Goal: Task Accomplishment & Management: Use online tool/utility

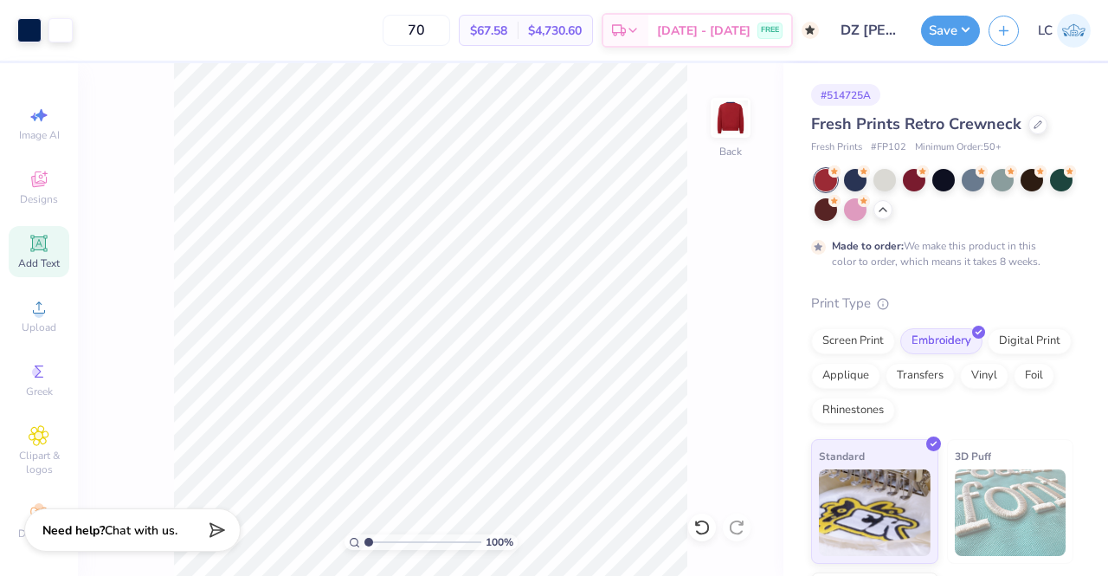
scroll to position [5, 0]
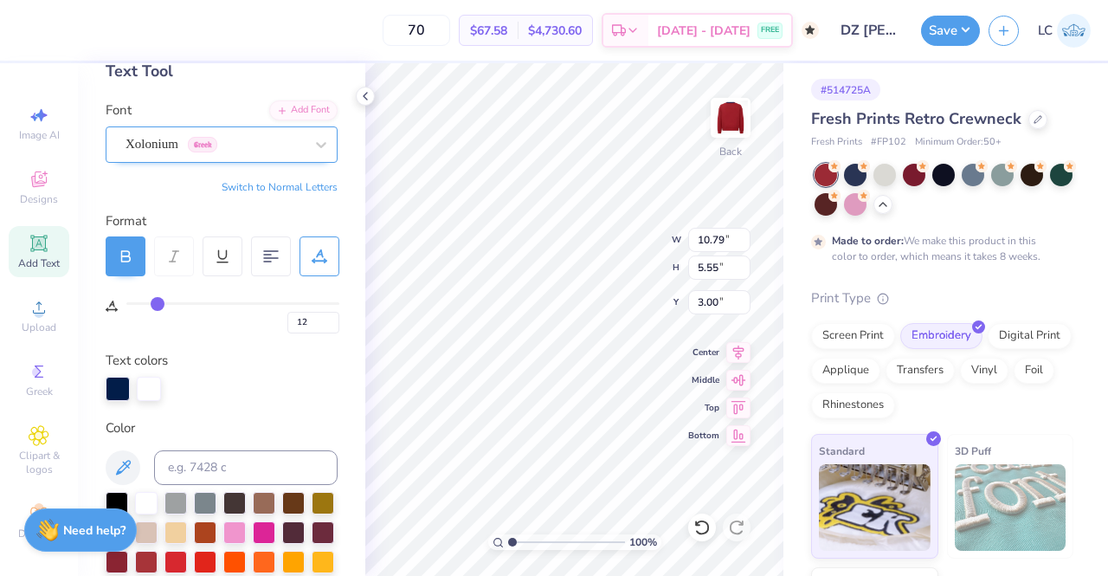
click at [271, 151] on div "Xolonium Greek" at bounding box center [215, 144] width 182 height 27
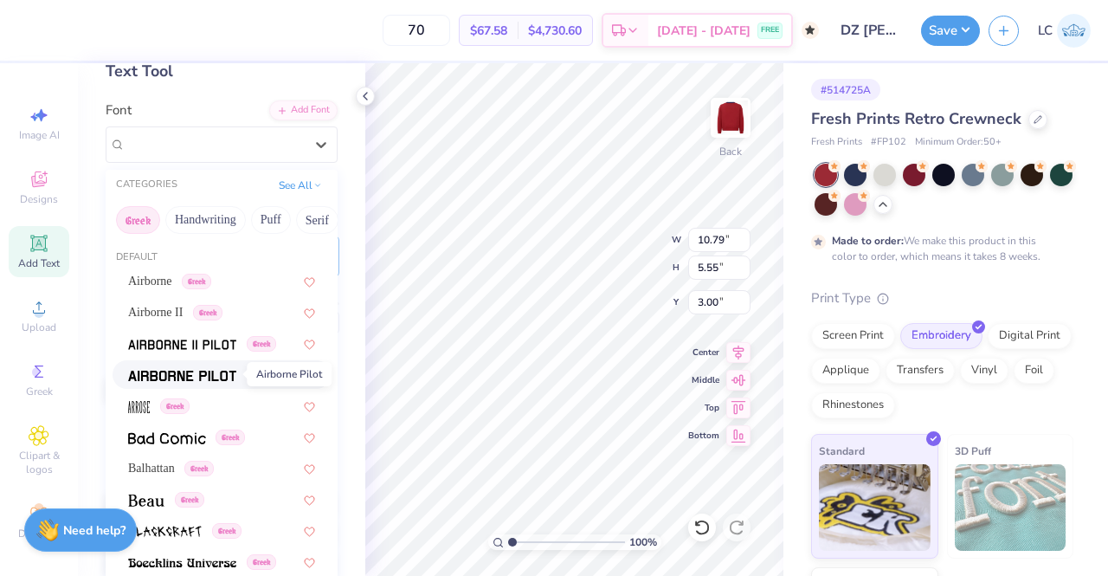
click at [197, 370] on img at bounding box center [182, 376] width 108 height 12
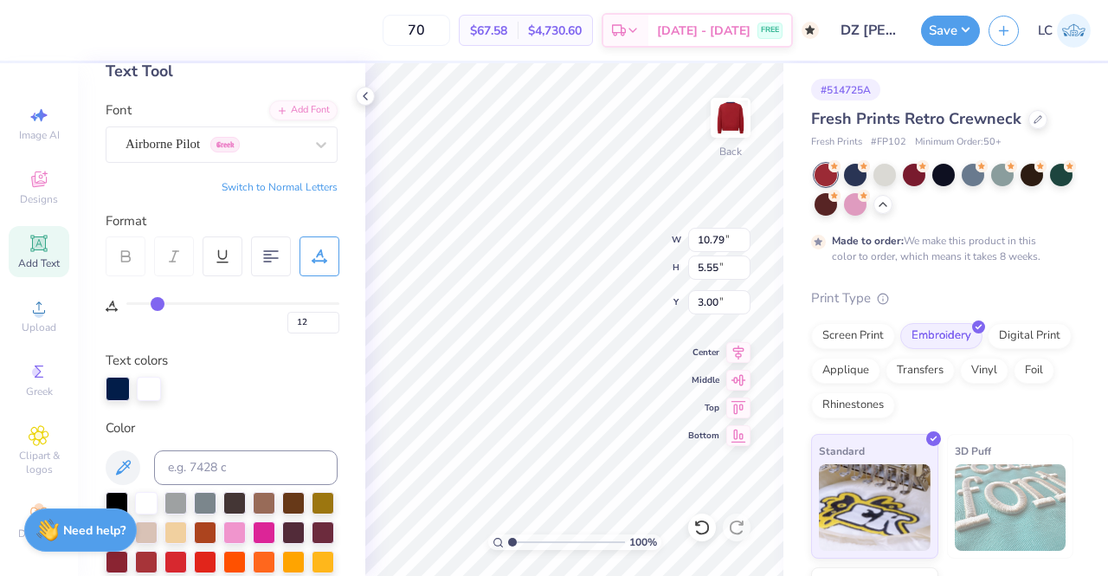
type input "8.46"
type input "5.75"
type input "2.90"
click at [313, 143] on icon at bounding box center [320, 144] width 17 height 17
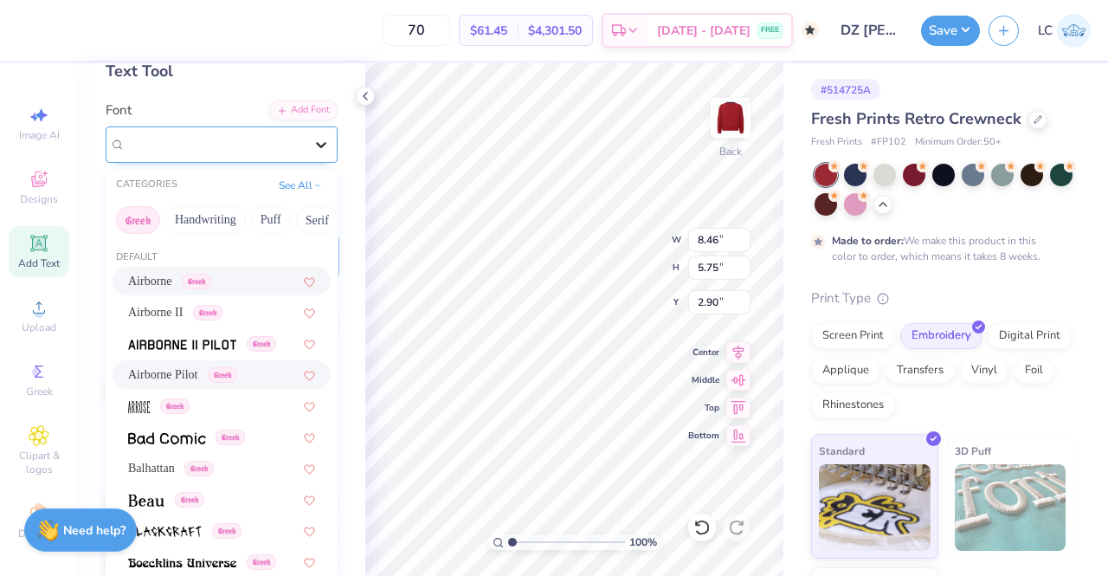
click at [312, 142] on icon at bounding box center [320, 144] width 17 height 17
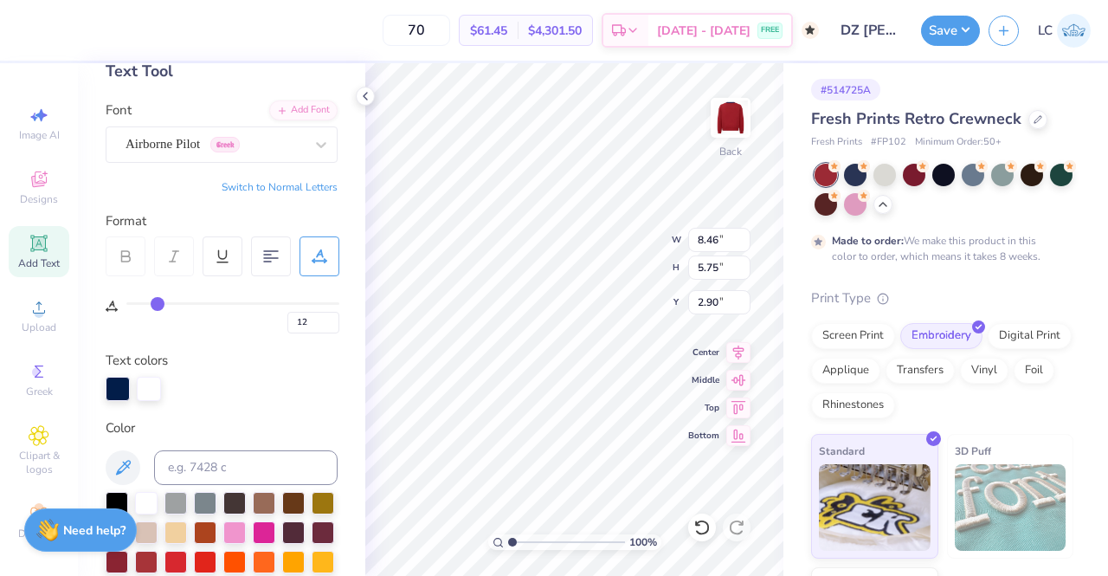
click at [123, 260] on icon at bounding box center [126, 256] width 16 height 16
click at [306, 153] on div at bounding box center [321, 144] width 31 height 31
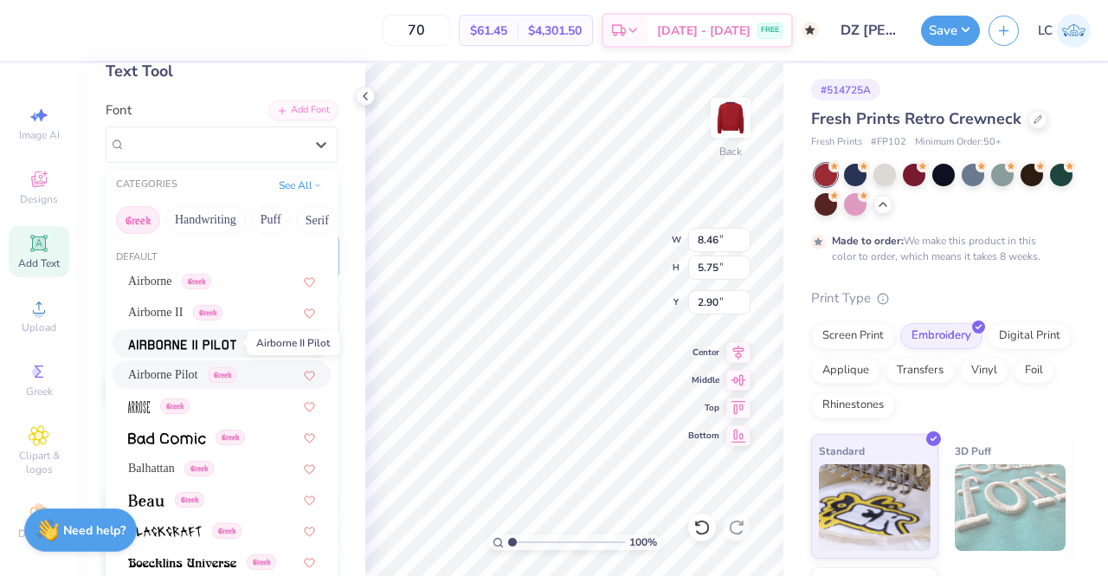
click at [196, 344] on img at bounding box center [182, 344] width 108 height 12
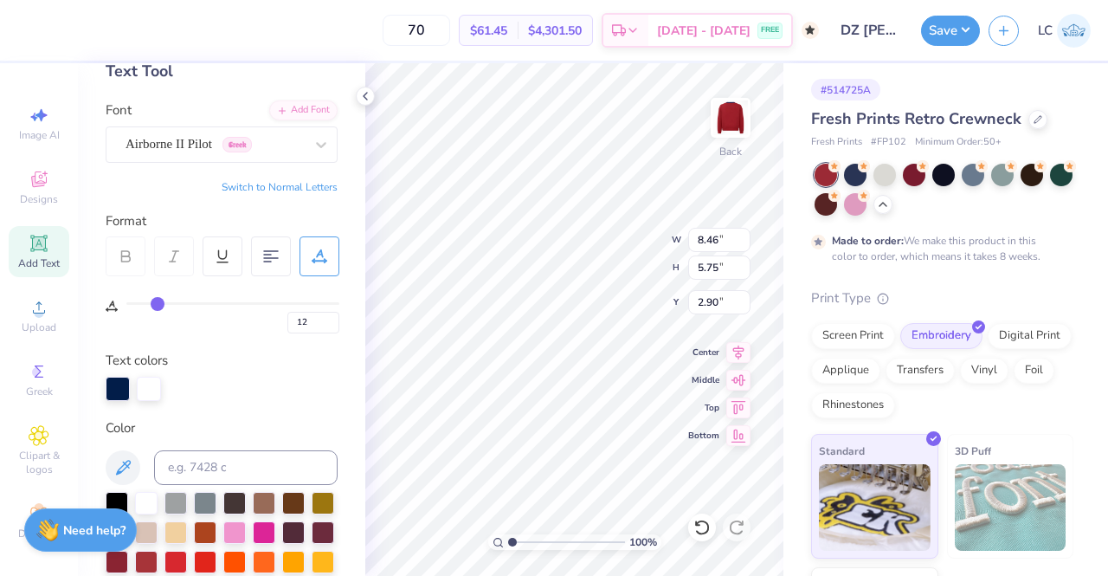
type input "8.20"
type input "5.72"
type input "2.91"
click at [312, 142] on icon at bounding box center [320, 144] width 17 height 17
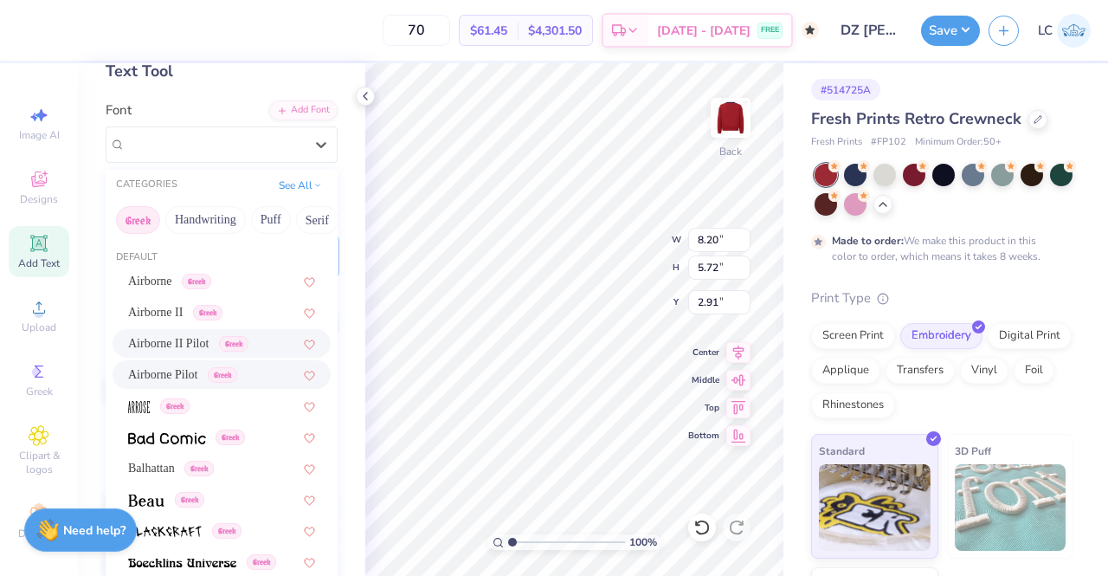
scroll to position [121, 0]
click at [132, 494] on img at bounding box center [146, 500] width 36 height 12
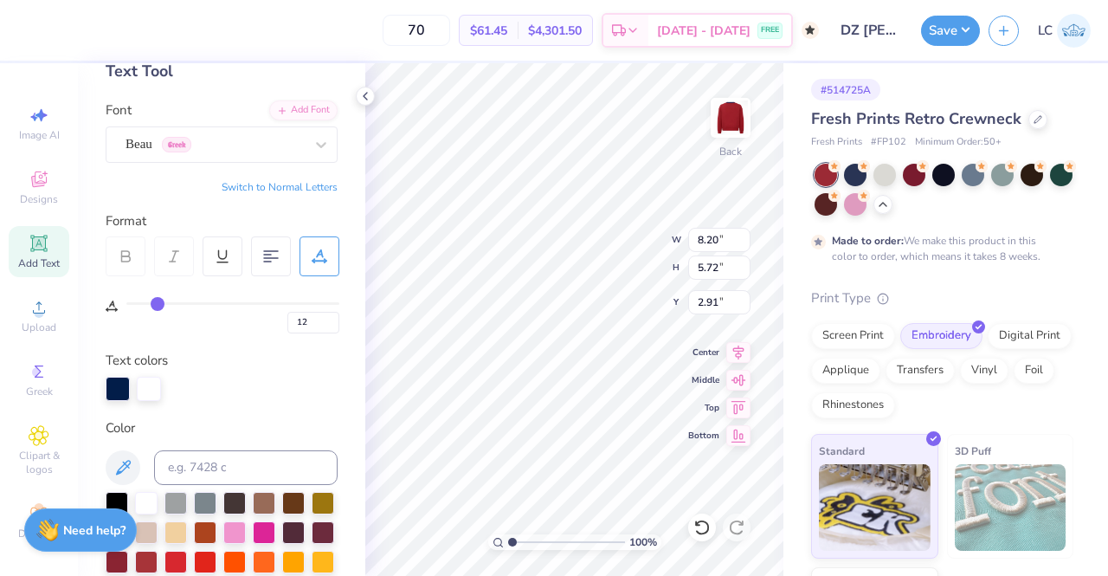
type input "7.88"
type input "5.47"
type input "3.04"
click at [312, 151] on icon at bounding box center [320, 144] width 17 height 17
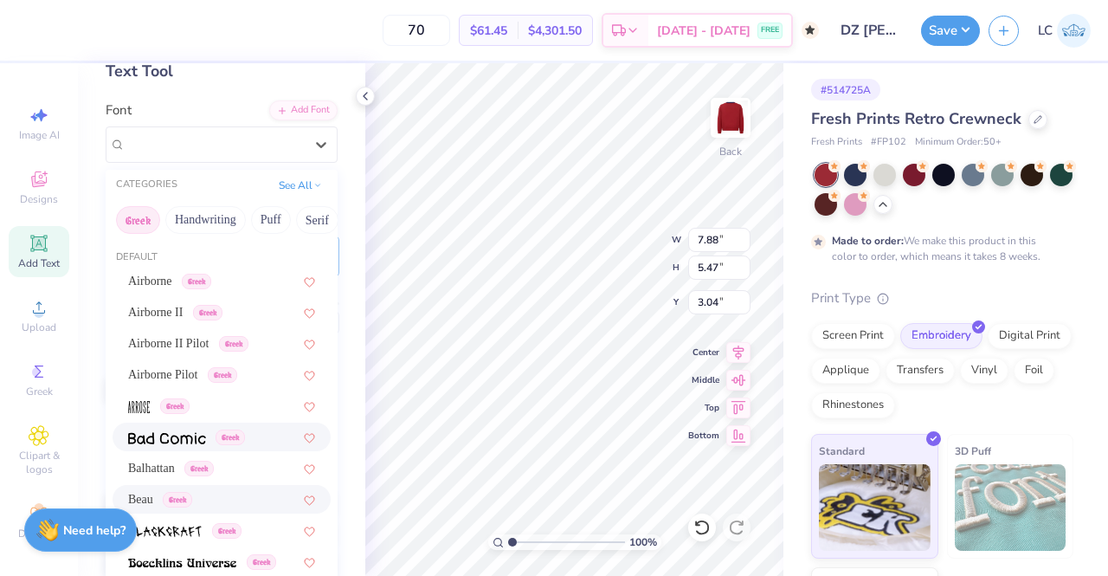
scroll to position [156, 0]
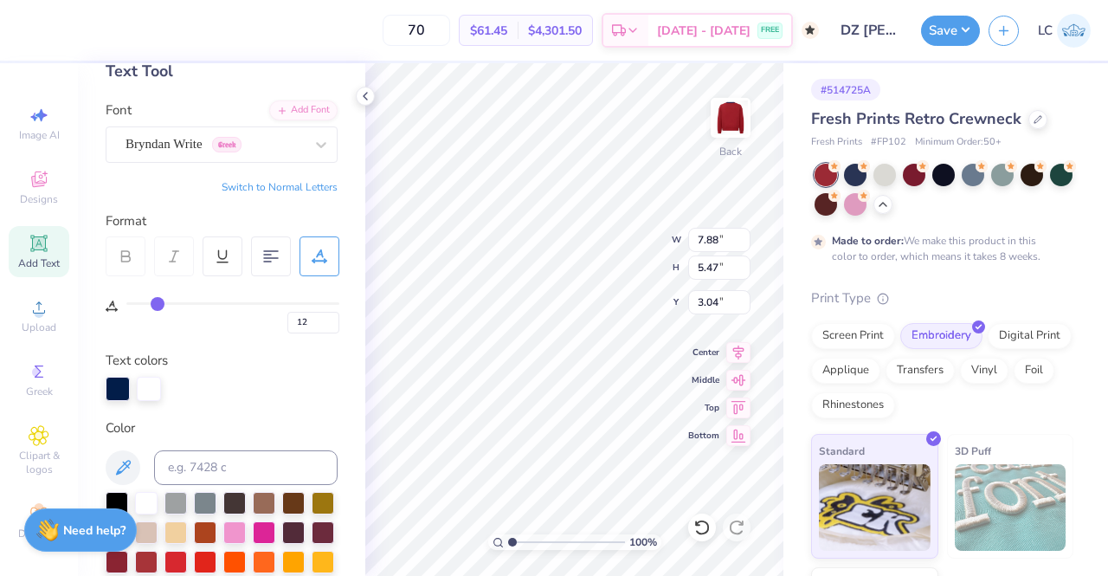
type input "8.62"
type input "4.63"
type input "3.46"
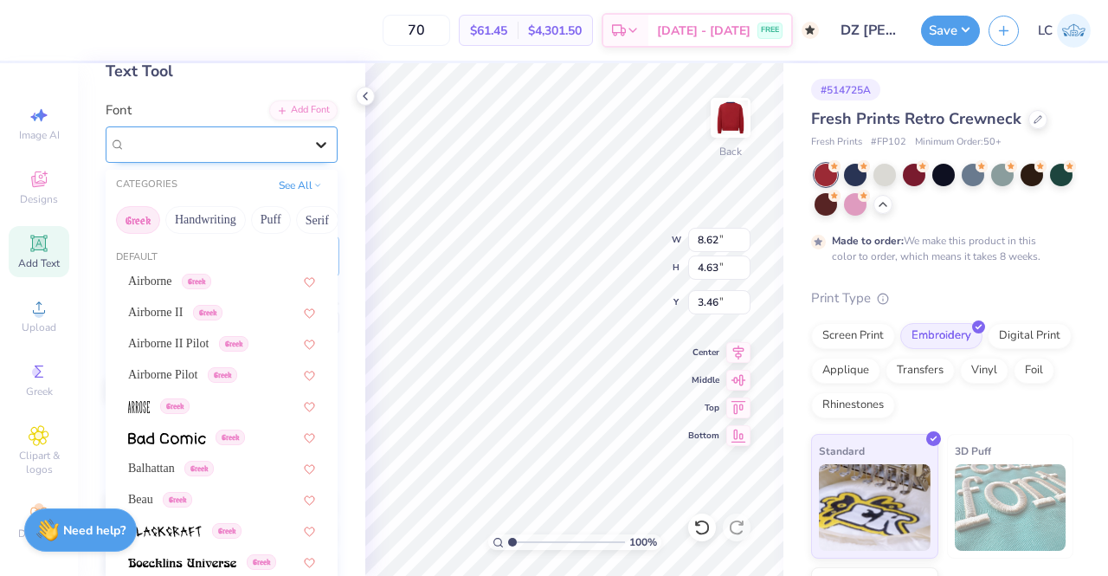
click at [316, 142] on icon at bounding box center [321, 145] width 10 height 6
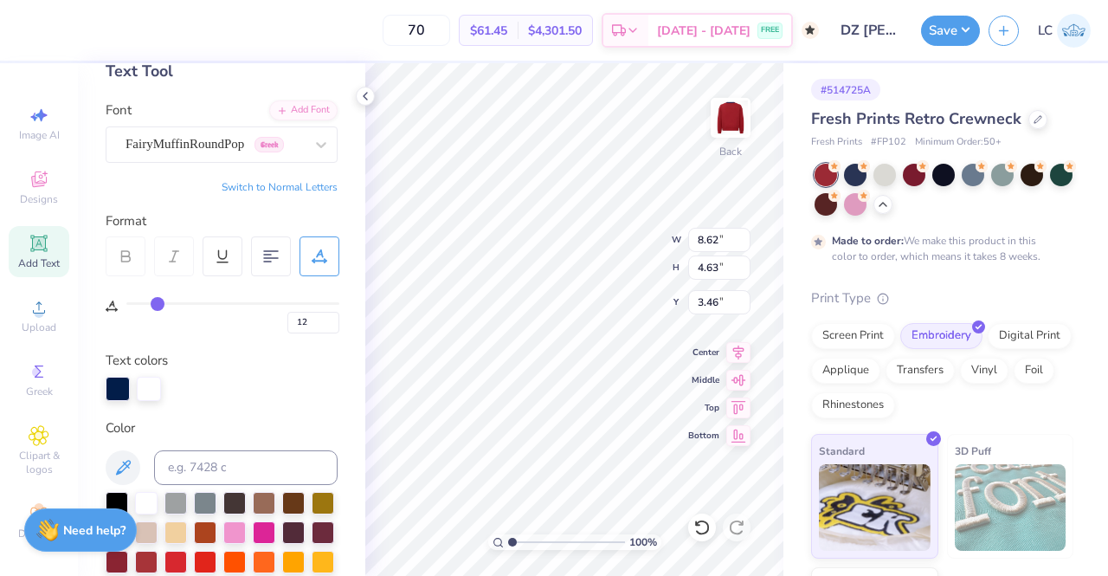
type input "8.84"
type input "5.53"
type input "3.01"
type input "11.08"
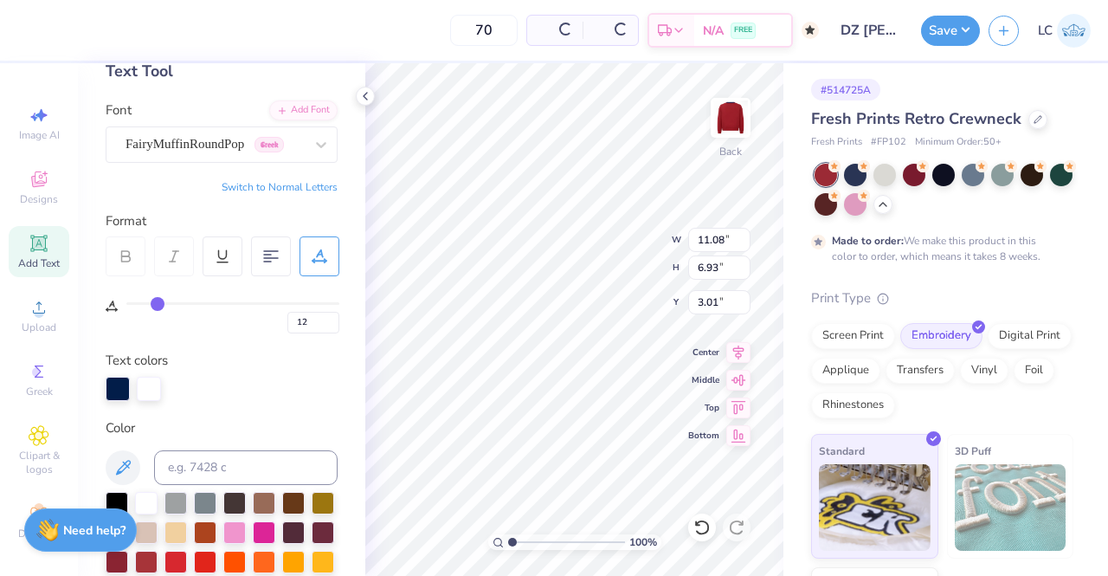
type input "6.93"
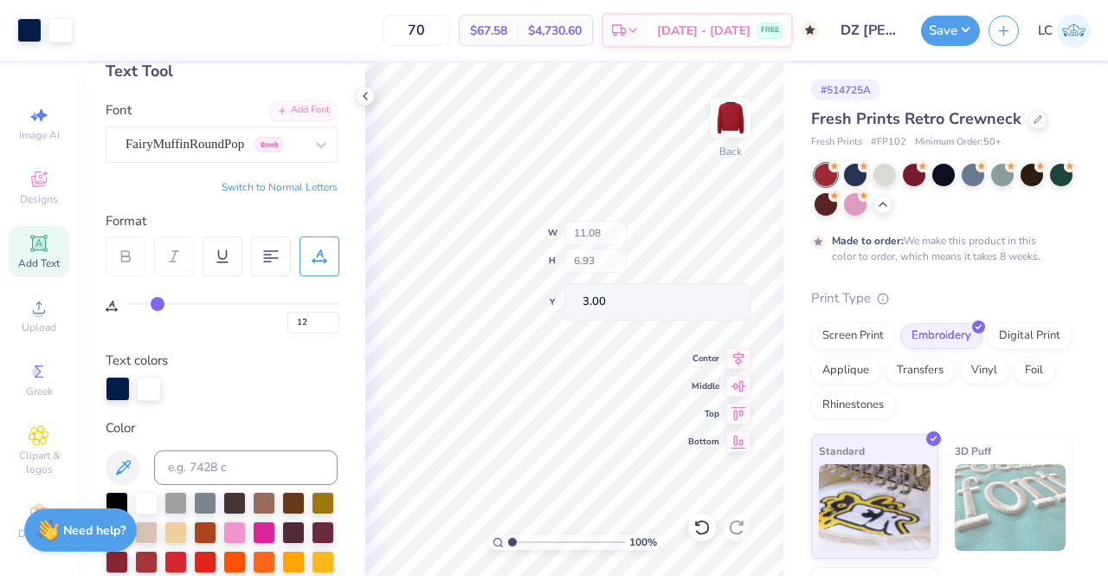
type input "3.00"
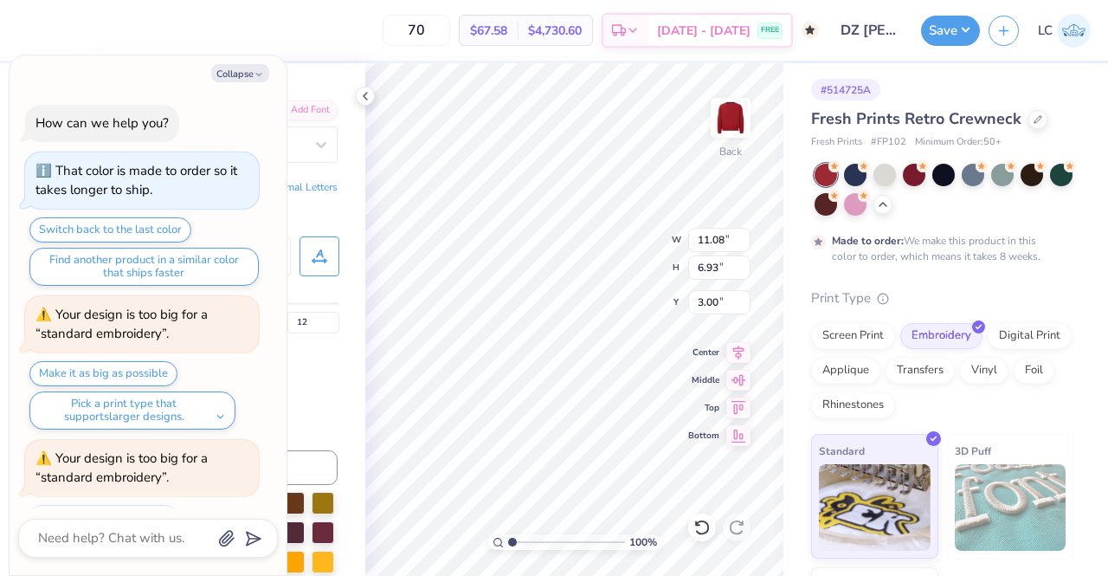
scroll to position [928, 0]
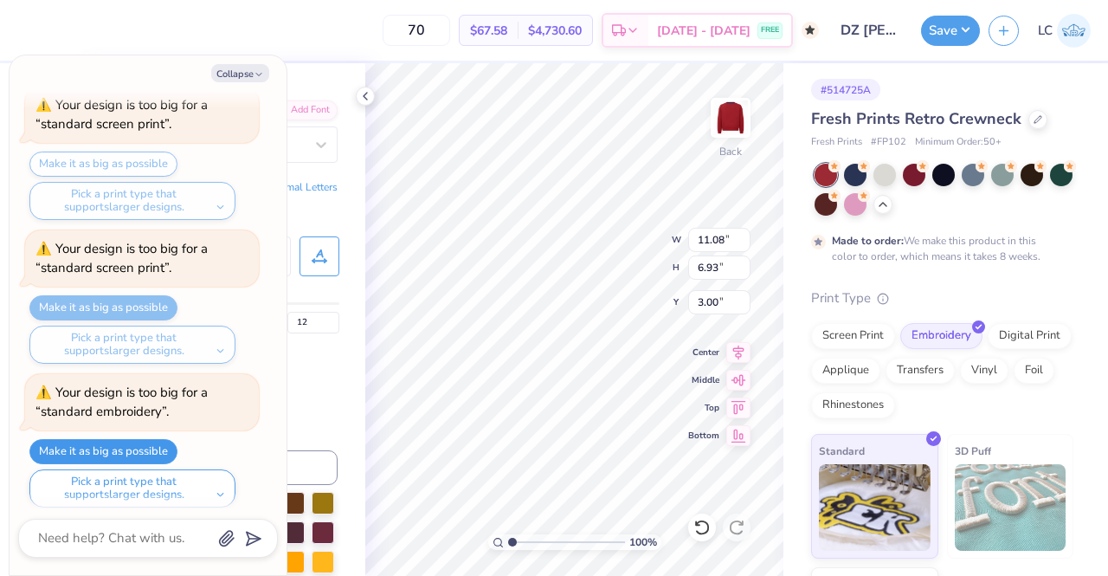
click at [116, 439] on button "Make it as big as possible" at bounding box center [103, 451] width 148 height 25
type textarea "x"
type input "12.00"
type input "7.51"
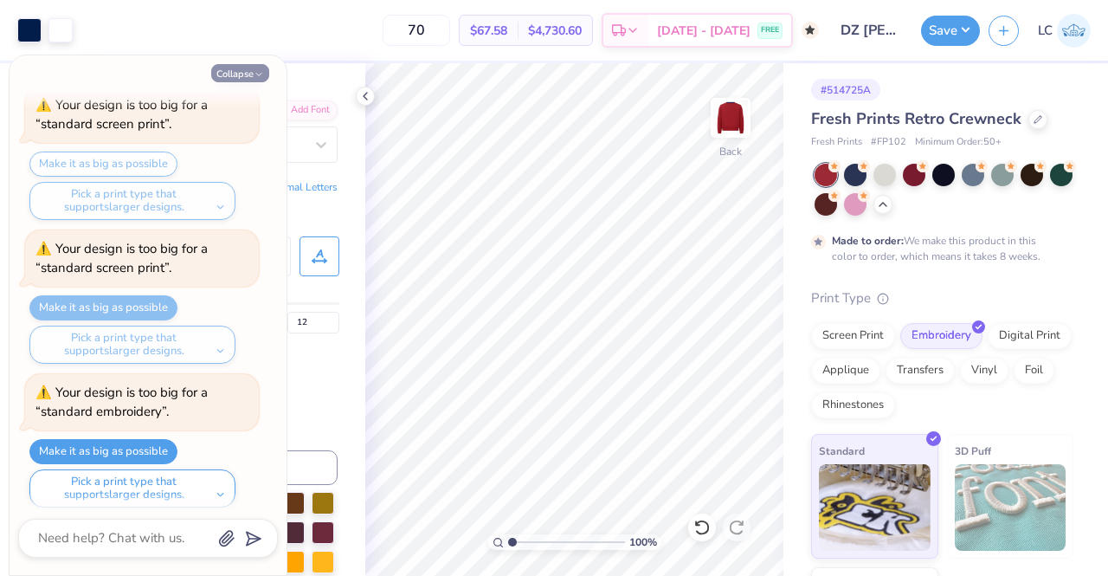
click at [237, 79] on button "Collapse" at bounding box center [240, 73] width 58 height 18
type textarea "x"
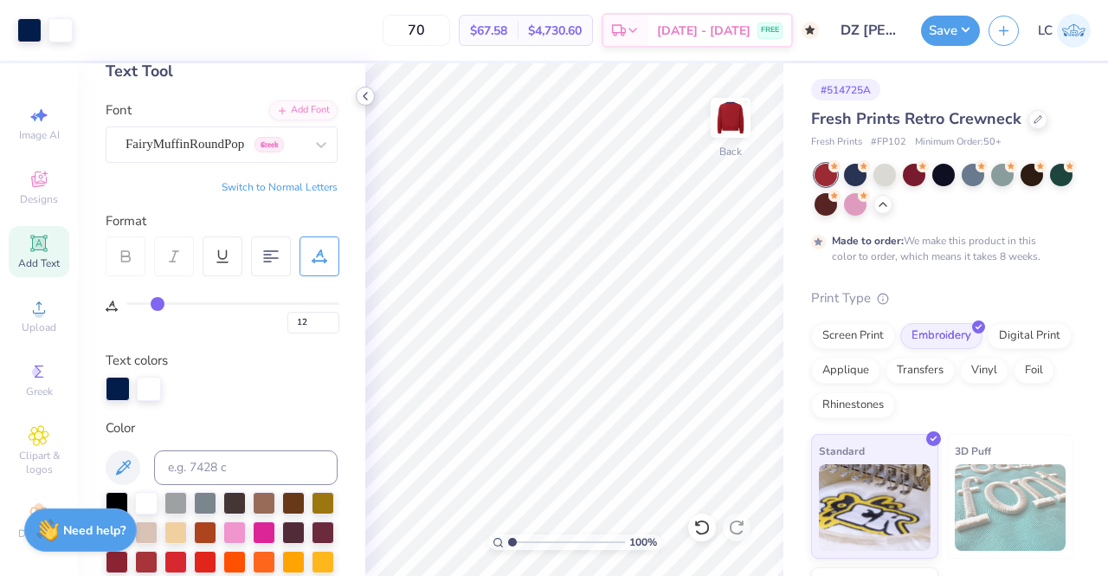
click at [367, 96] on icon at bounding box center [365, 96] width 14 height 14
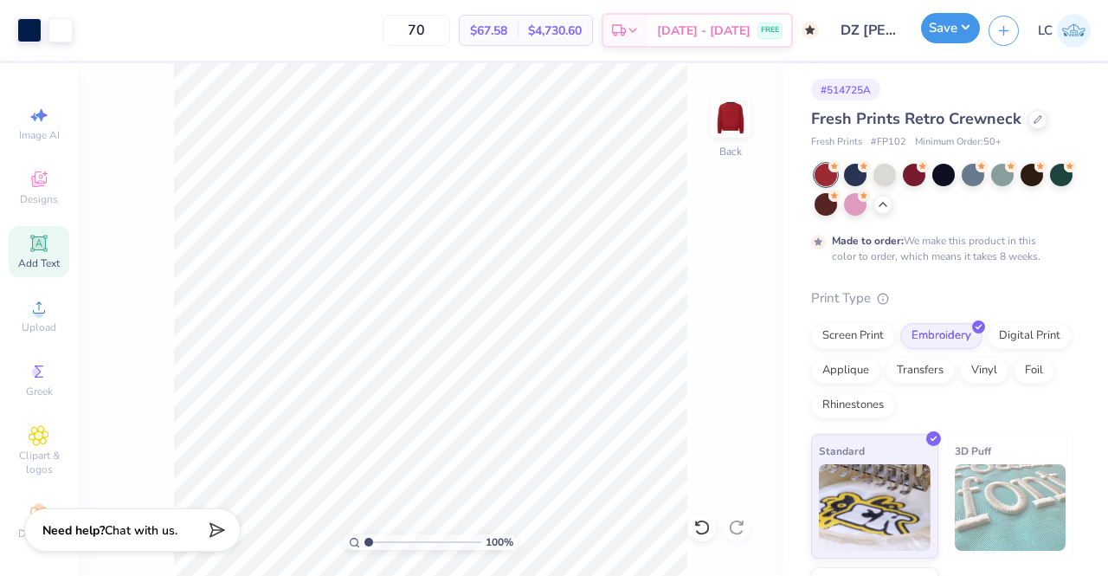
click at [939, 29] on button "Save" at bounding box center [950, 28] width 59 height 30
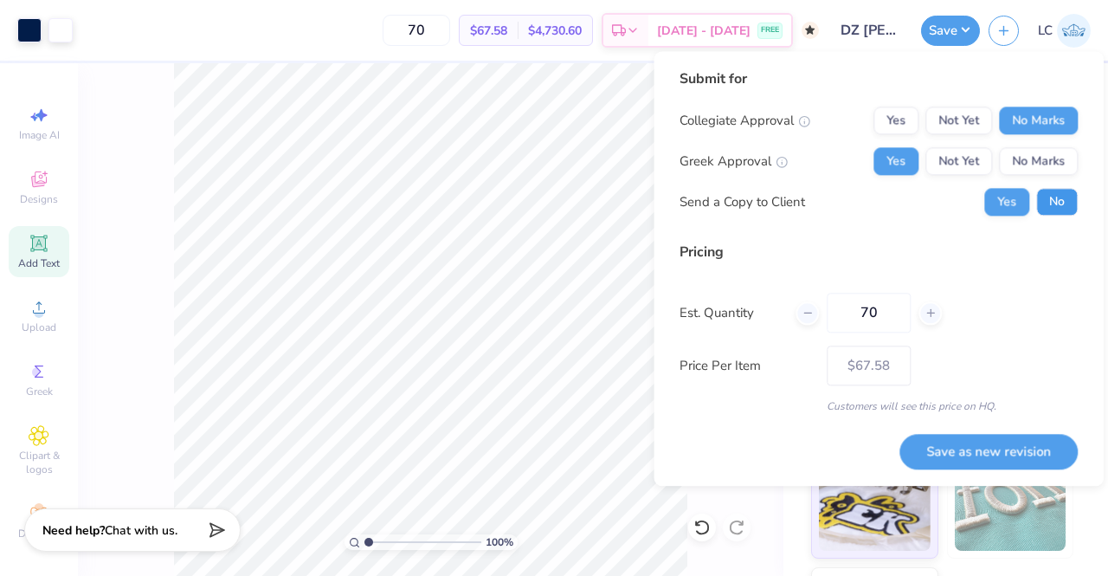
click at [1059, 202] on button "No" at bounding box center [1057, 202] width 42 height 28
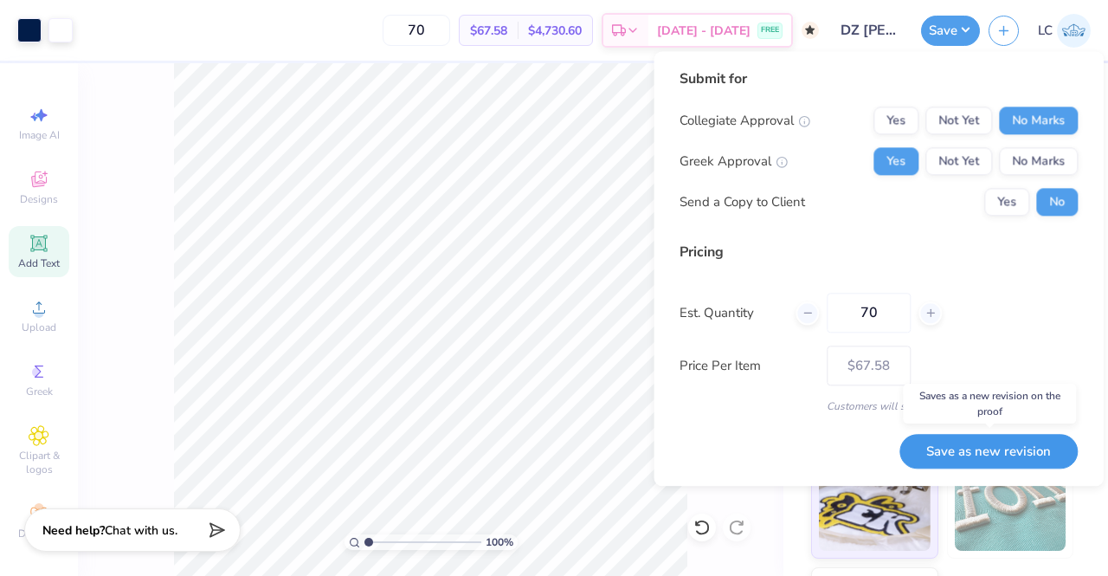
click at [1015, 454] on button "Save as new revision" at bounding box center [988, 451] width 178 height 35
type input "$67.58"
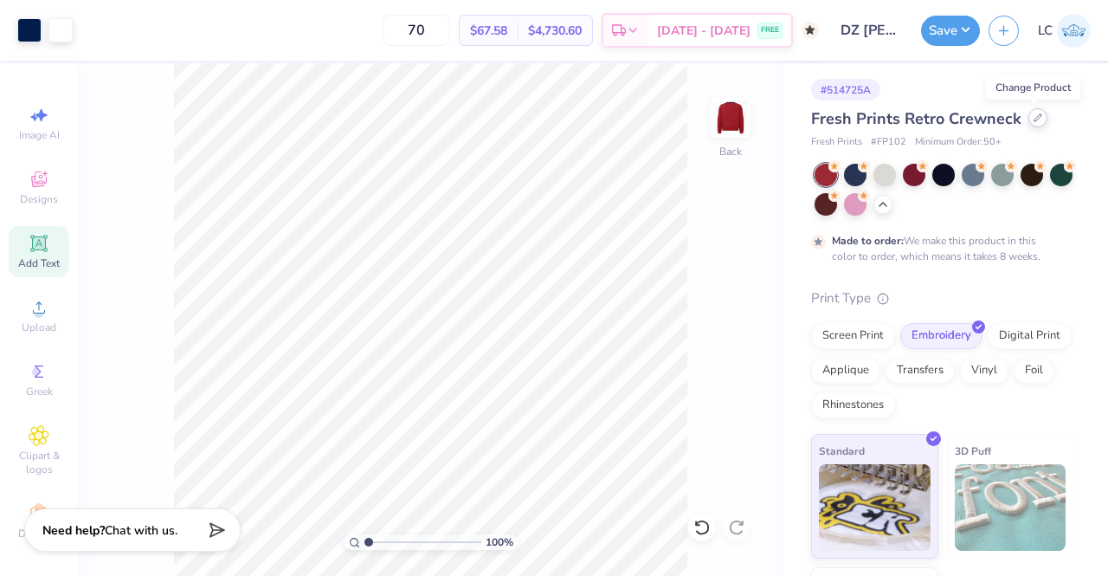
click at [1033, 119] on icon at bounding box center [1037, 117] width 9 height 9
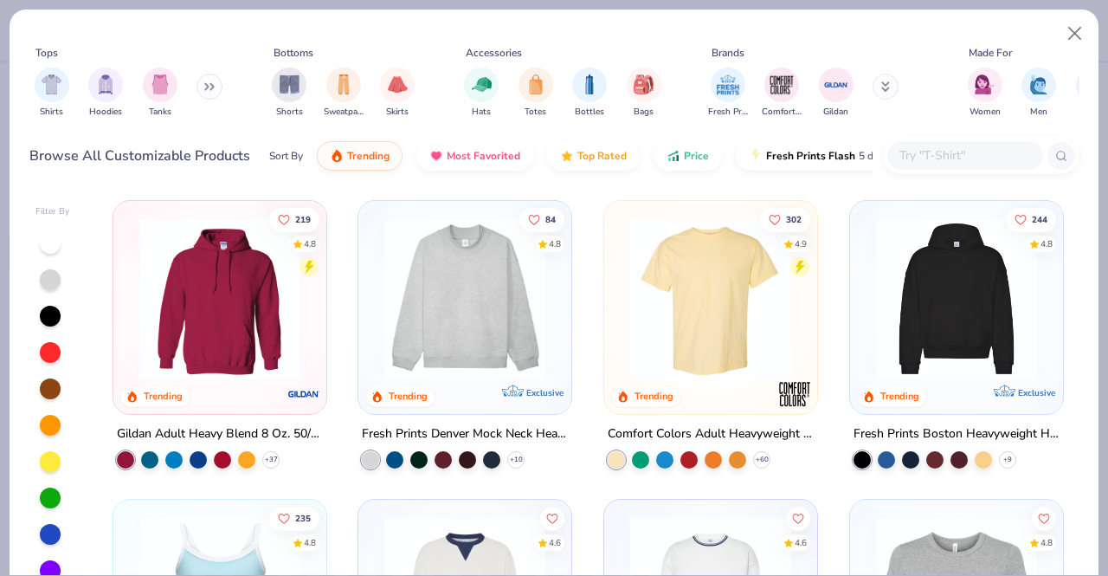
click at [466, 306] on img at bounding box center [465, 298] width 178 height 161
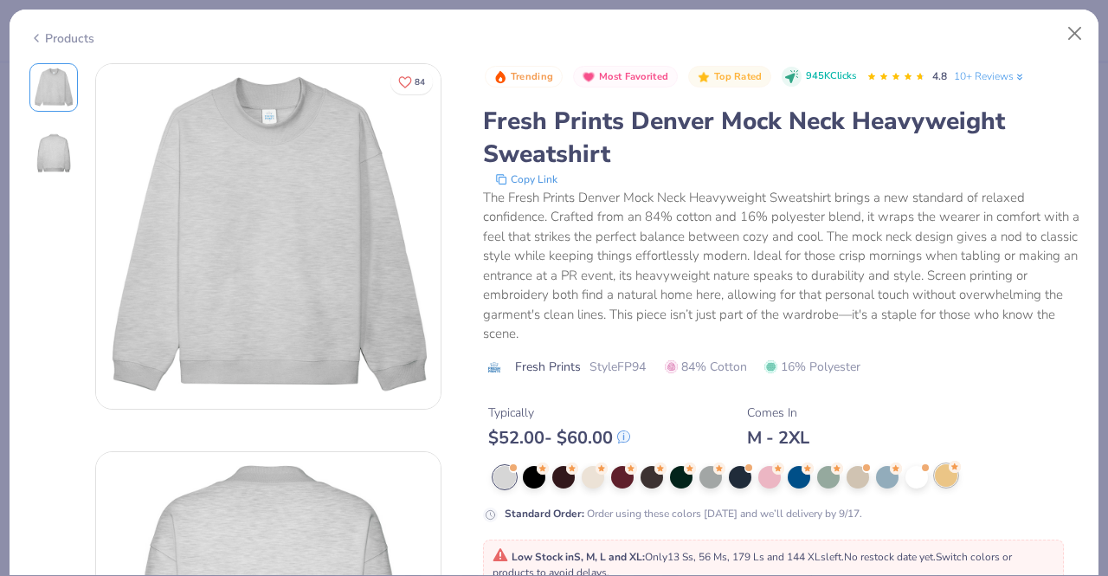
click at [943, 473] on div at bounding box center [946, 475] width 23 height 23
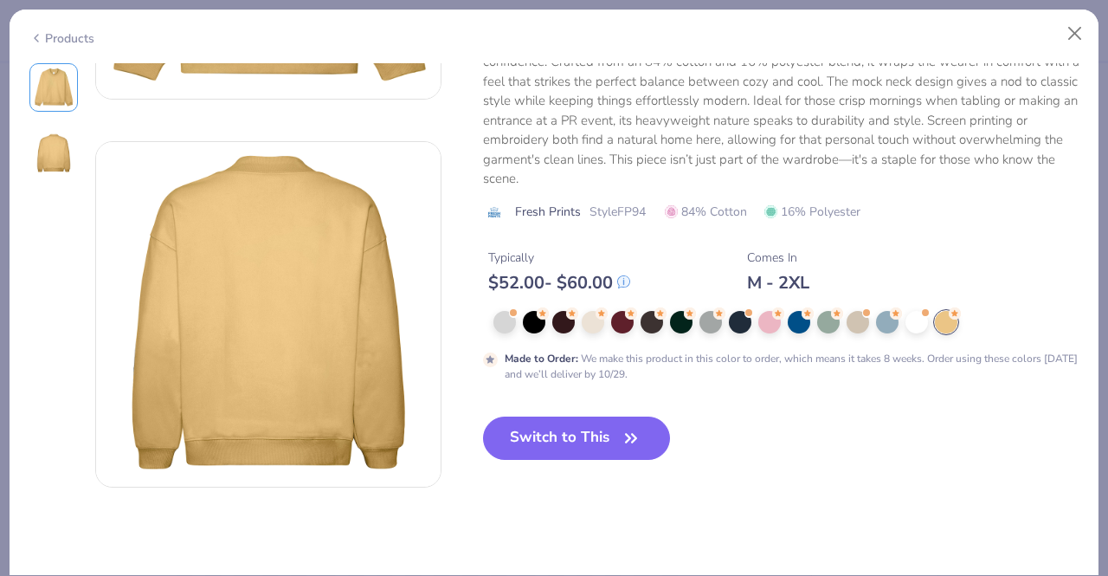
scroll to position [325, 0]
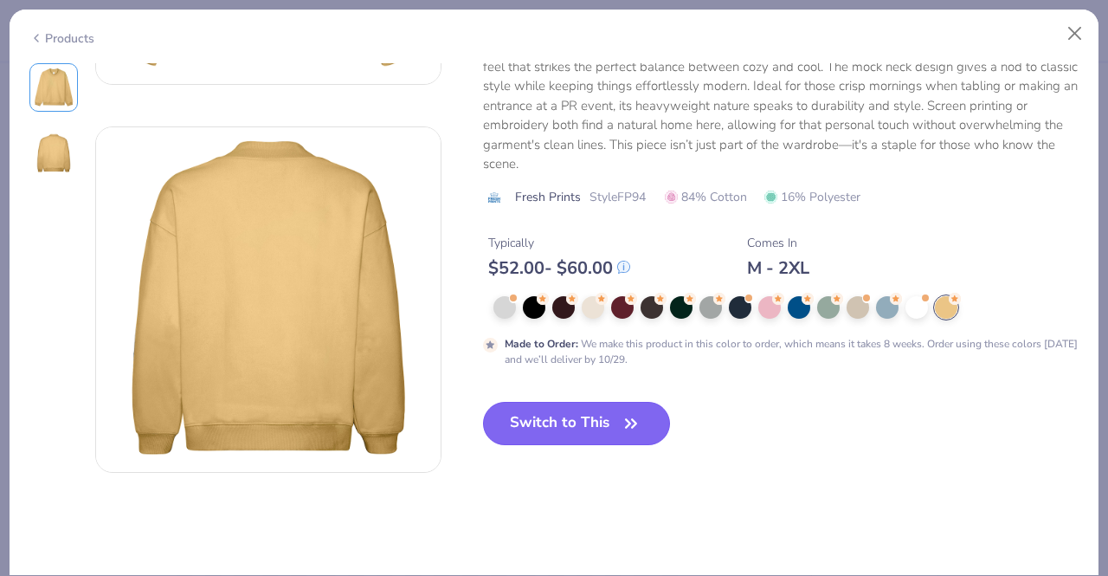
click at [561, 411] on button "Switch to This" at bounding box center [577, 423] width 188 height 43
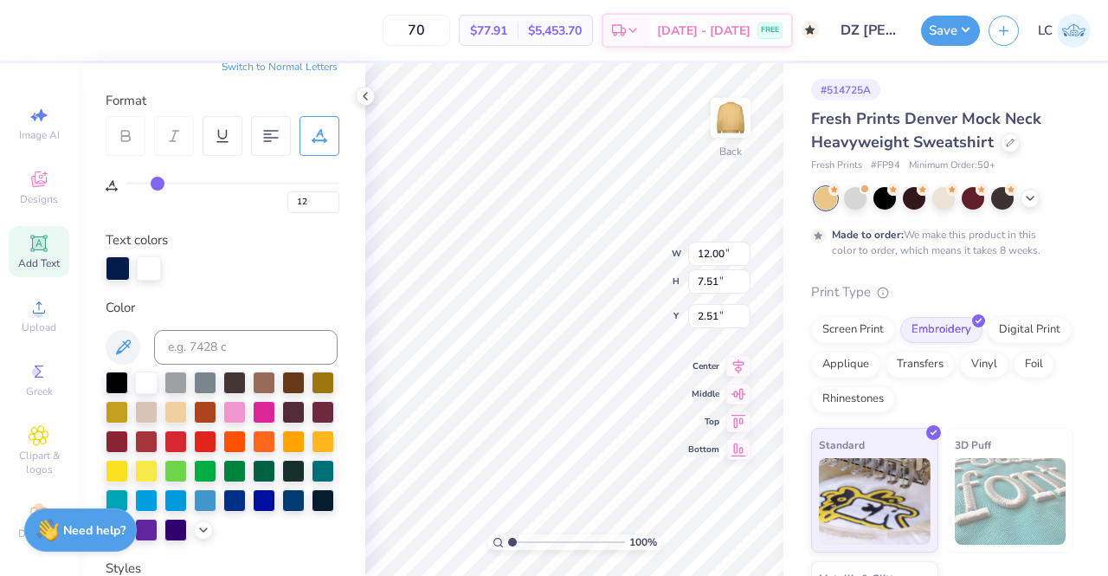
scroll to position [222, 0]
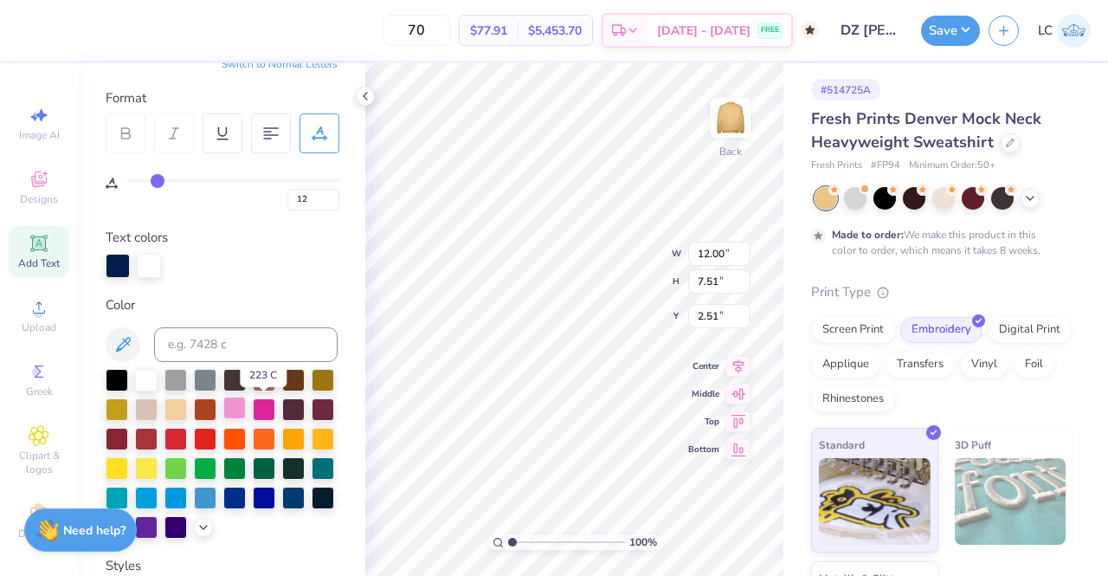
click at [246, 401] on div at bounding box center [234, 407] width 23 height 23
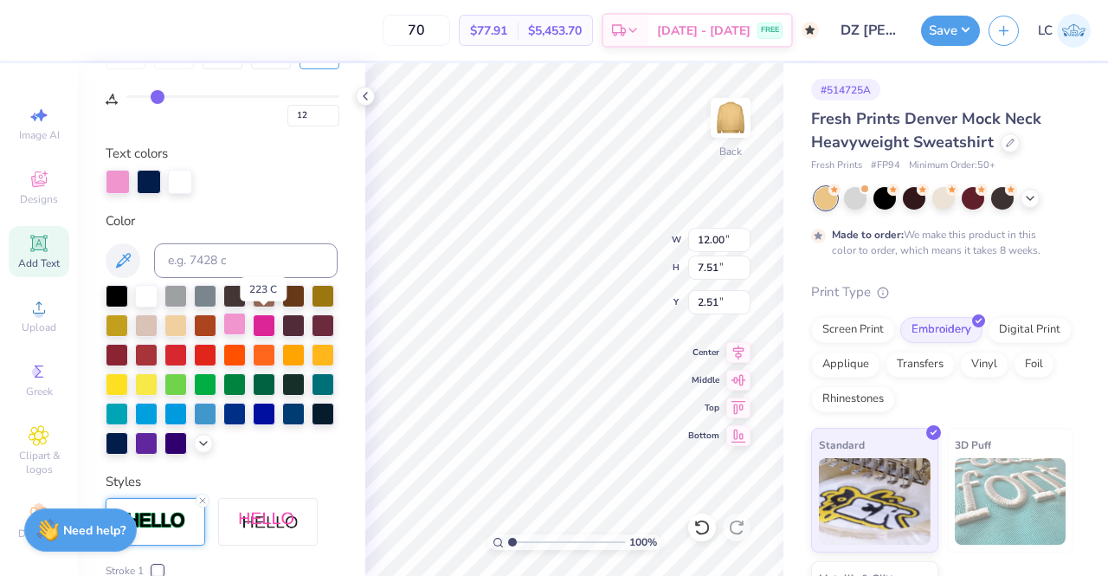
scroll to position [306, 0]
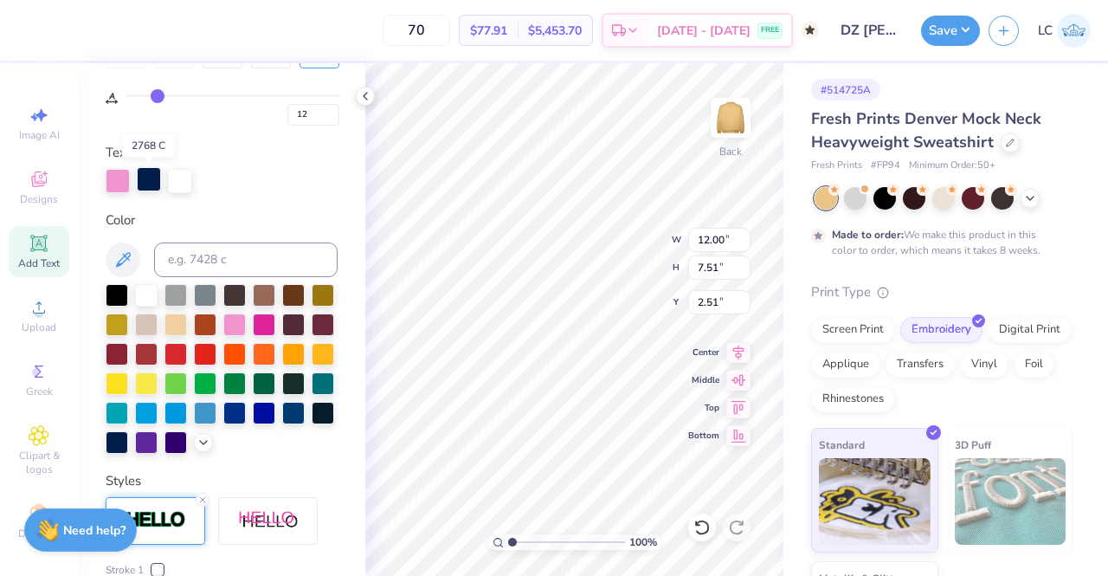
click at [147, 183] on div at bounding box center [149, 179] width 24 height 24
click at [246, 323] on div at bounding box center [234, 323] width 23 height 23
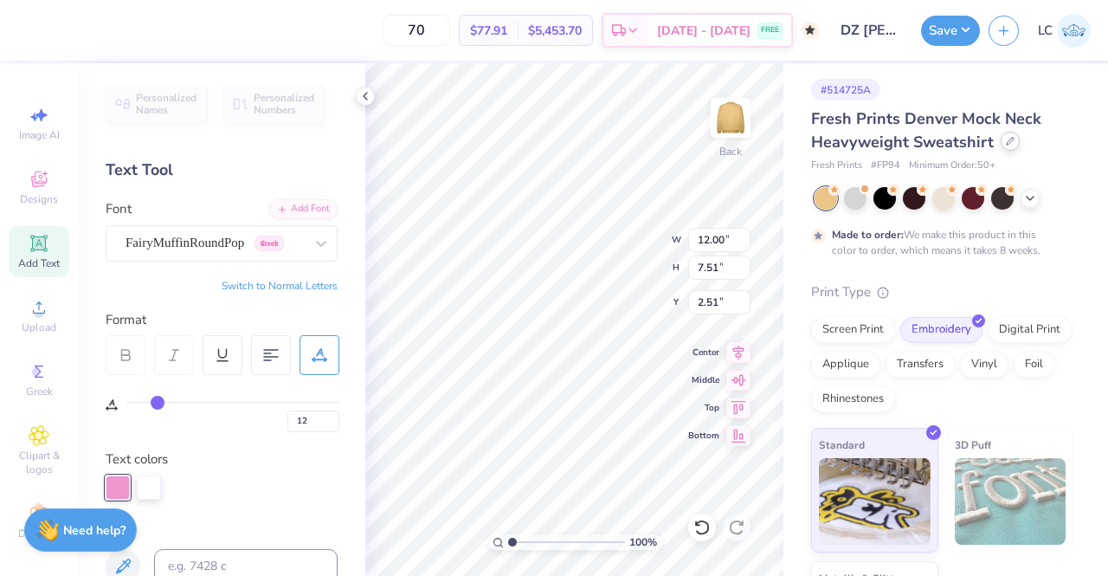
click at [1009, 146] on div at bounding box center [1010, 141] width 19 height 19
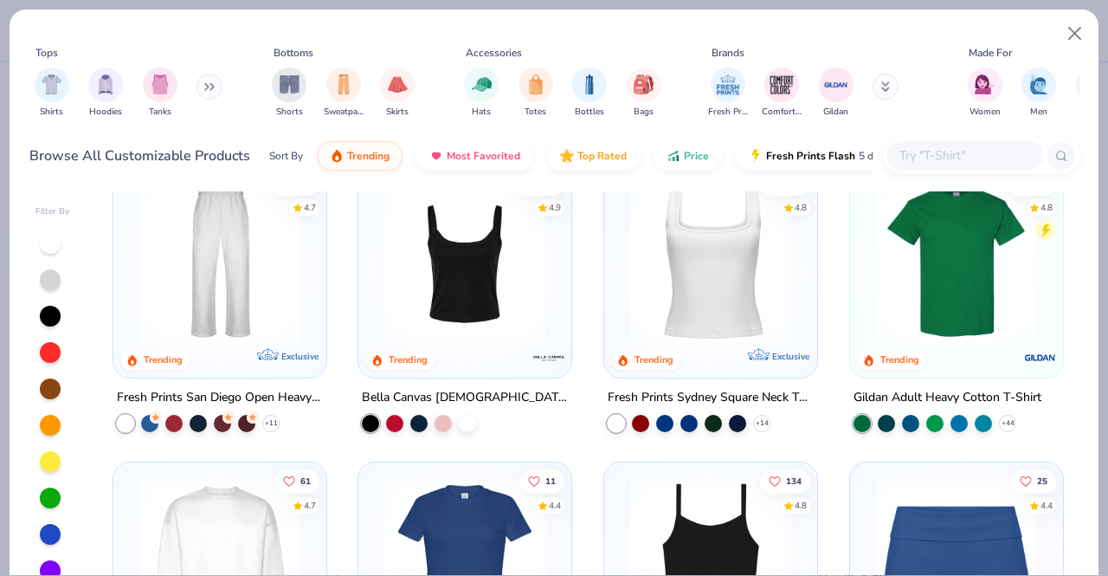
scroll to position [649, 0]
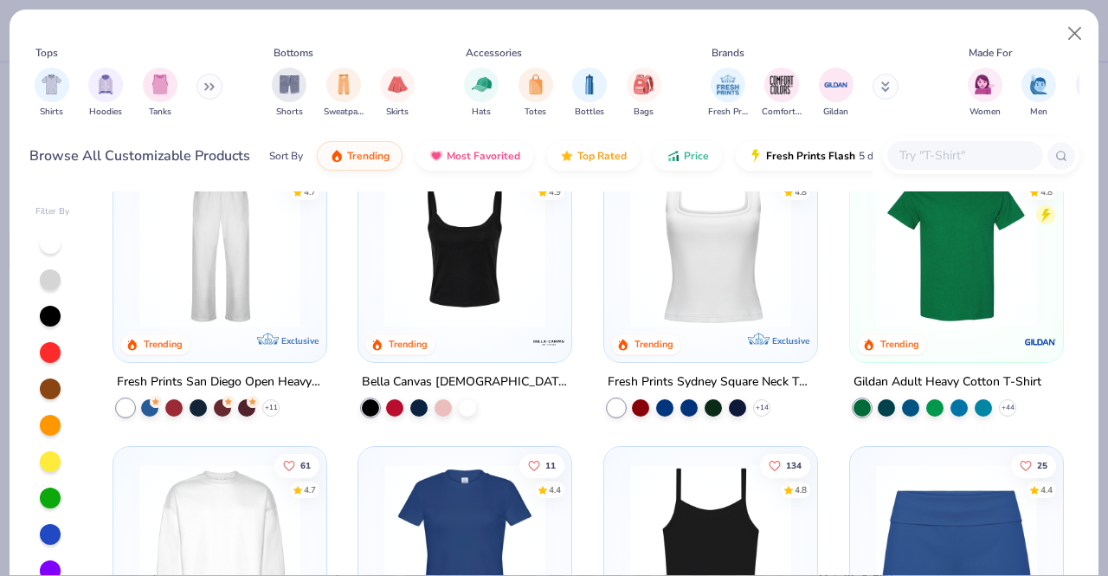
click at [215, 93] on button at bounding box center [209, 87] width 26 height 26
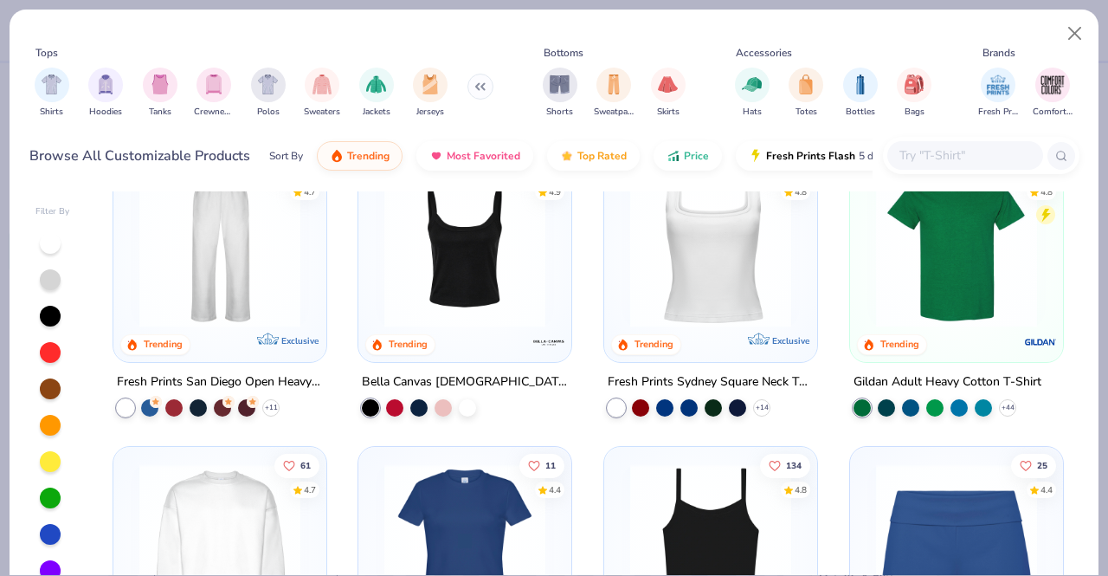
click at [215, 93] on img "filter for Crewnecks" at bounding box center [213, 84] width 19 height 20
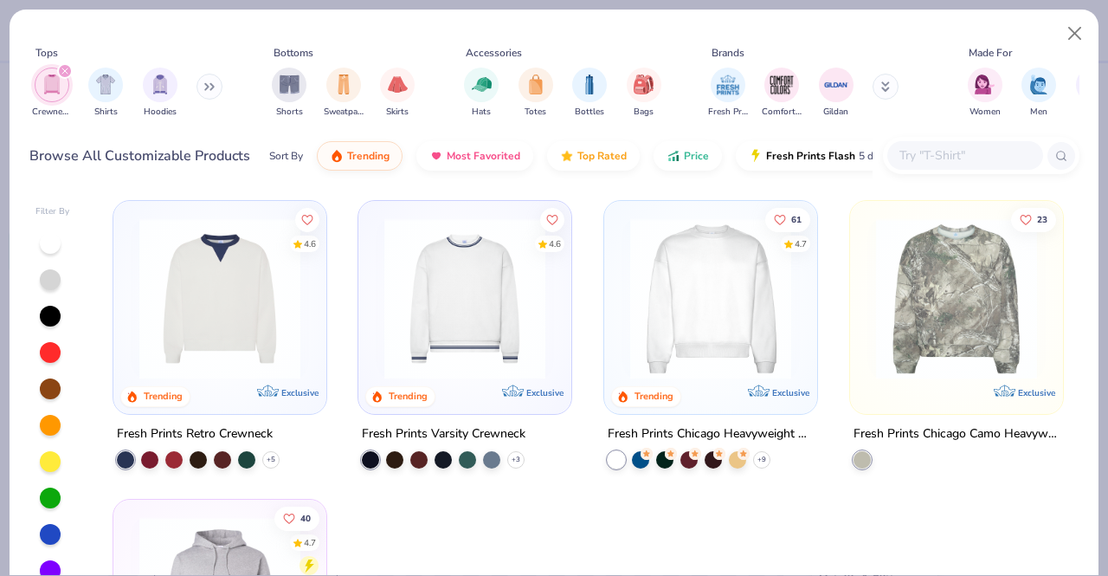
click at [61, 68] on icon "filter for Crewnecks" at bounding box center [64, 71] width 7 height 7
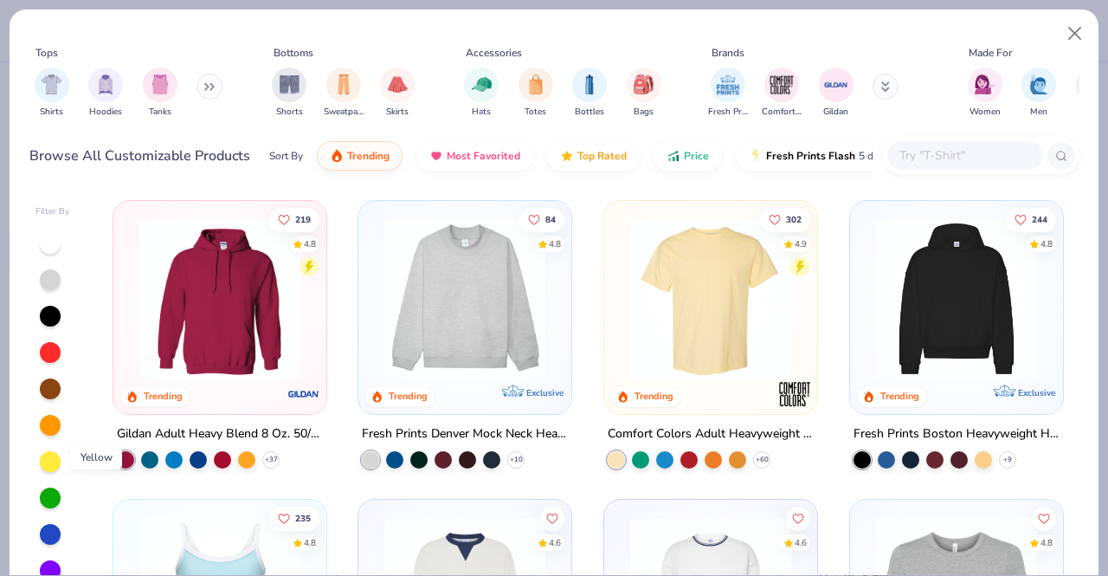
click at [48, 454] on div at bounding box center [50, 461] width 21 height 21
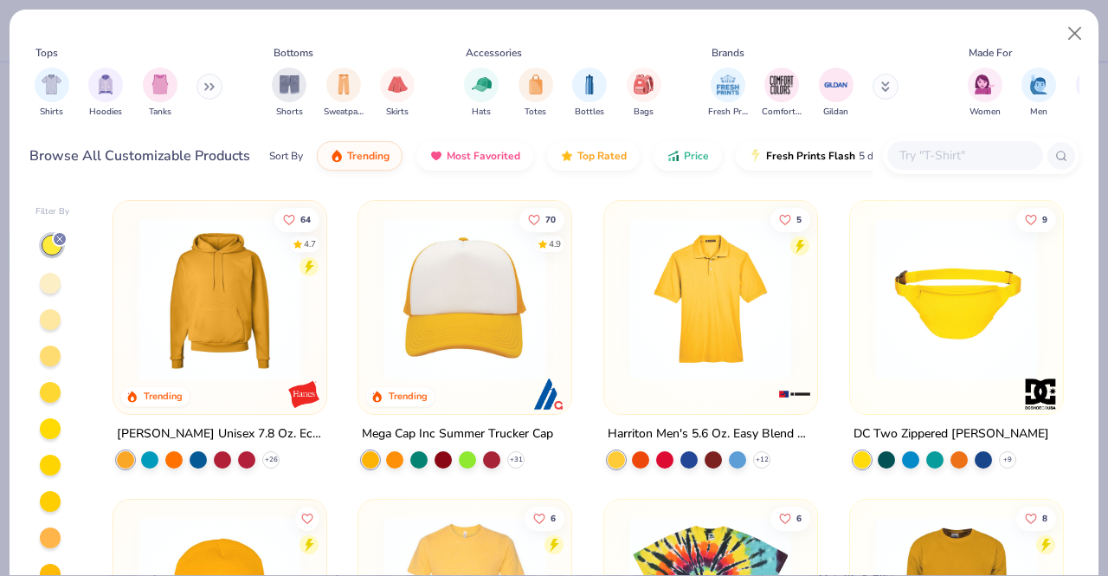
click at [55, 286] on div at bounding box center [50, 283] width 21 height 21
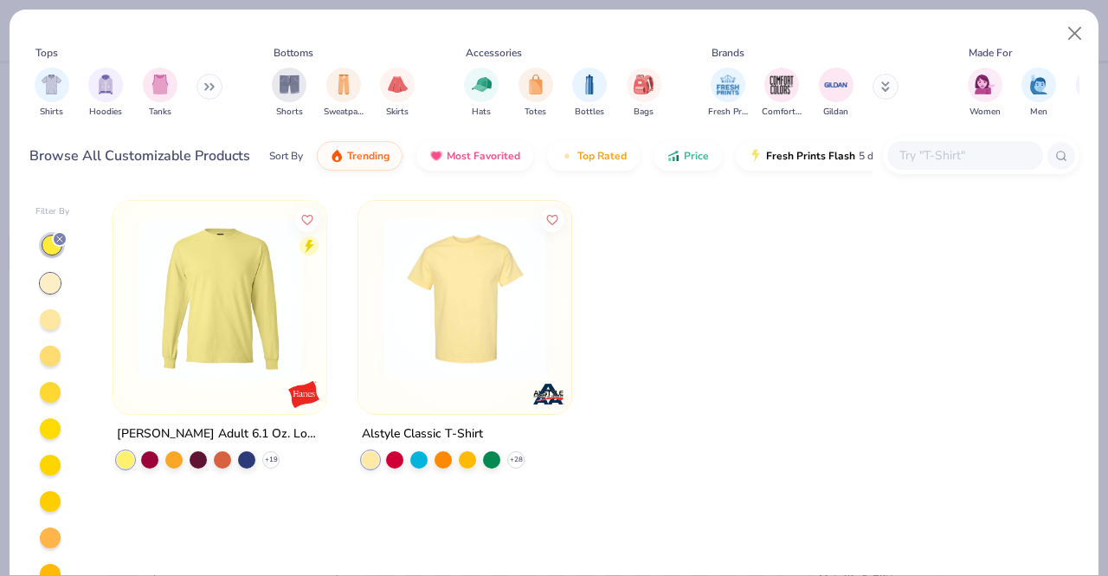
click at [48, 322] on div at bounding box center [50, 319] width 21 height 21
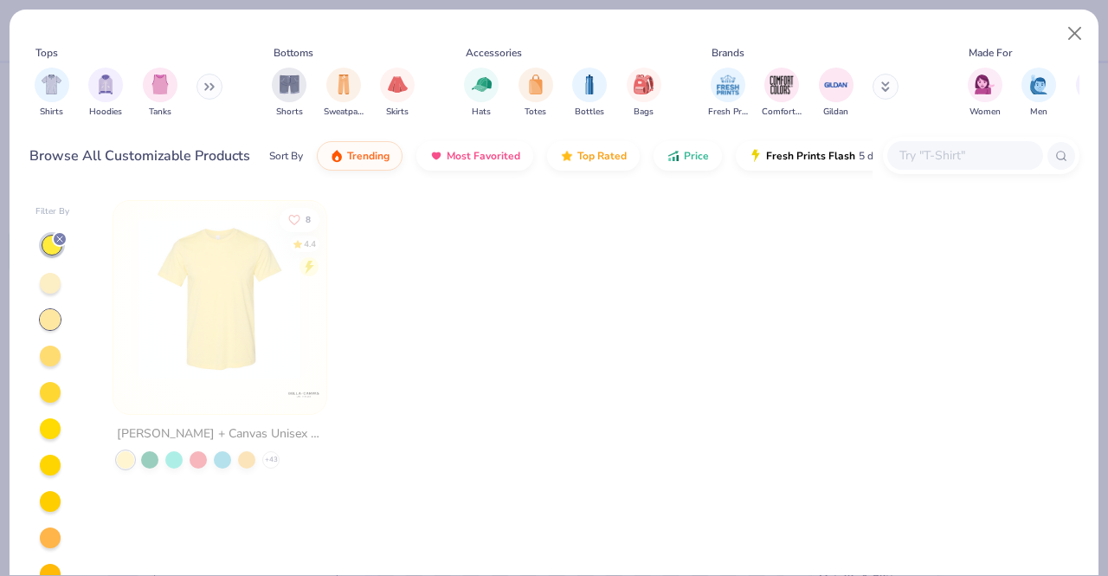
click at [51, 359] on div at bounding box center [50, 355] width 21 height 21
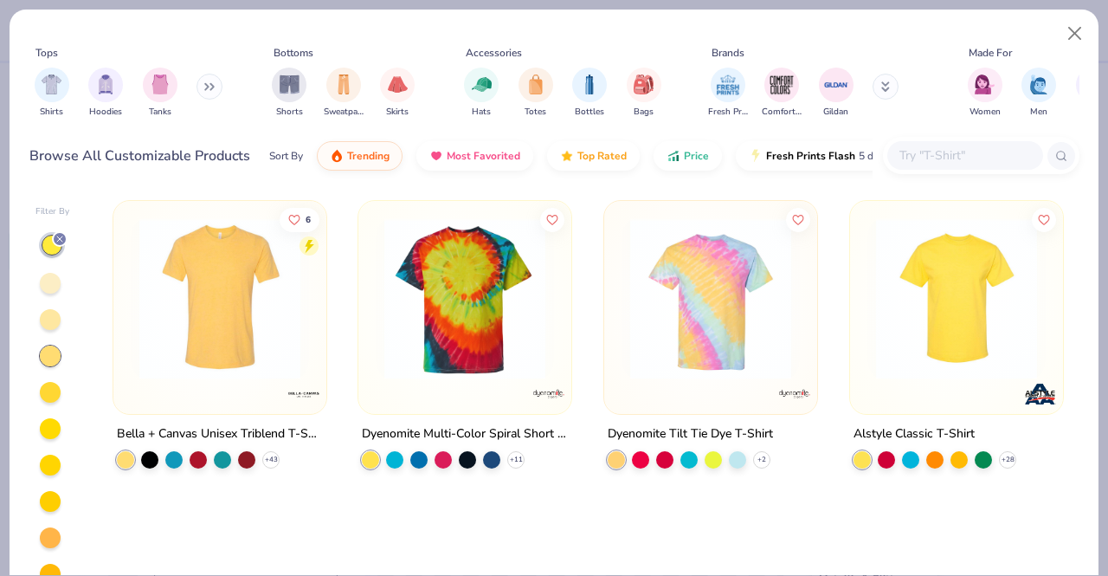
click at [54, 389] on div at bounding box center [50, 392] width 21 height 21
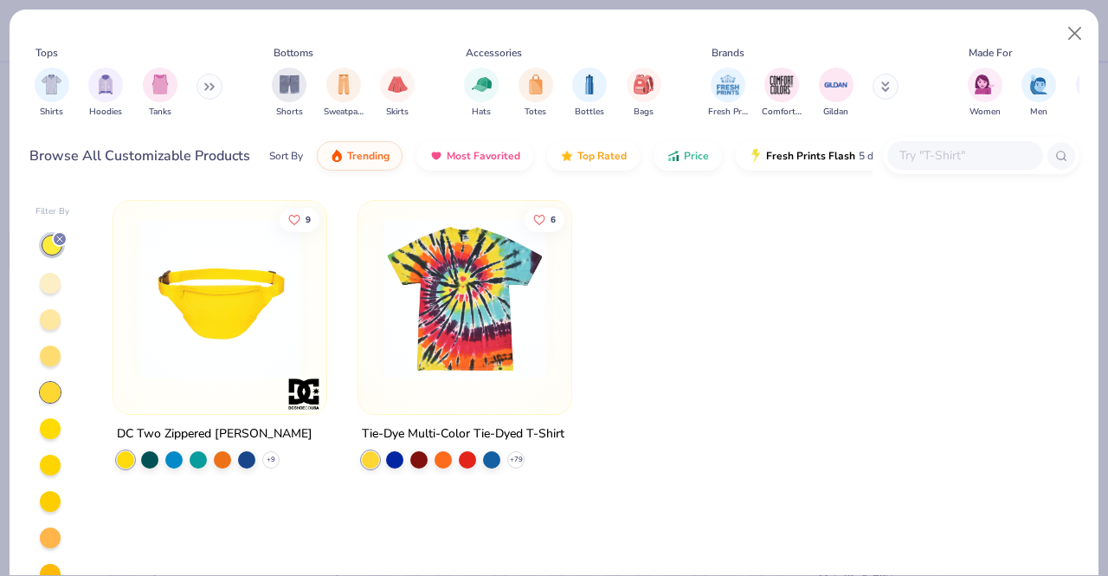
click at [52, 427] on div at bounding box center [50, 428] width 21 height 21
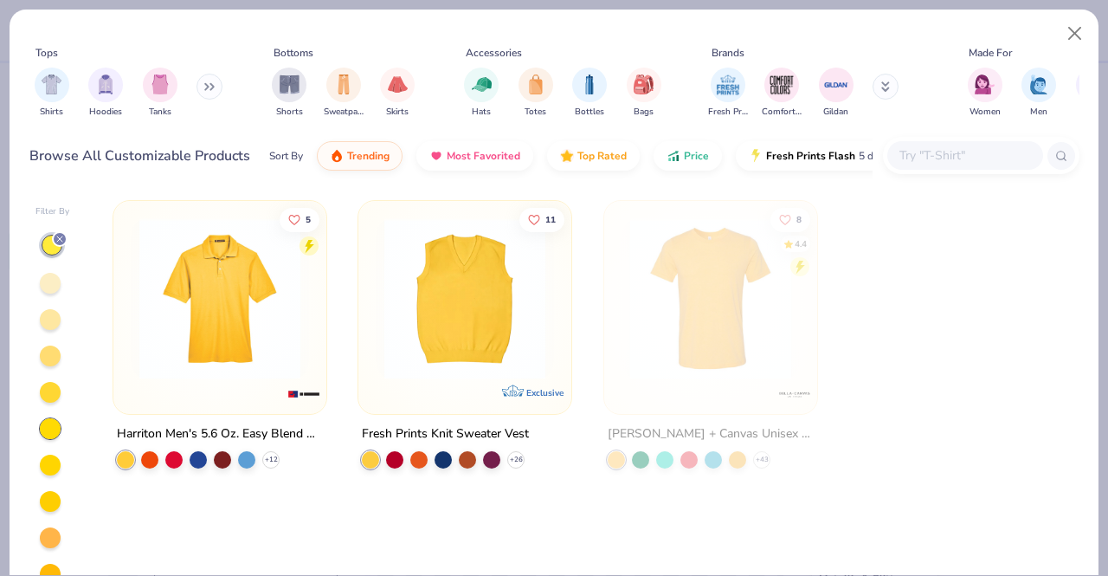
click at [52, 460] on div at bounding box center [50, 464] width 21 height 21
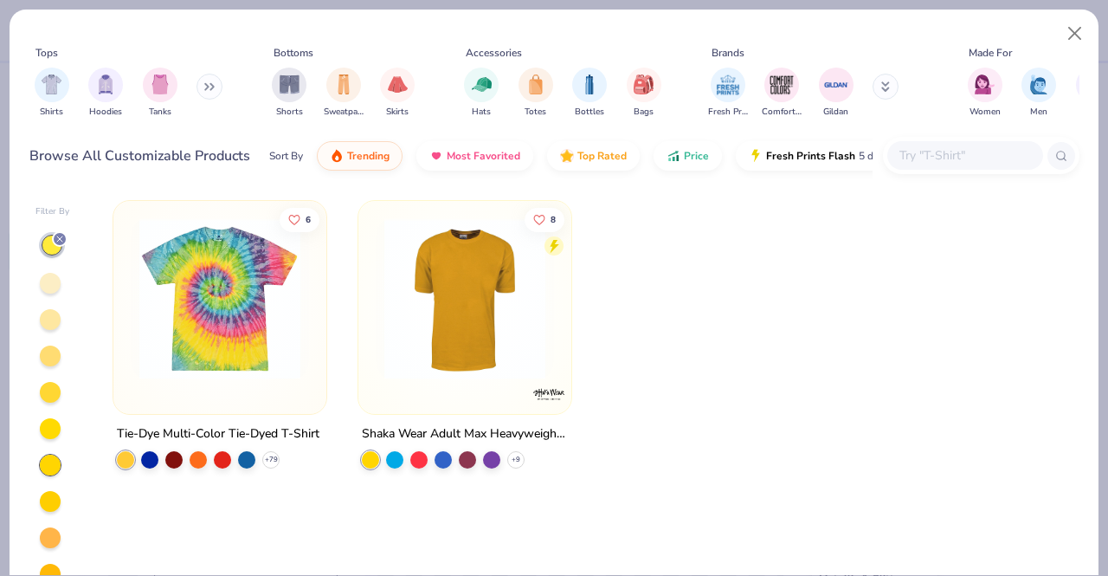
click at [55, 280] on div at bounding box center [50, 283] width 21 height 21
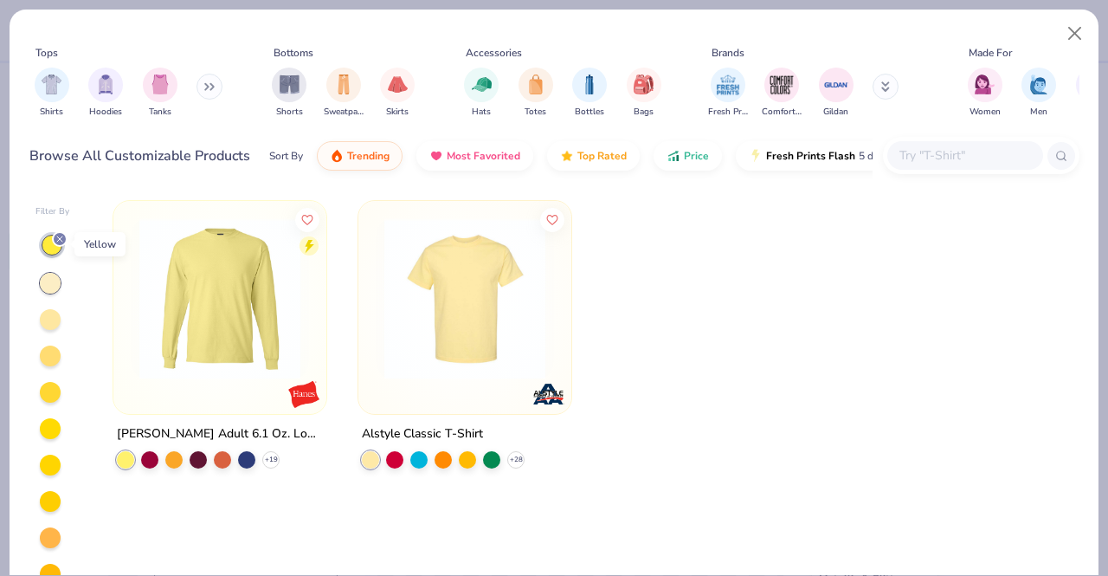
click at [61, 236] on icon at bounding box center [60, 239] width 10 height 10
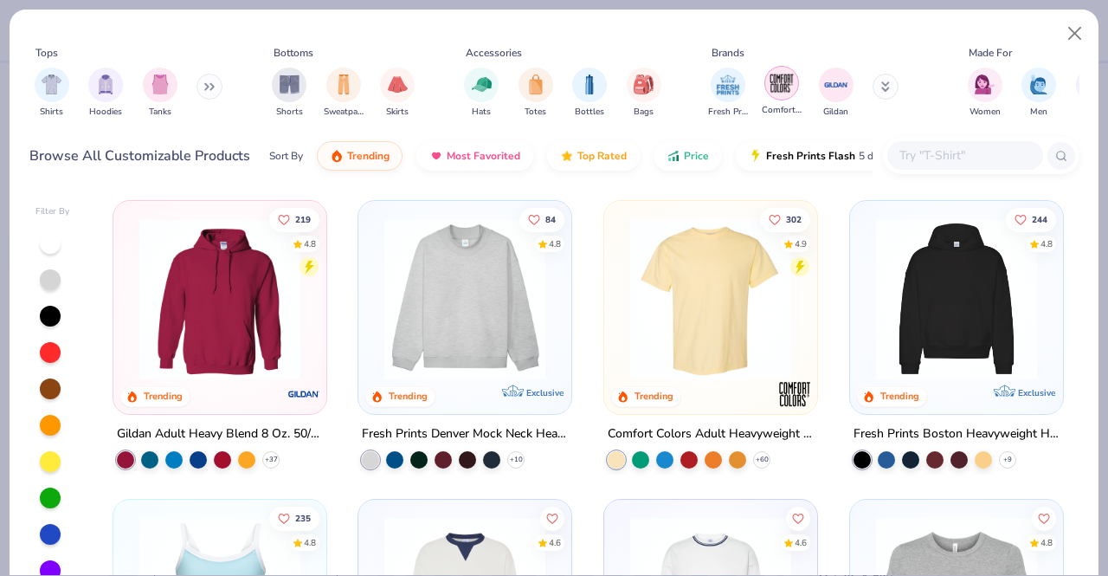
click at [787, 88] on img "filter for Comfort Colors" at bounding box center [782, 83] width 26 height 26
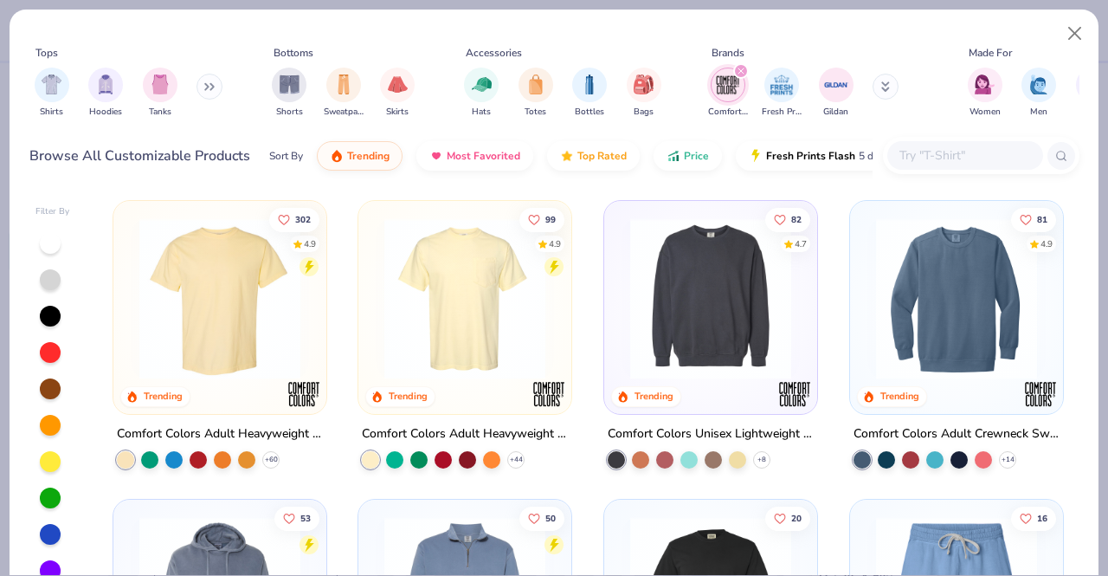
click at [736, 321] on img at bounding box center [710, 298] width 178 height 161
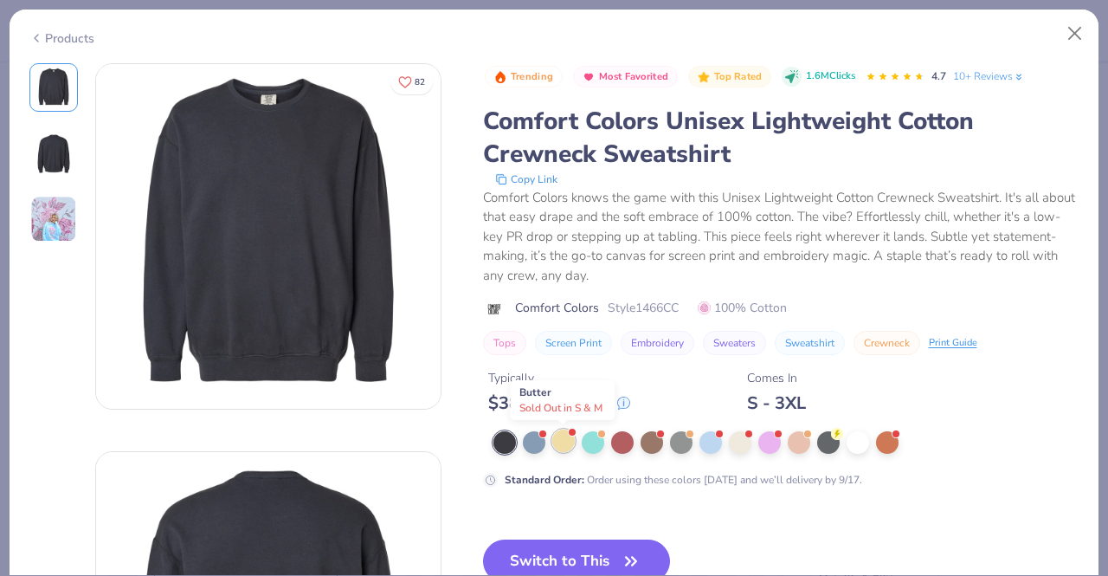
click at [561, 441] on div at bounding box center [563, 440] width 23 height 23
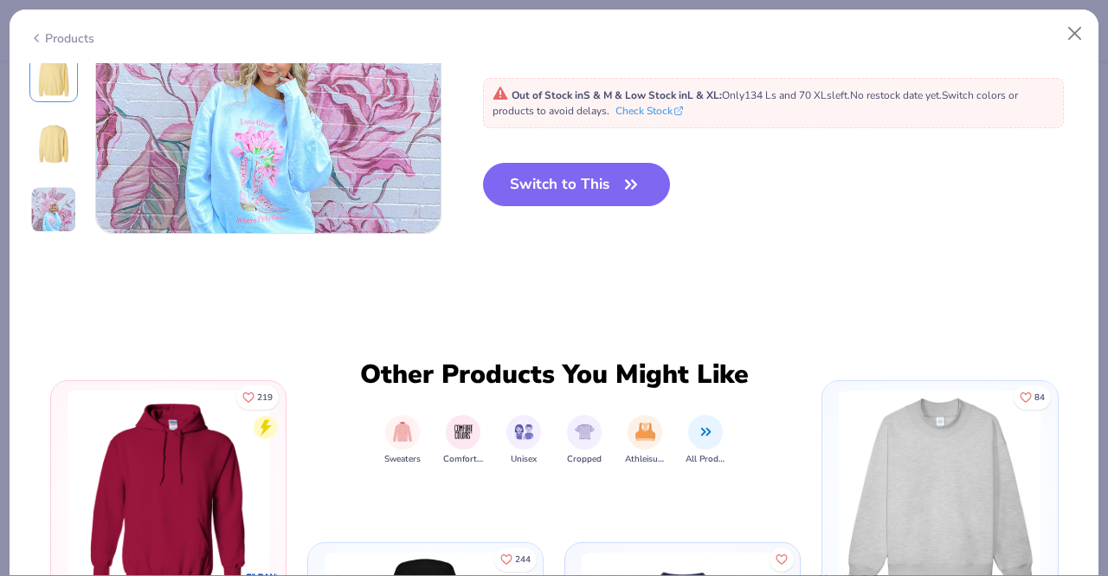
scroll to position [952, 0]
click at [589, 181] on button "Switch to This" at bounding box center [577, 183] width 188 height 43
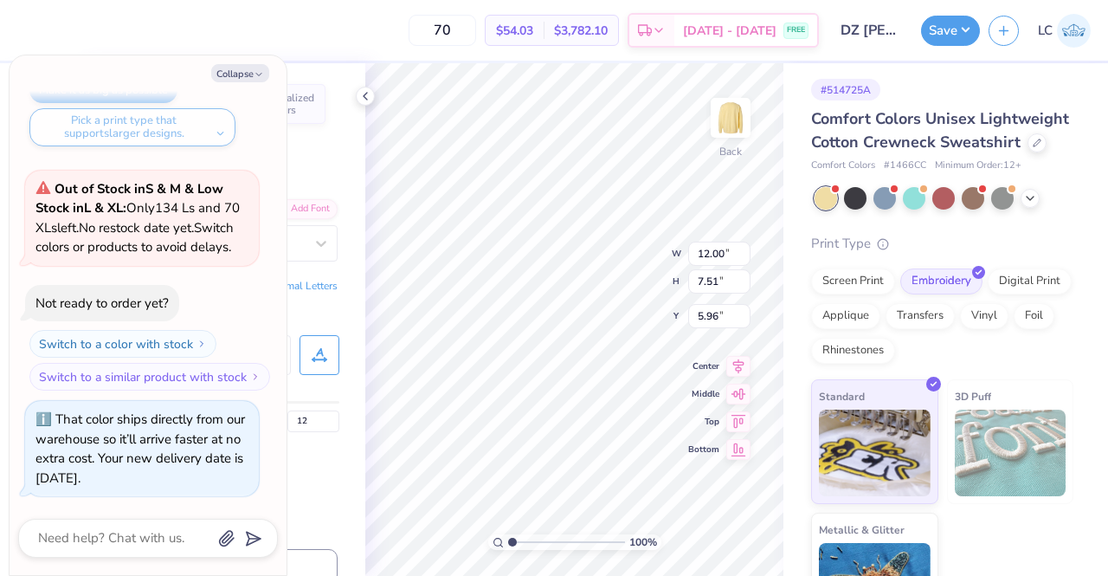
type textarea "x"
type input "10.70"
type input "6.69"
type textarea "x"
type input "3.00"
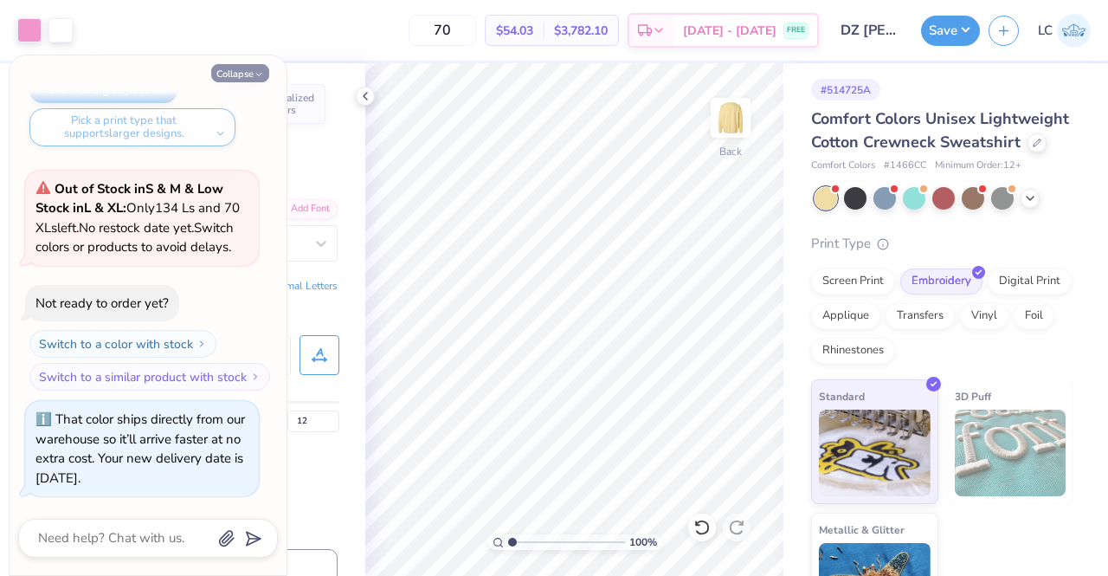
click at [257, 77] on icon "button" at bounding box center [259, 74] width 10 height 10
type textarea "x"
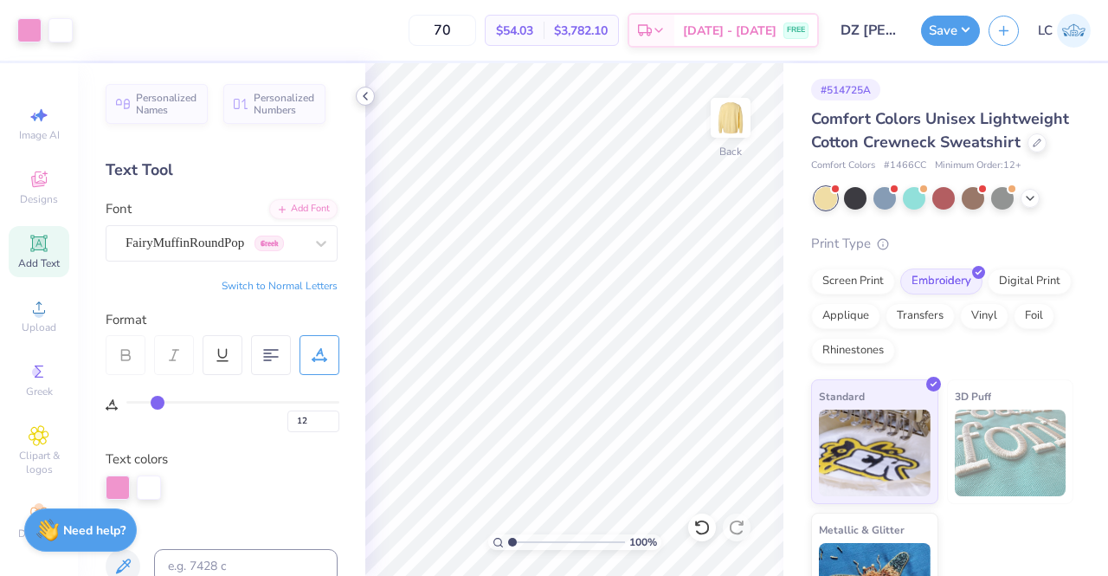
click at [364, 101] on icon at bounding box center [365, 96] width 14 height 14
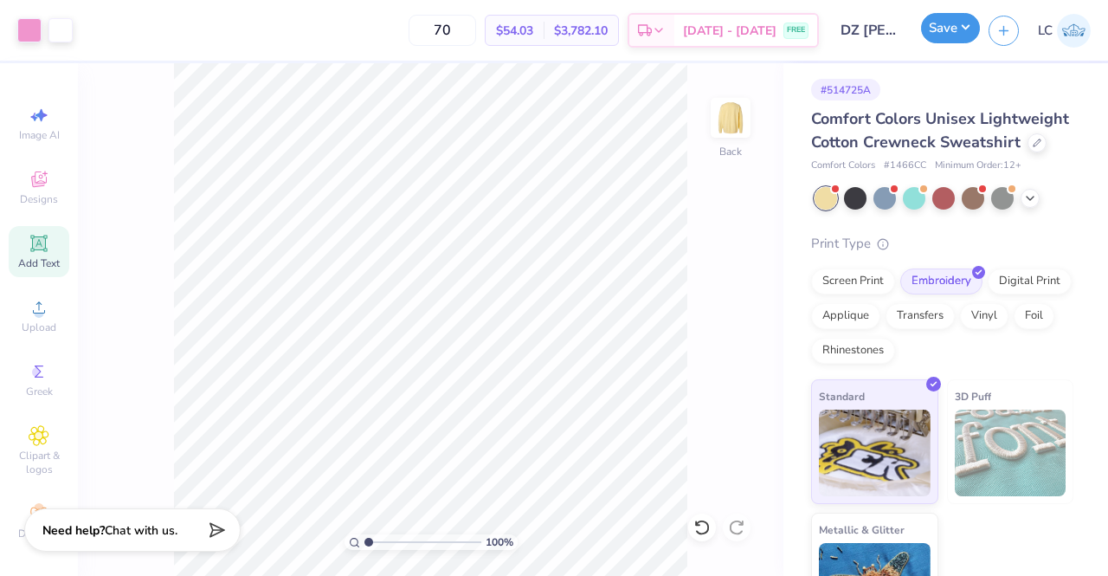
click at [954, 23] on button "Save" at bounding box center [950, 28] width 59 height 30
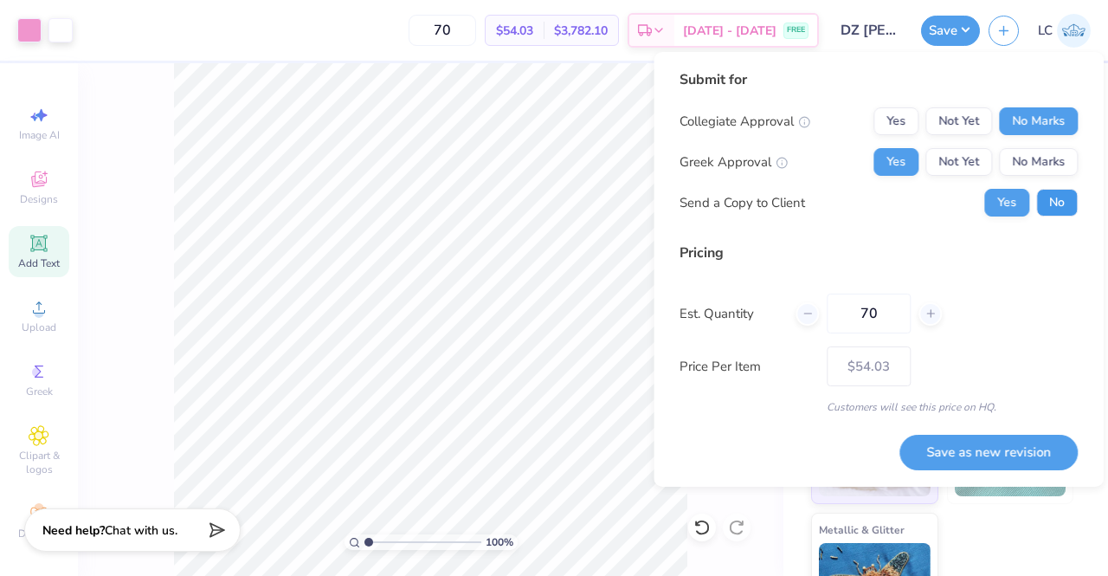
click at [1063, 196] on button "No" at bounding box center [1057, 203] width 42 height 28
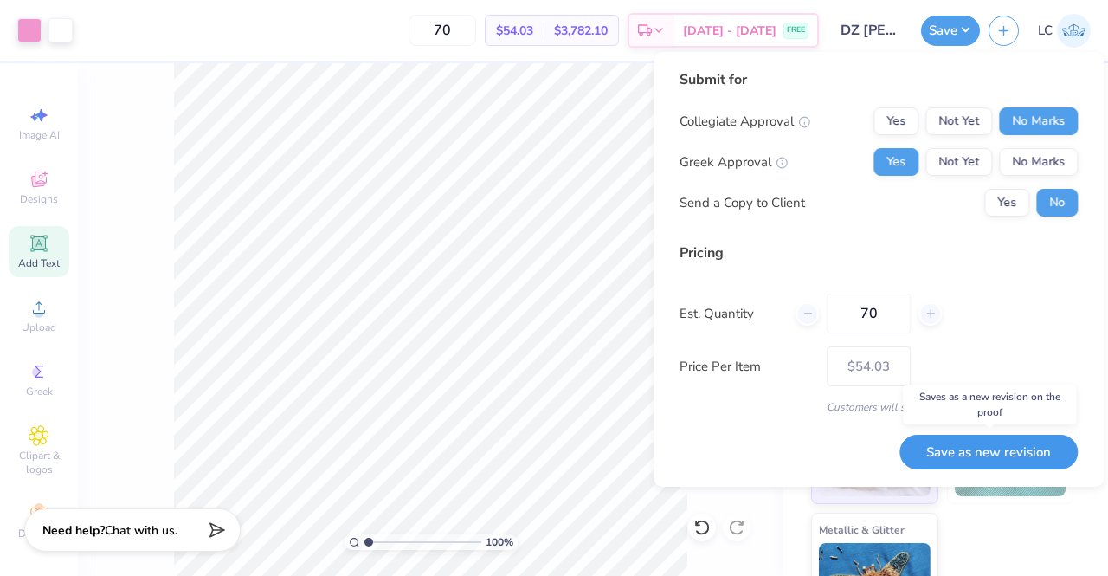
click at [986, 460] on button "Save as new revision" at bounding box center [988, 451] width 178 height 35
type input "– –"
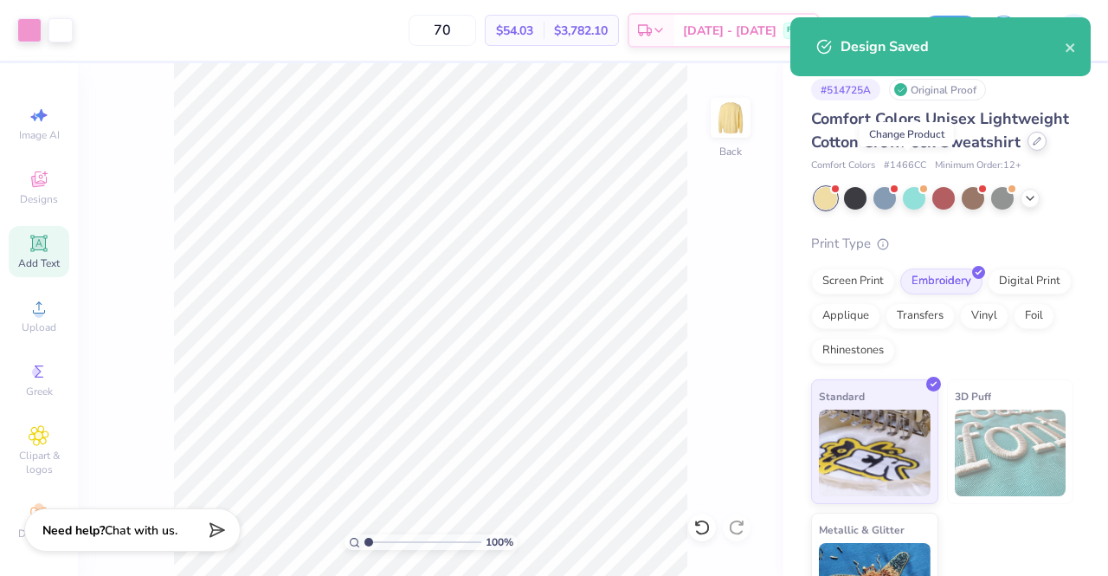
click at [1033, 145] on icon at bounding box center [1037, 141] width 9 height 9
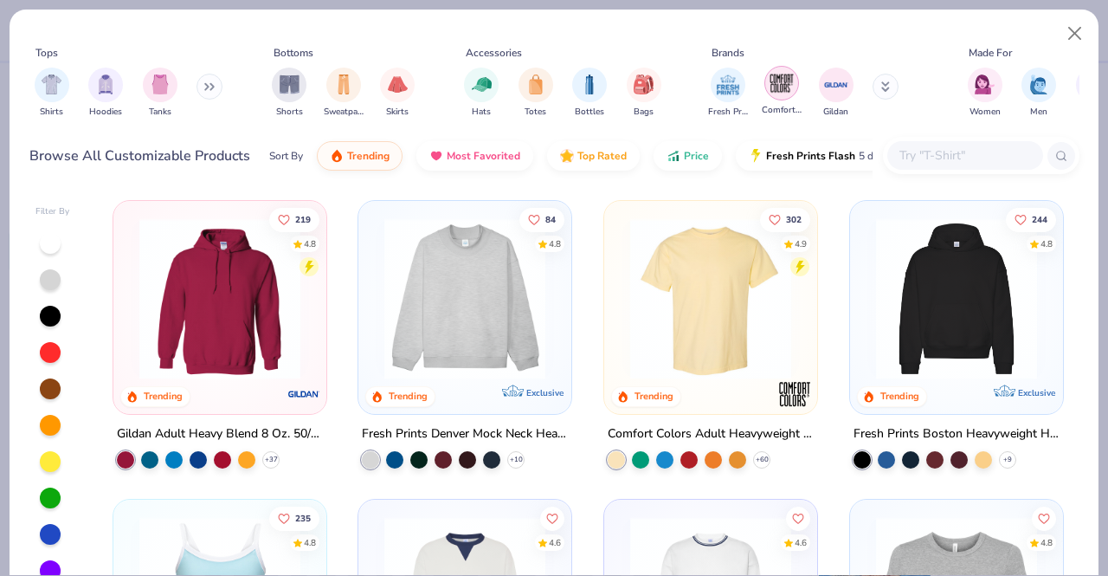
click at [776, 97] on div "filter for Comfort Colors" at bounding box center [781, 83] width 35 height 35
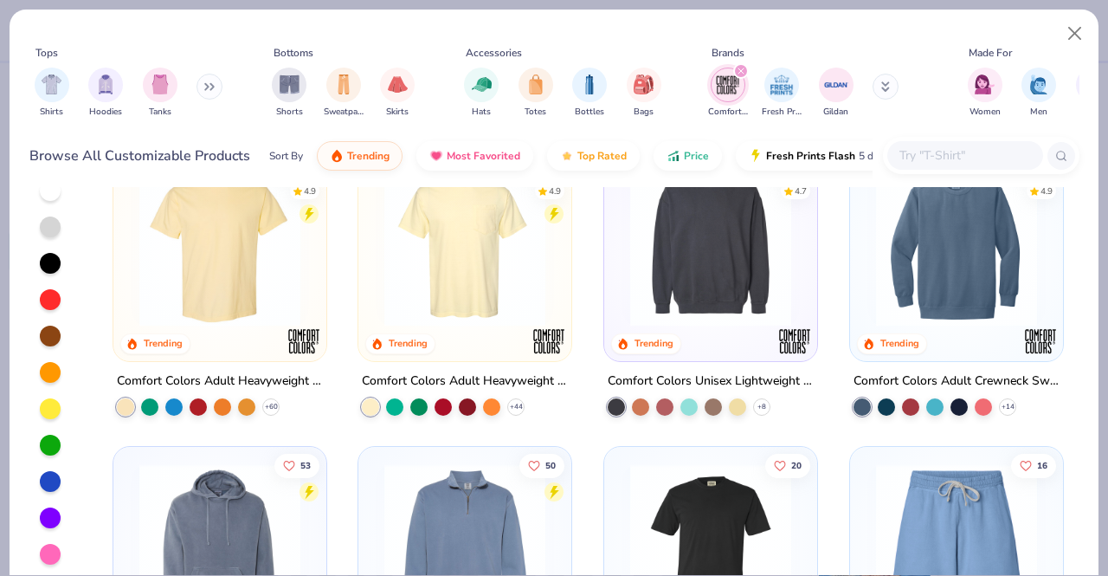
click at [946, 271] on img at bounding box center [956, 245] width 178 height 161
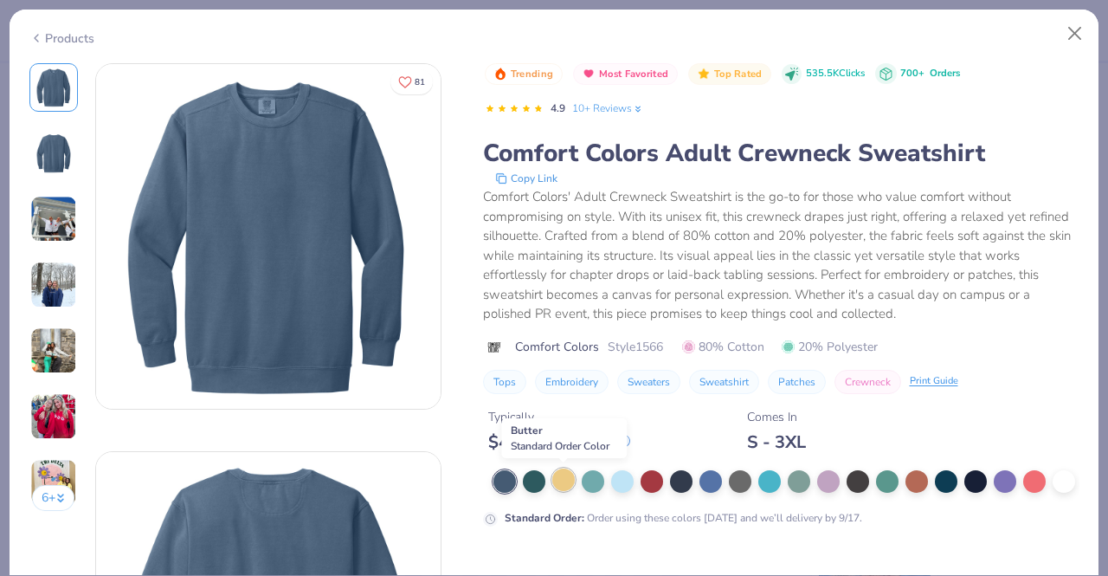
click at [559, 482] on div at bounding box center [563, 479] width 23 height 23
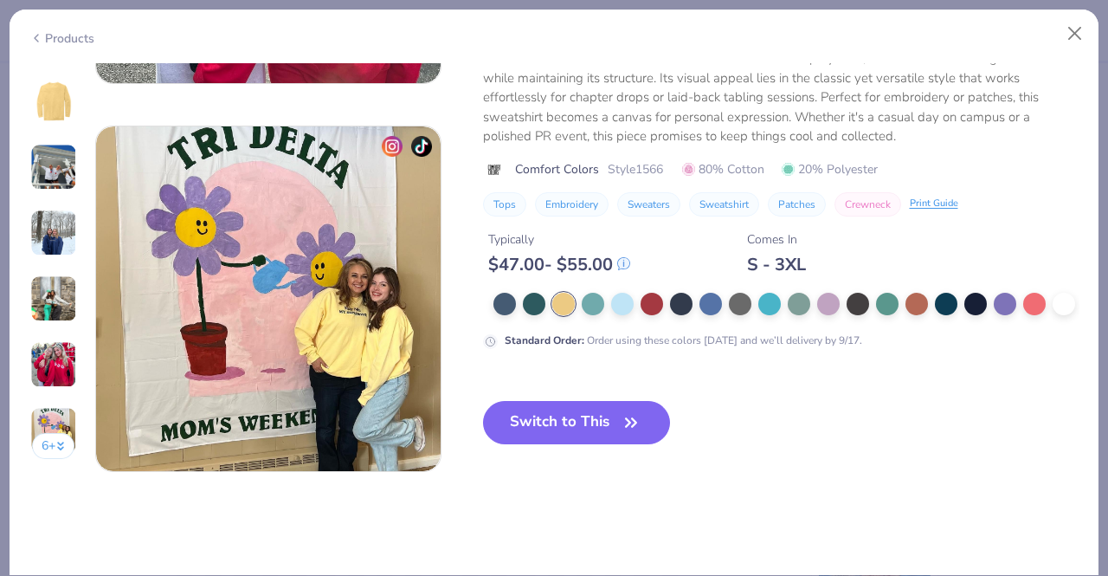
scroll to position [2265, 0]
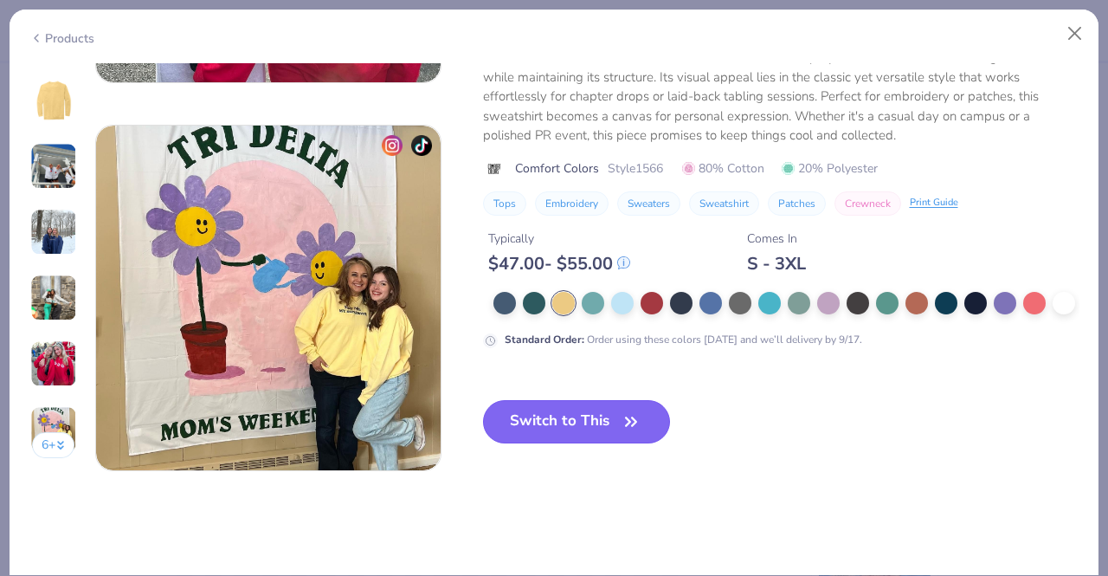
click at [605, 420] on button "Switch to This" at bounding box center [577, 421] width 188 height 43
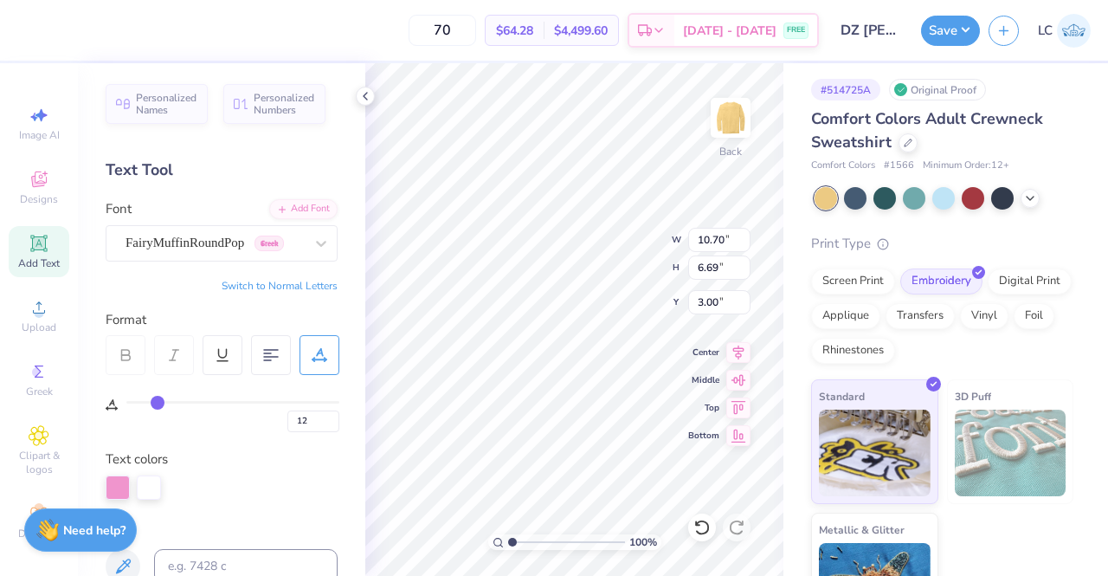
type input "3.00"
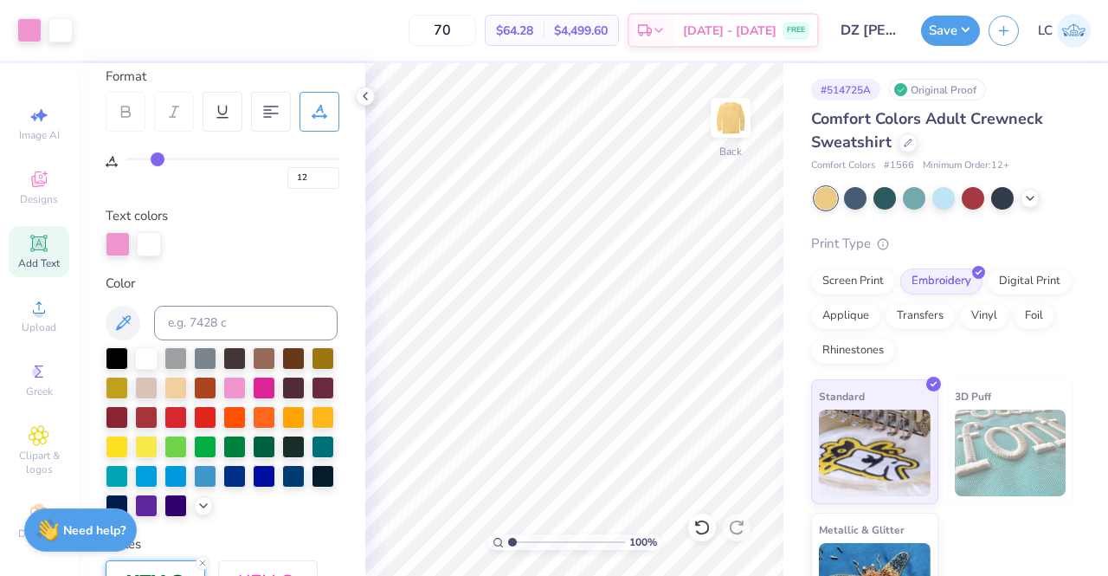
scroll to position [244, 0]
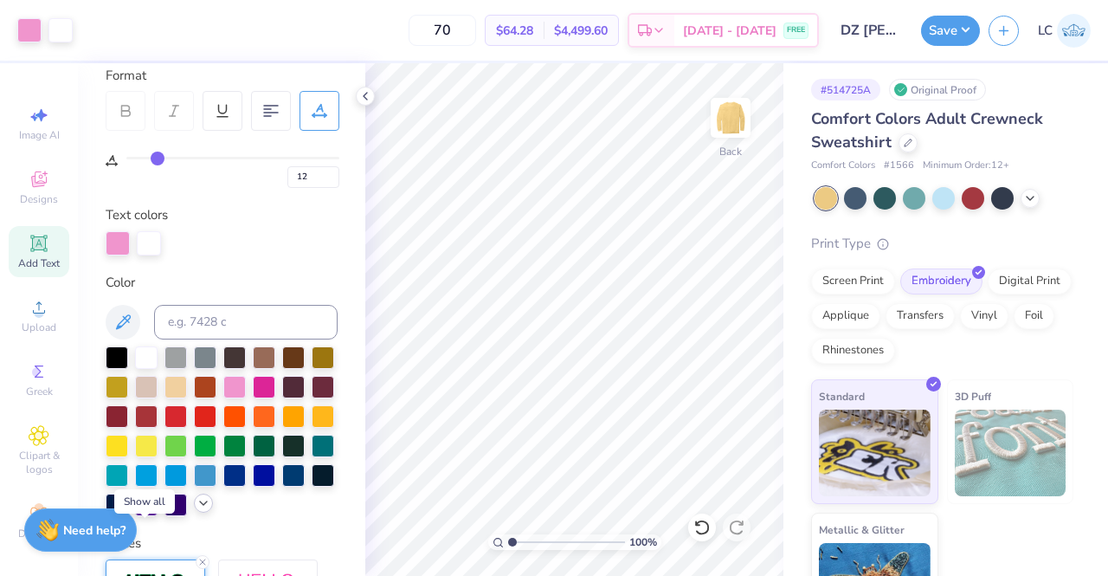
click at [196, 510] on icon at bounding box center [203, 503] width 14 height 14
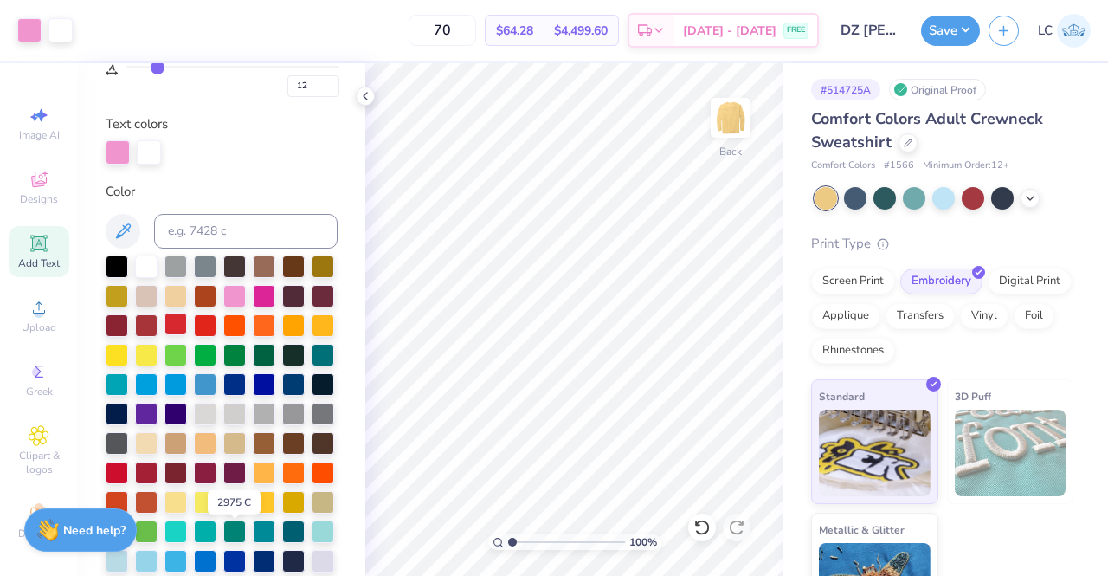
scroll to position [287, 0]
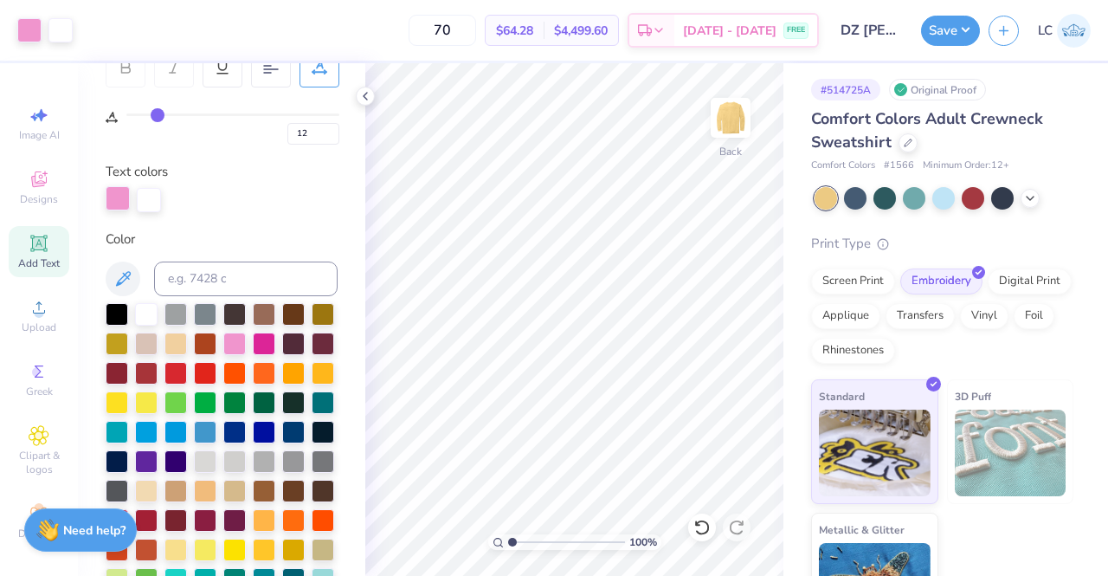
click at [118, 201] on div at bounding box center [118, 198] width 24 height 24
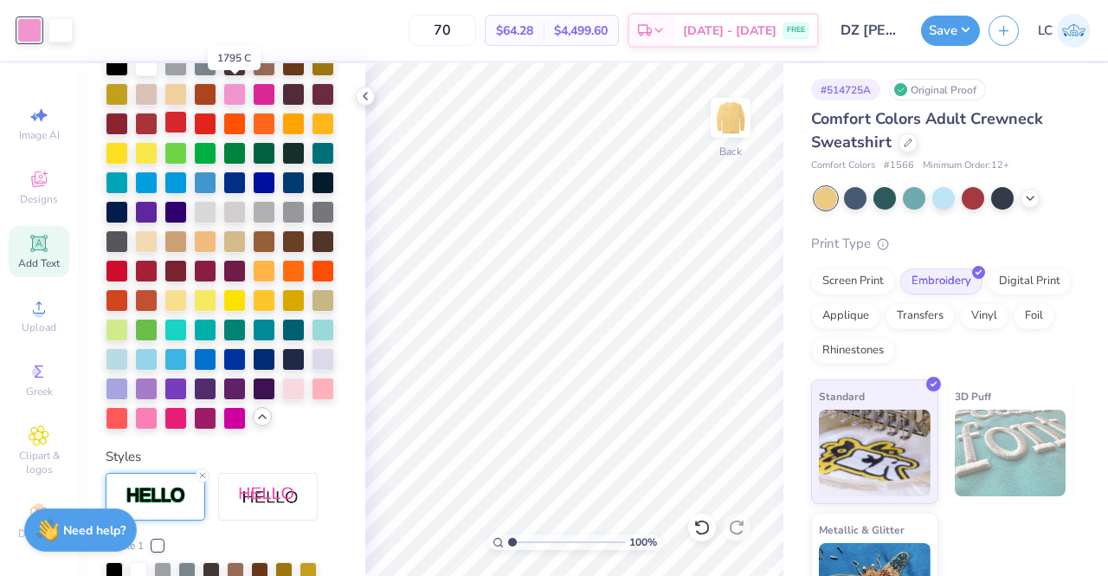
scroll to position [573, 0]
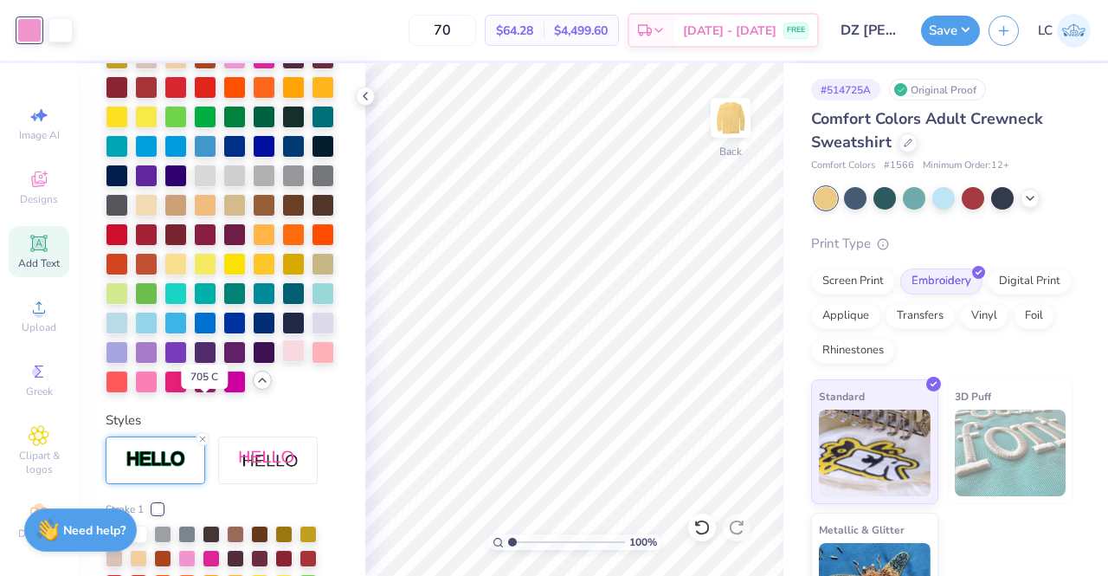
click at [282, 362] on div at bounding box center [293, 350] width 23 height 23
click at [312, 362] on div at bounding box center [323, 350] width 23 height 23
click at [158, 391] on div at bounding box center [146, 380] width 23 height 23
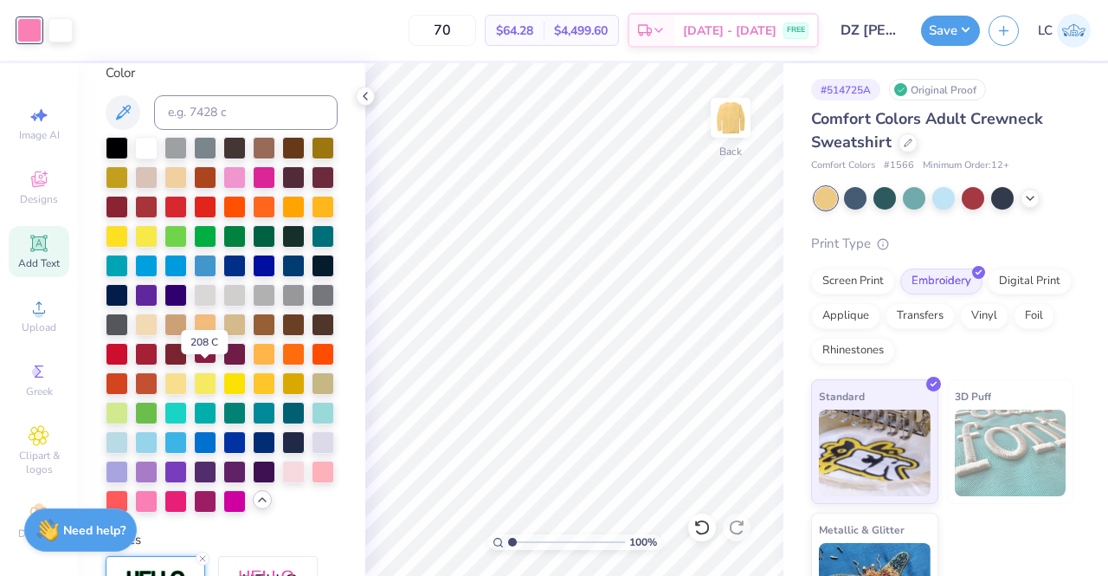
scroll to position [441, 0]
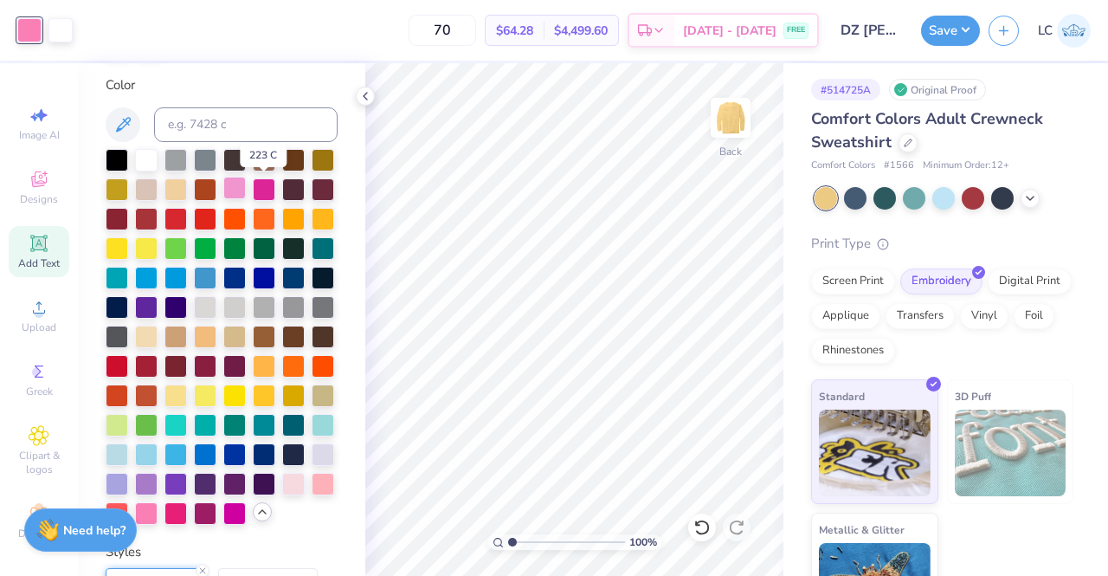
click at [246, 194] on div at bounding box center [234, 188] width 23 height 23
click at [113, 119] on icon at bounding box center [123, 124] width 21 height 21
drag, startPoint x: 113, startPoint y: 119, endPoint x: 133, endPoint y: 127, distance: 22.2
click at [133, 127] on button at bounding box center [123, 124] width 35 height 35
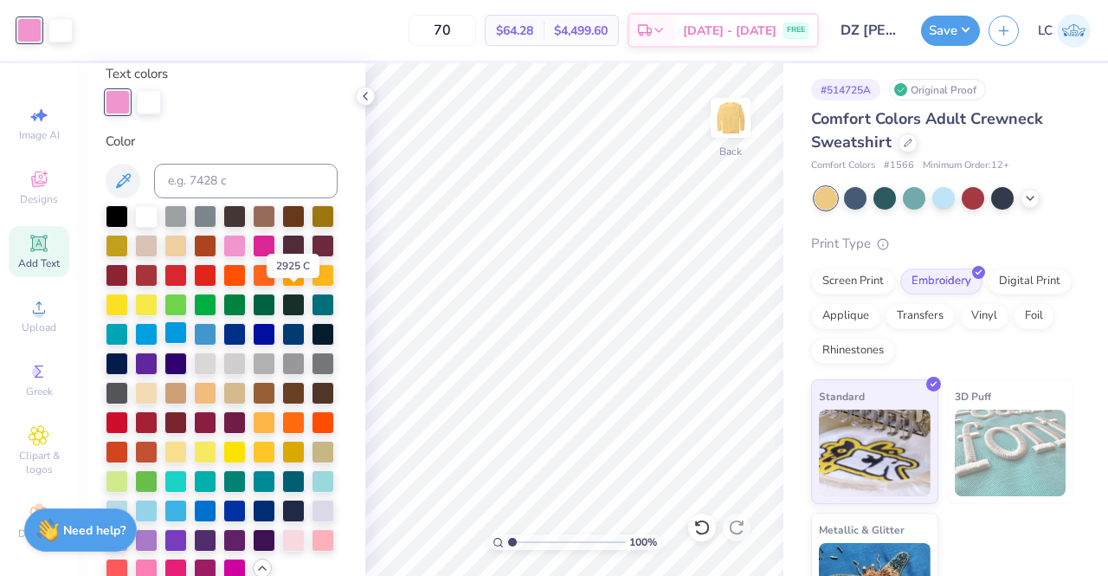
scroll to position [380, 0]
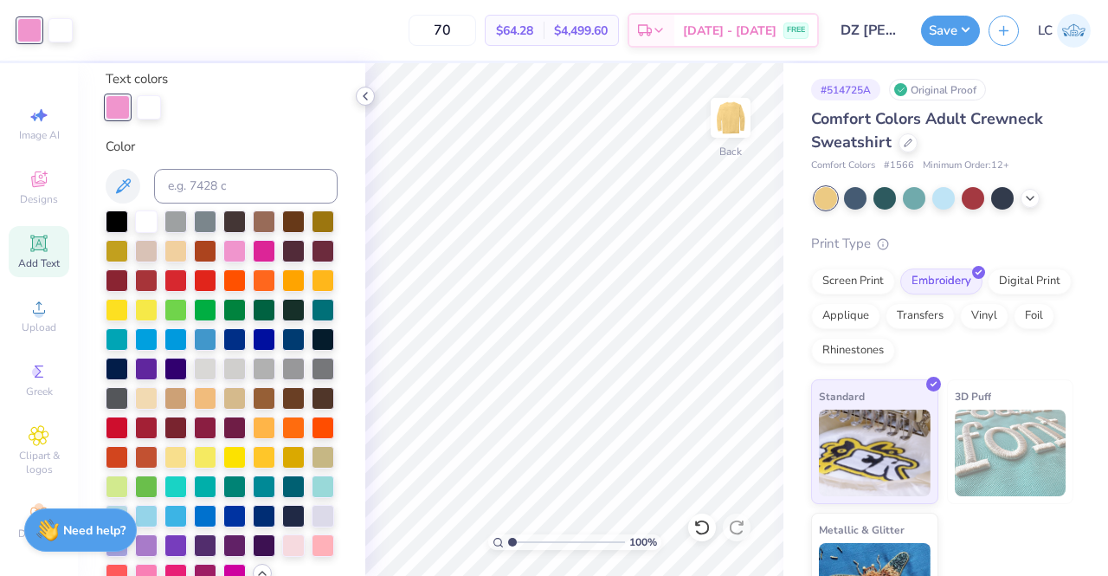
click at [367, 93] on polyline at bounding box center [365, 96] width 3 height 7
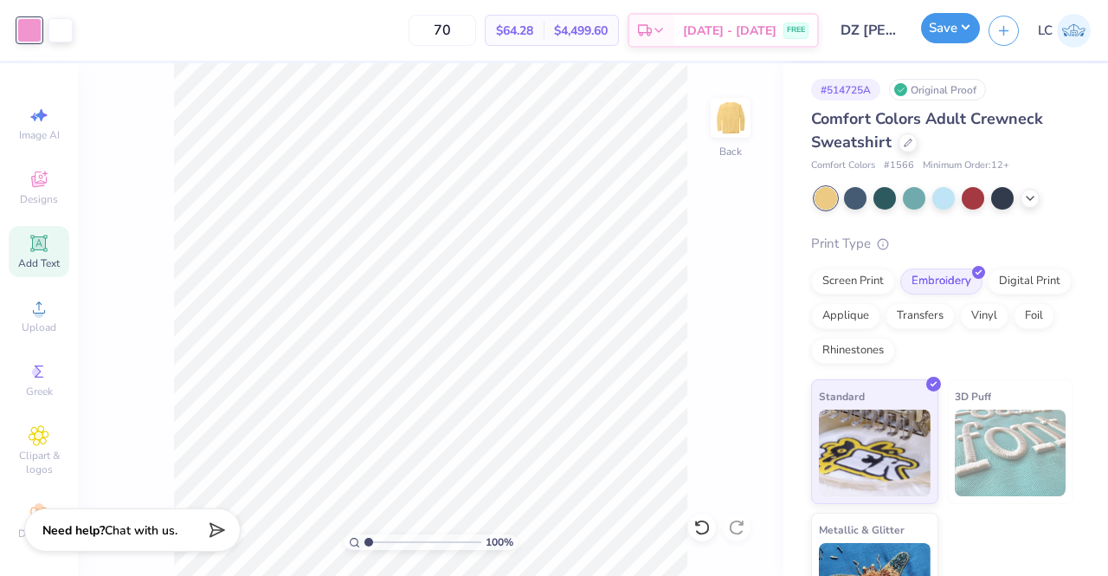
click at [945, 30] on button "Save" at bounding box center [950, 28] width 59 height 30
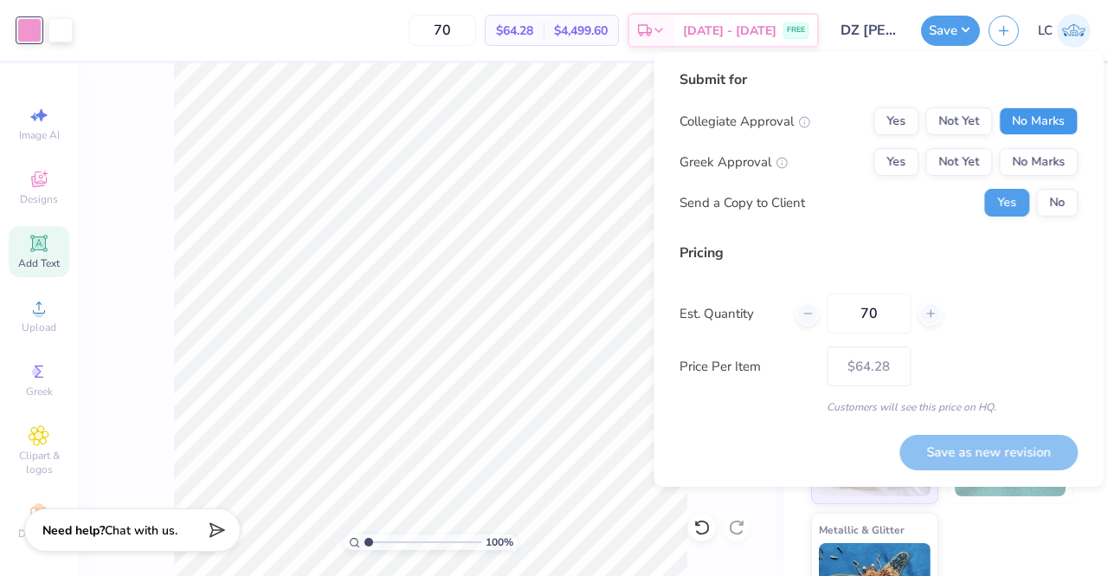
click at [1040, 129] on button "No Marks" at bounding box center [1038, 121] width 79 height 28
click at [887, 156] on button "Yes" at bounding box center [895, 162] width 45 height 28
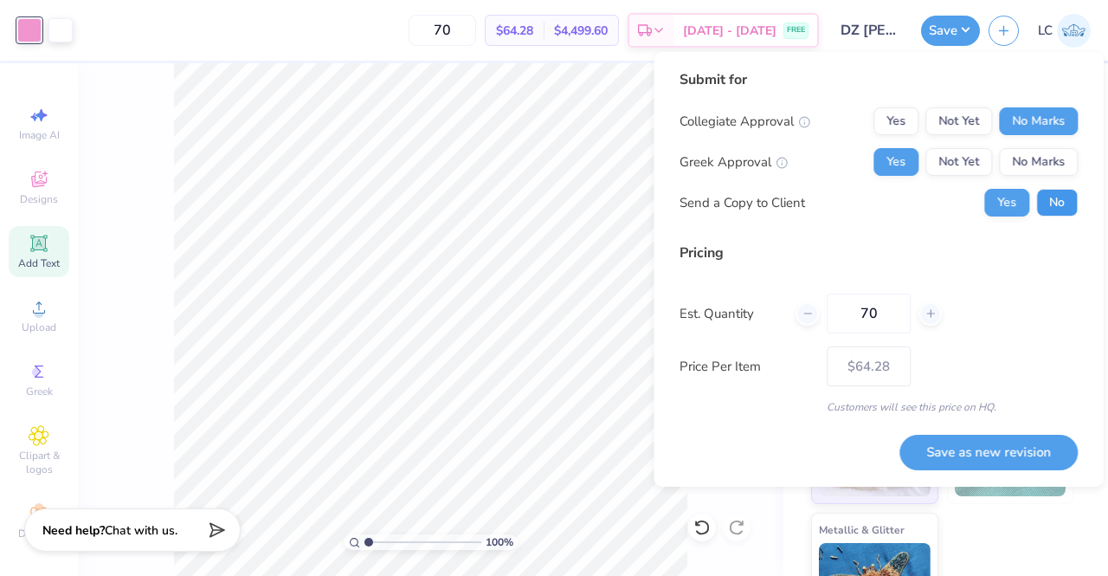
click at [1053, 207] on button "No" at bounding box center [1057, 203] width 42 height 28
click at [975, 446] on button "Save as new revision" at bounding box center [988, 451] width 178 height 35
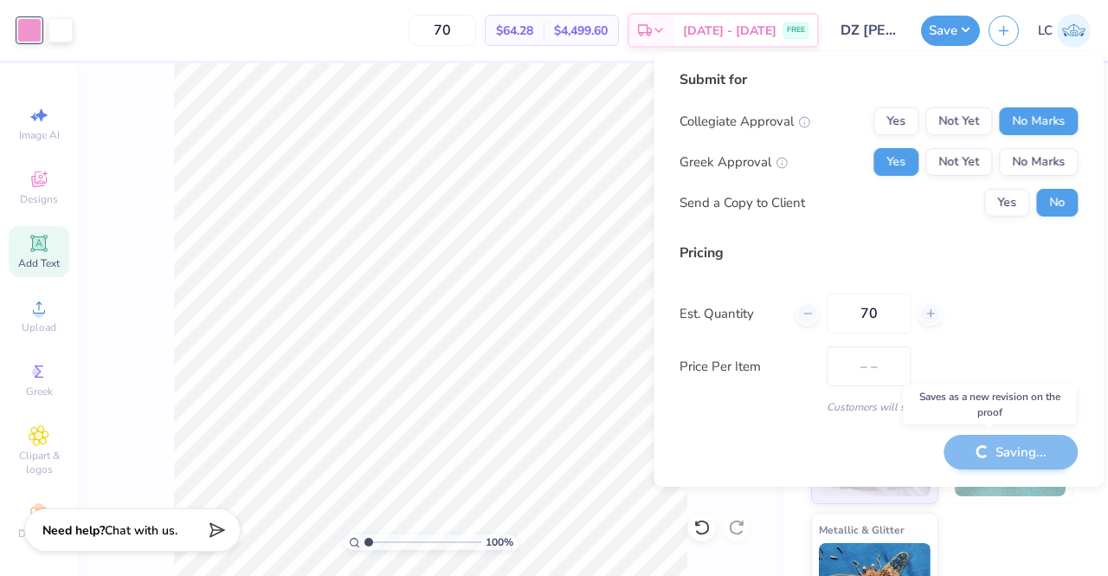
type input "$64.28"
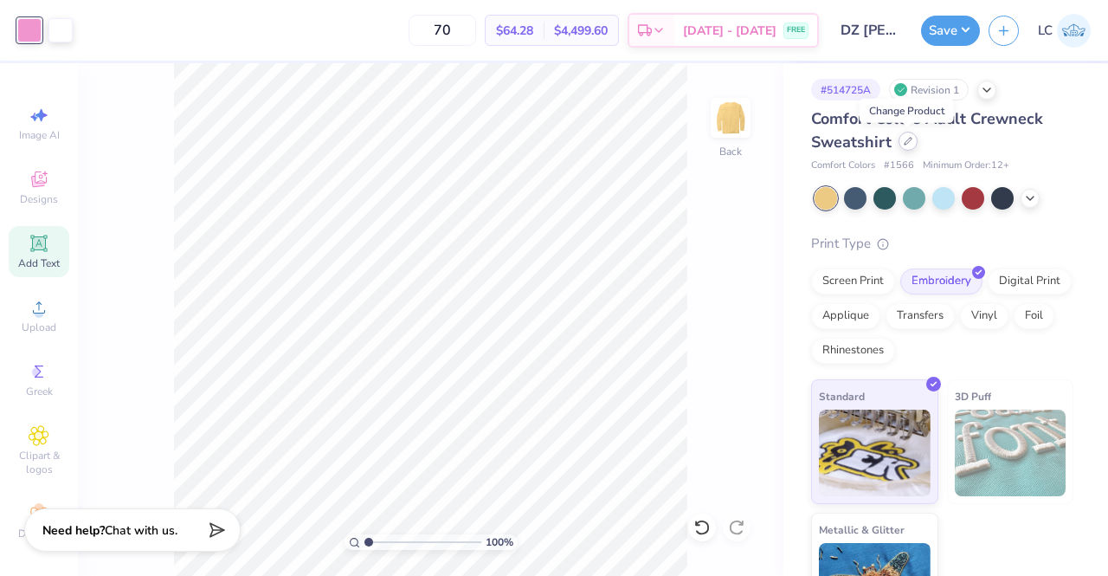
click at [909, 143] on icon at bounding box center [908, 141] width 9 height 9
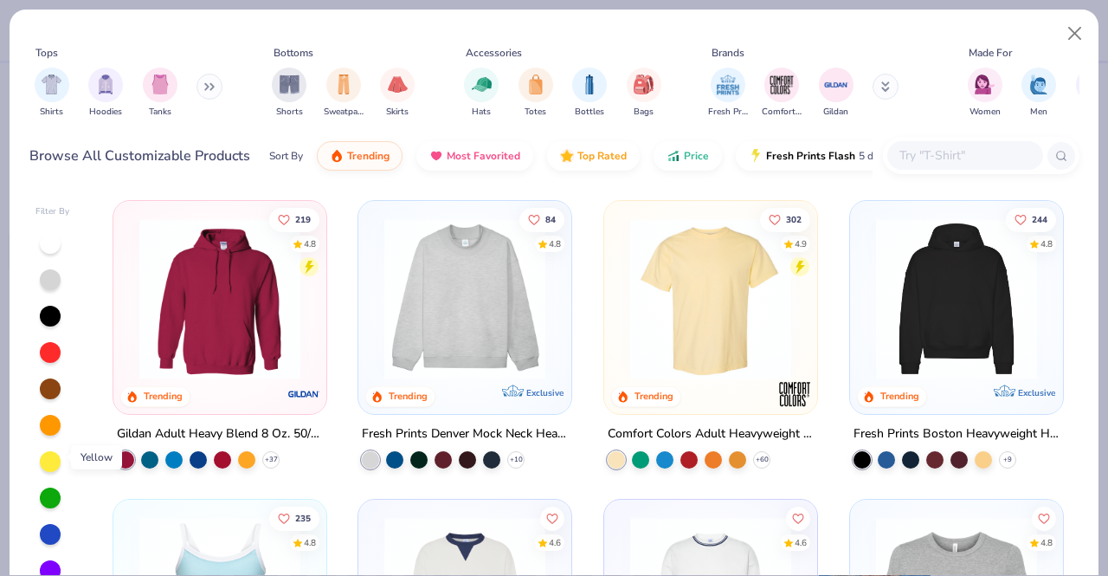
click at [49, 460] on div at bounding box center [50, 461] width 21 height 21
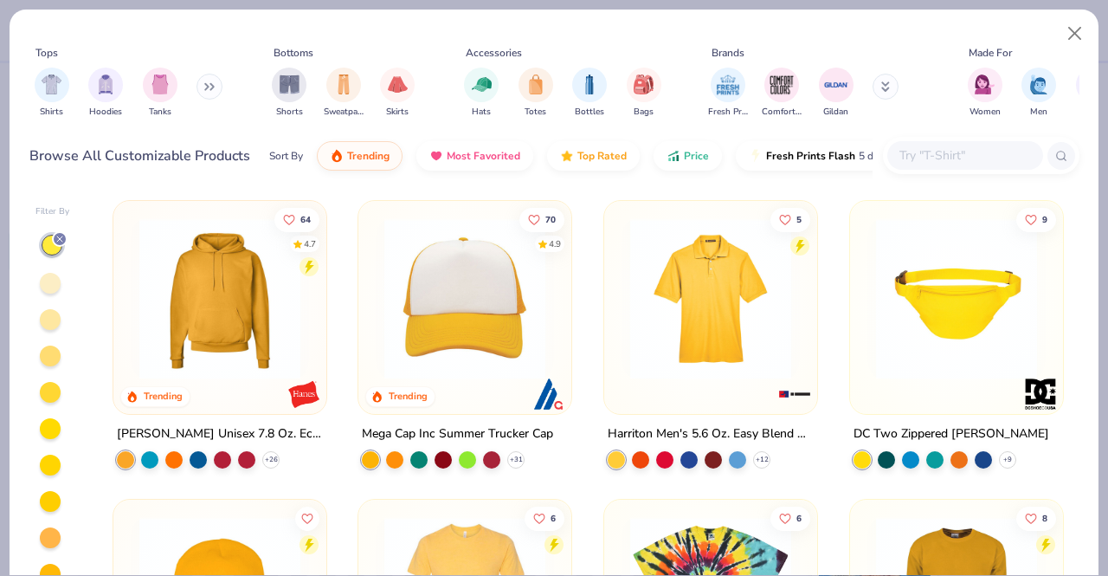
click at [50, 288] on div at bounding box center [50, 283] width 21 height 21
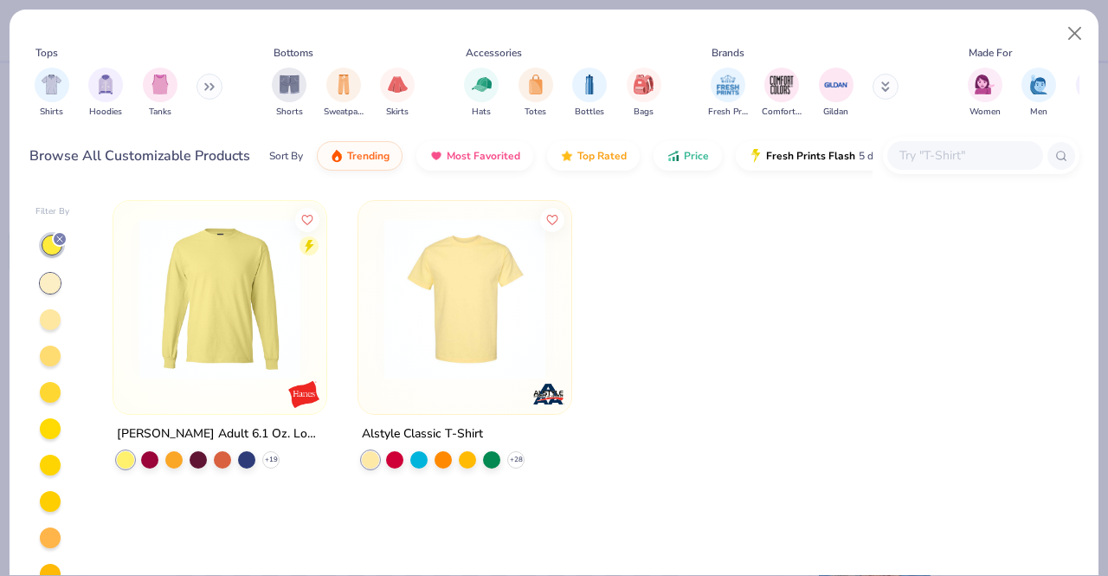
click at [54, 314] on div at bounding box center [50, 319] width 21 height 21
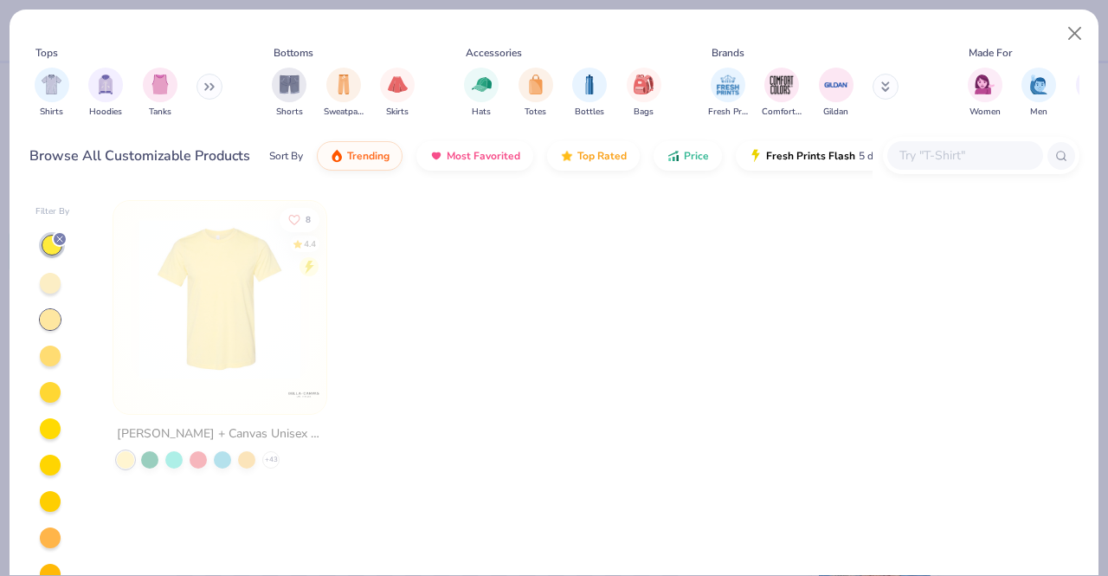
click at [55, 346] on div at bounding box center [50, 355] width 21 height 21
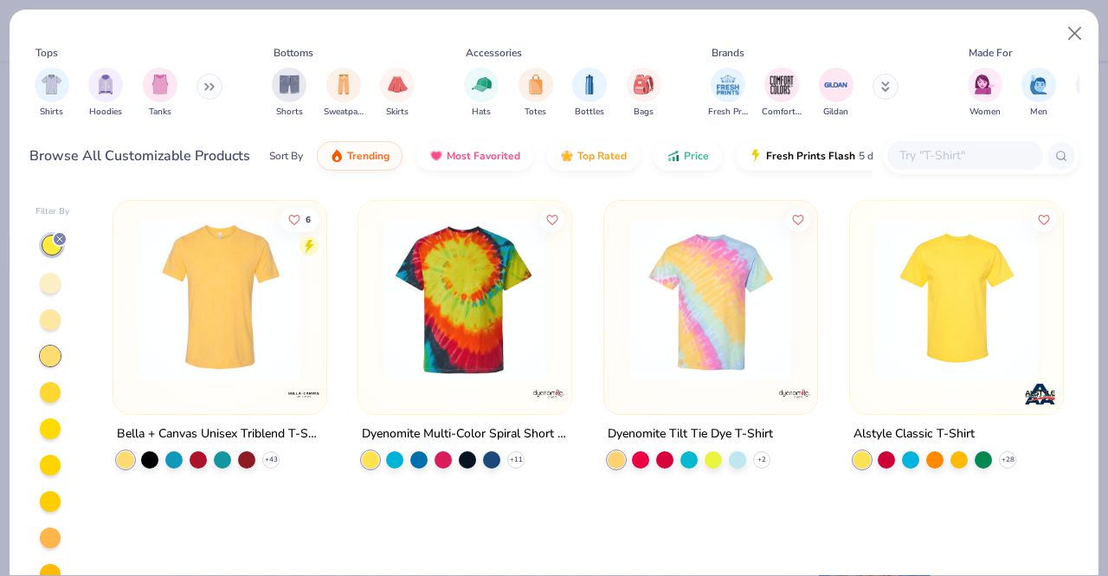
click at [49, 285] on div at bounding box center [50, 283] width 21 height 21
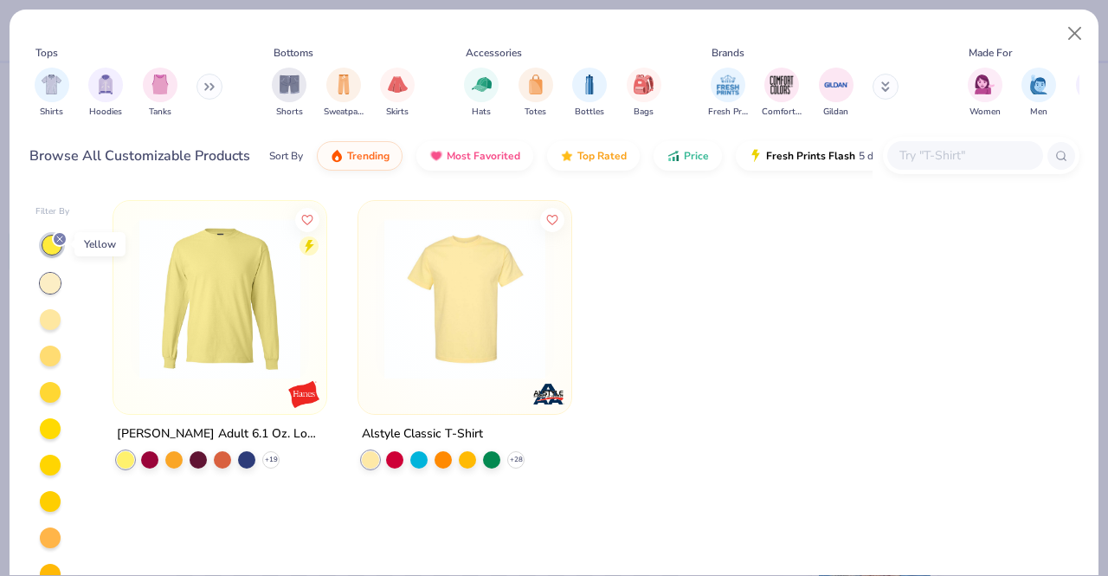
click at [59, 235] on icon at bounding box center [60, 239] width 10 height 10
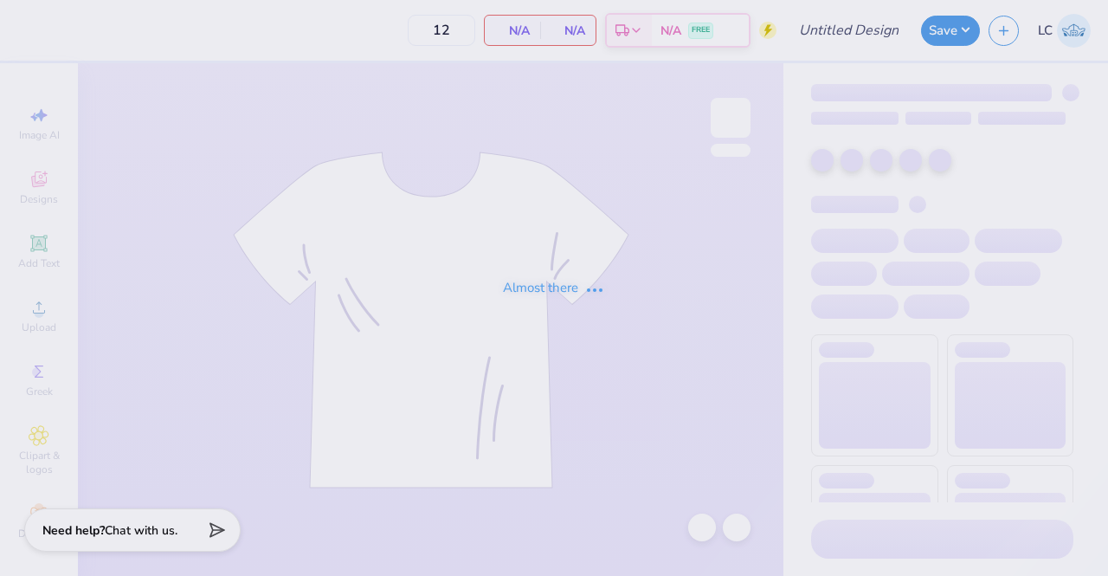
type input "Wing Bash T-Shirt"
type input "250"
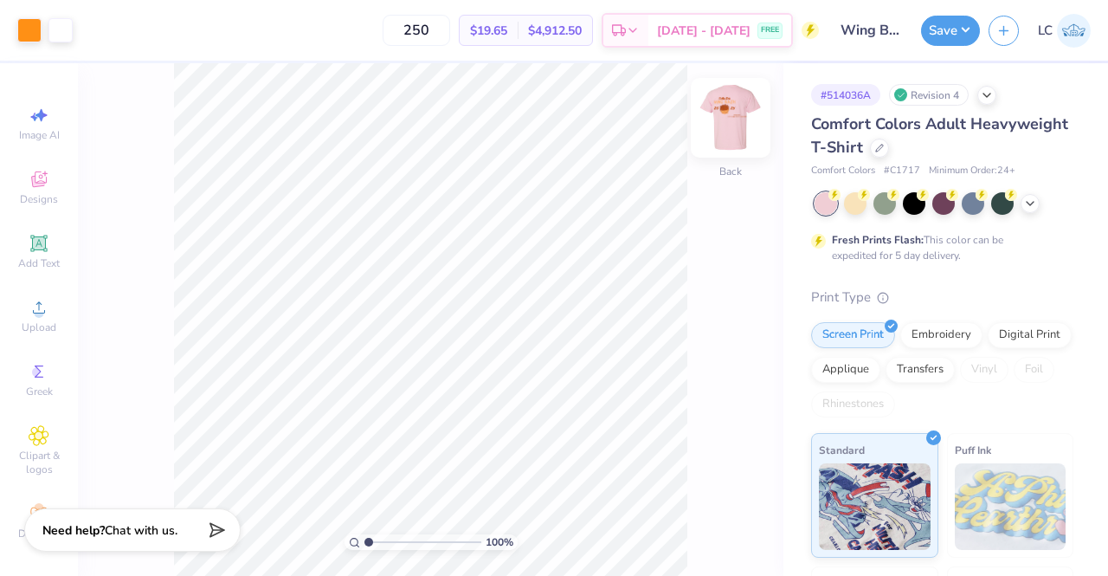
click at [728, 126] on img at bounding box center [730, 117] width 69 height 69
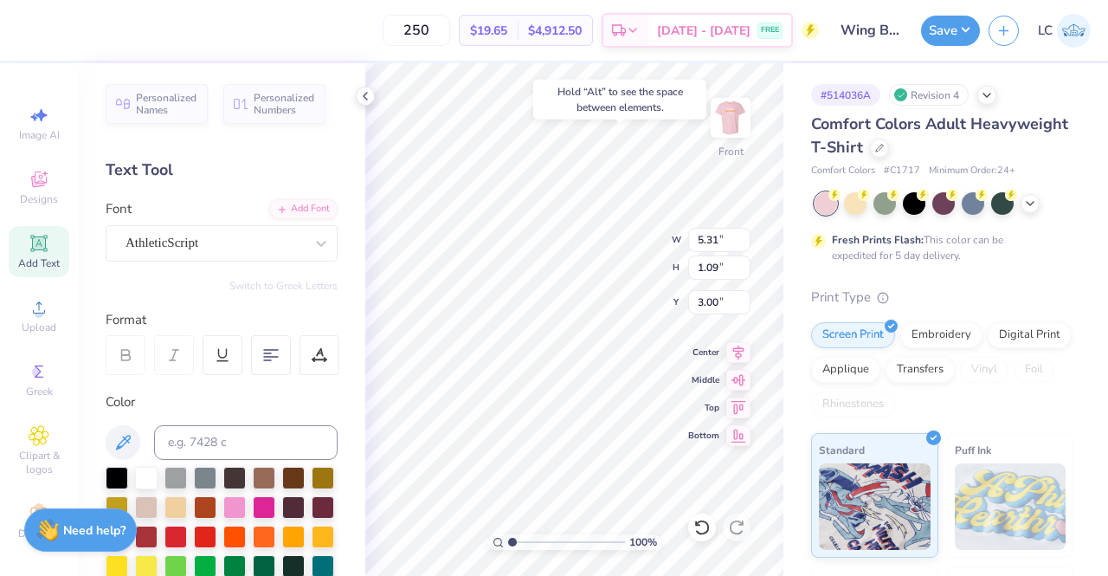
type input "3.00"
type input "9.46"
type input "1.72"
type input "4.79"
type input "6.87"
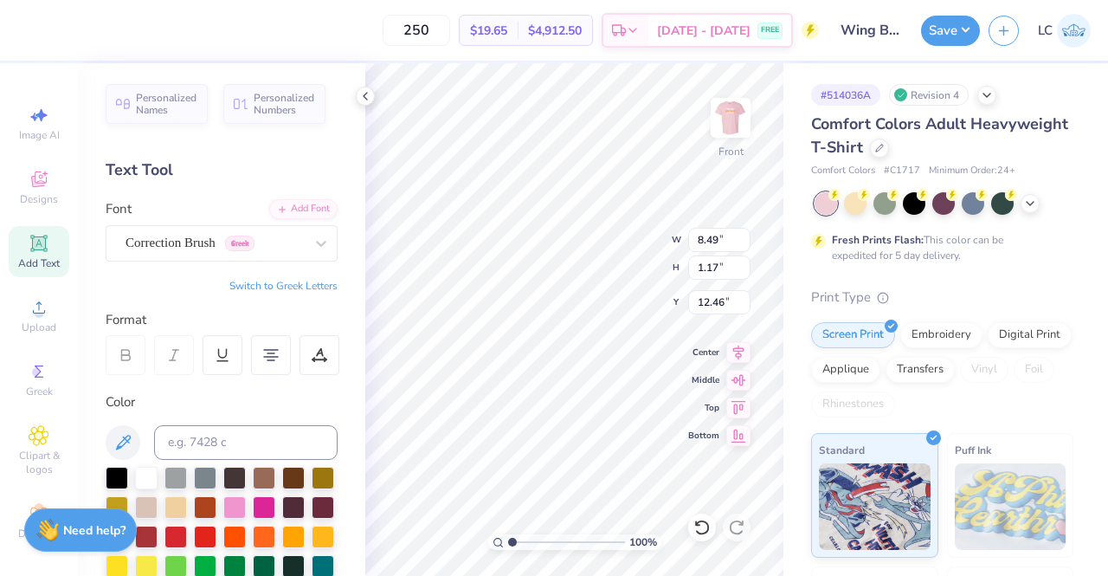
type input "11.63"
type input "3.70"
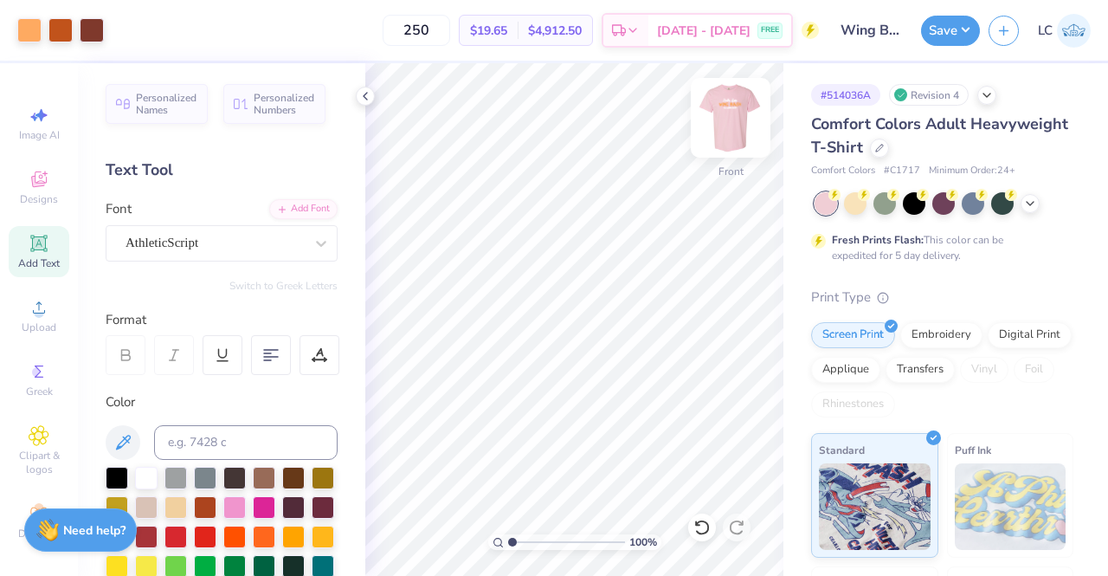
click at [728, 132] on img at bounding box center [730, 117] width 69 height 69
click at [364, 99] on icon at bounding box center [365, 96] width 14 height 14
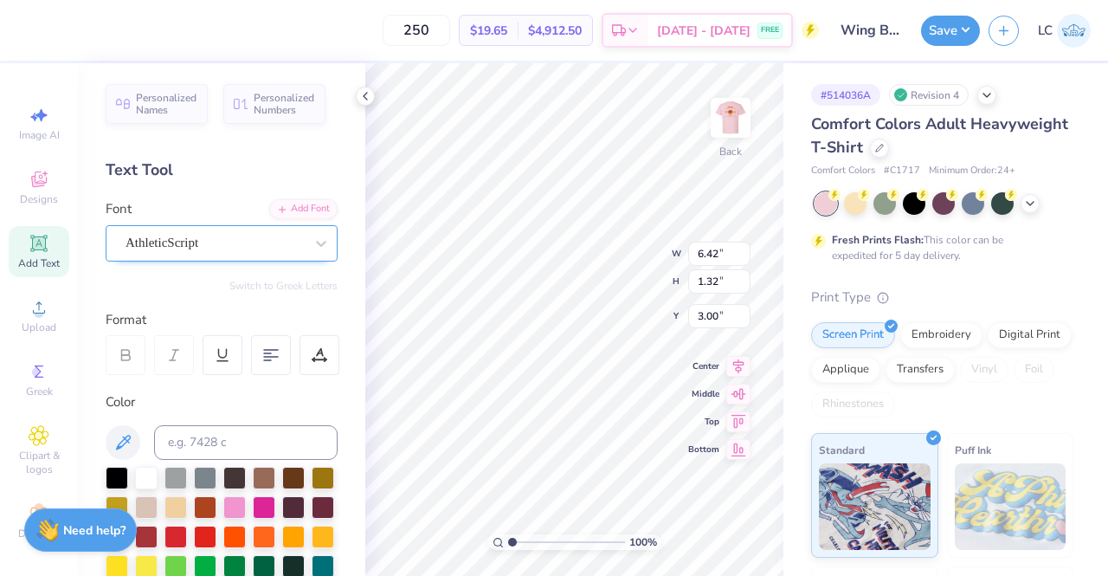
click at [284, 247] on div "AthleticScript" at bounding box center [215, 242] width 182 height 27
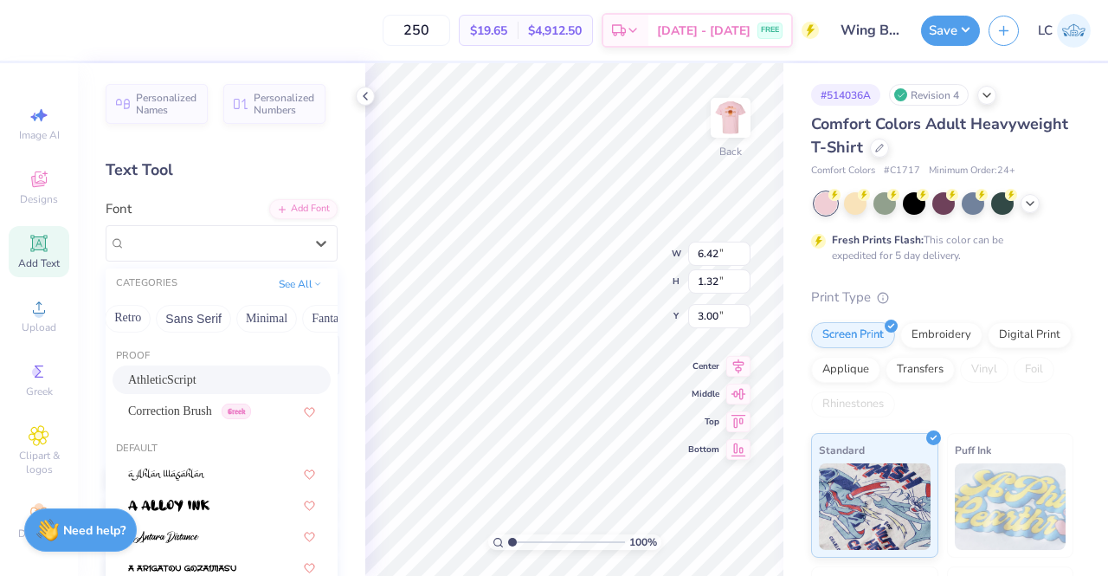
scroll to position [0, 346]
click at [287, 275] on button "See All" at bounding box center [300, 281] width 54 height 17
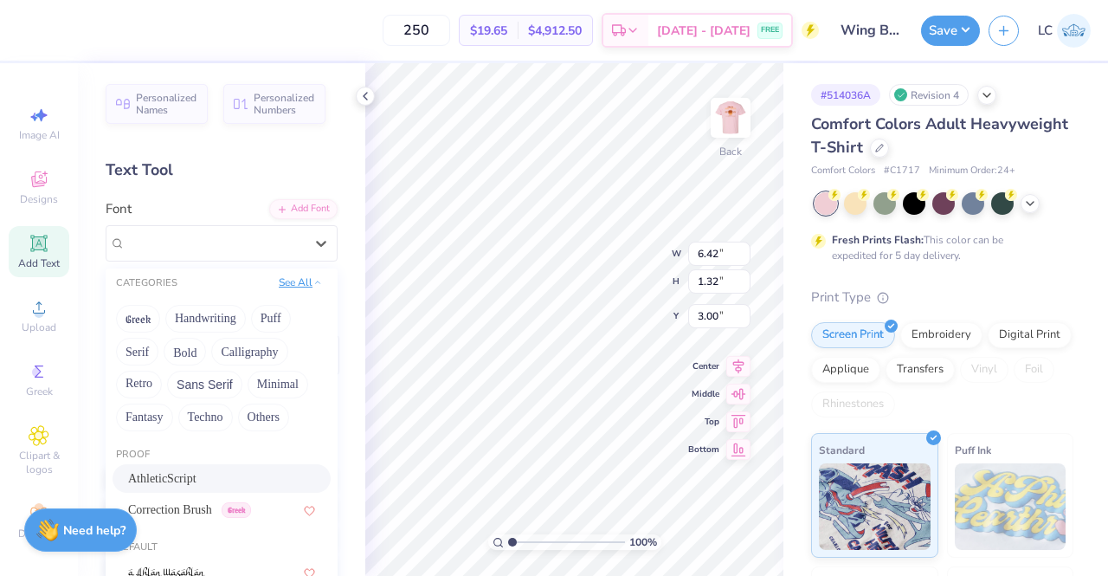
scroll to position [0, 0]
click at [269, 344] on button "Calligraphy" at bounding box center [249, 352] width 76 height 28
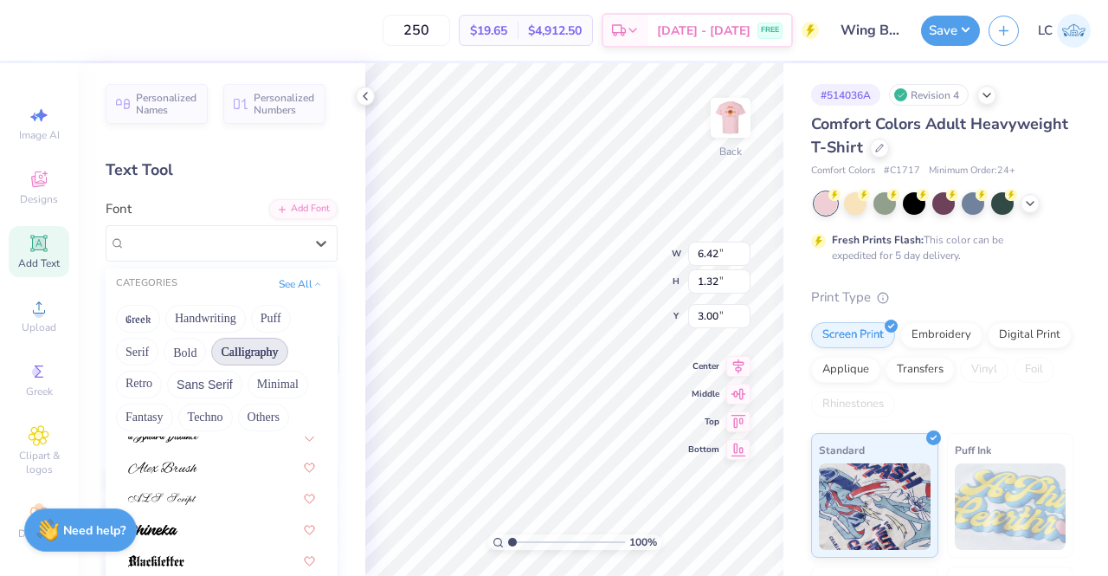
scroll to position [45, 0]
click at [151, 524] on img at bounding box center [152, 528] width 49 height 12
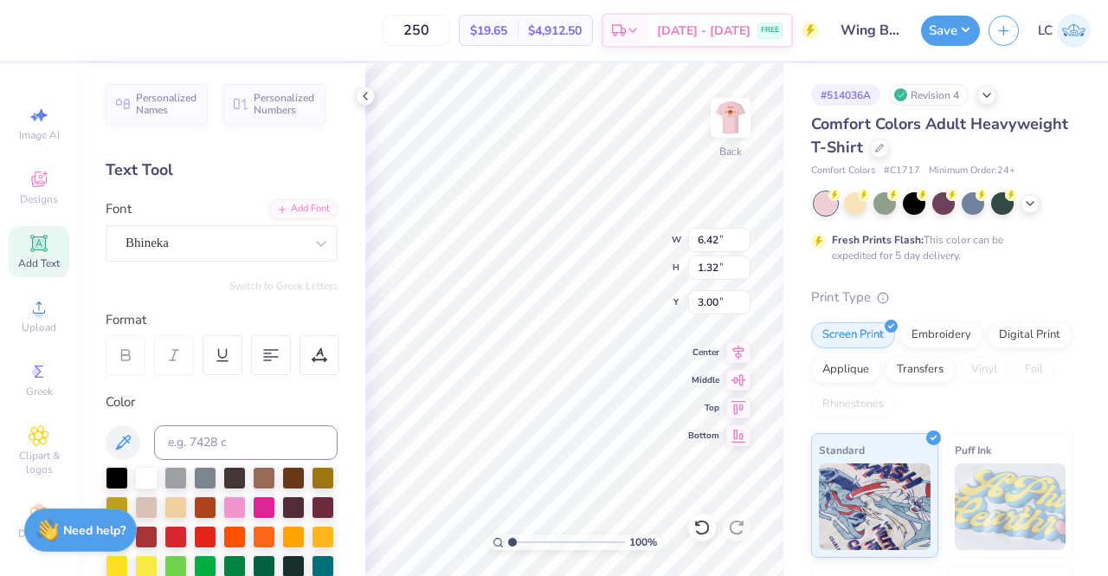
type input "6.73"
type input "1.24"
type input "3.04"
type input "5.76"
type input "0.69"
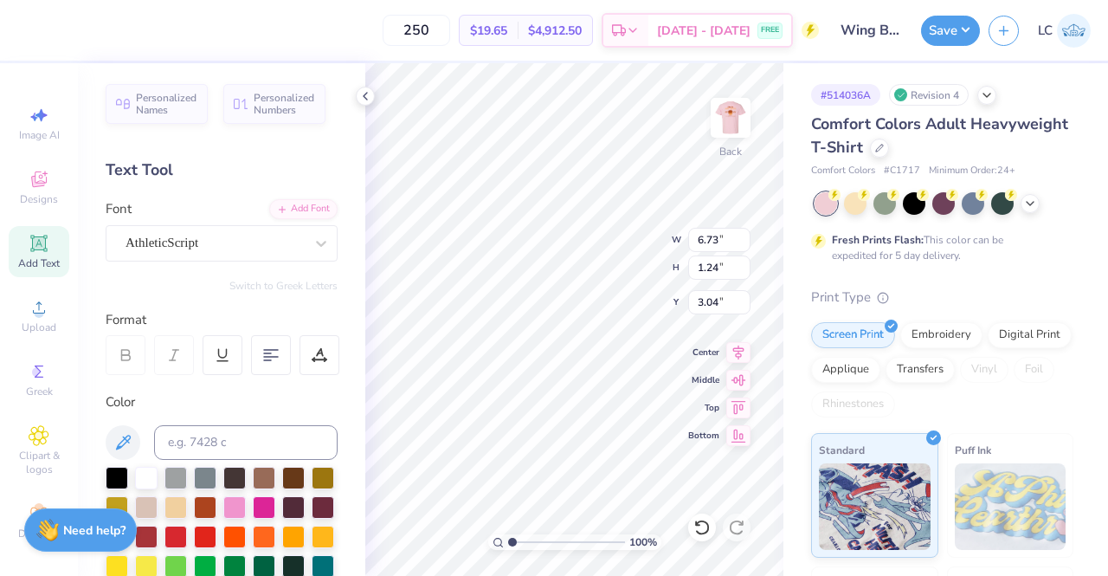
type input "6.66"
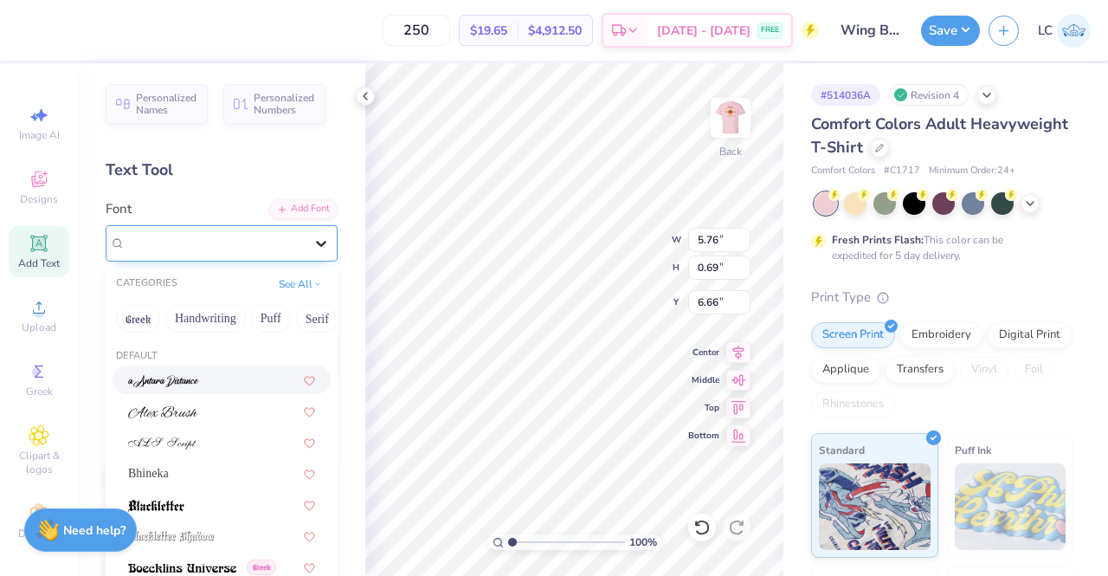
click at [312, 242] on icon at bounding box center [320, 243] width 17 height 17
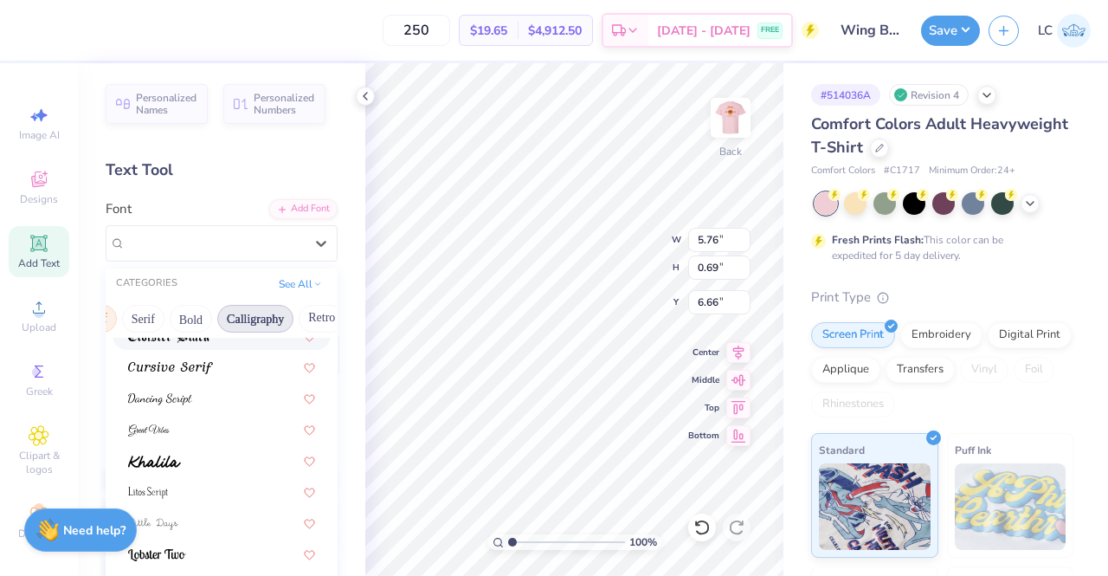
scroll to position [0, 176]
click at [272, 317] on button "Calligraphy" at bounding box center [254, 319] width 76 height 28
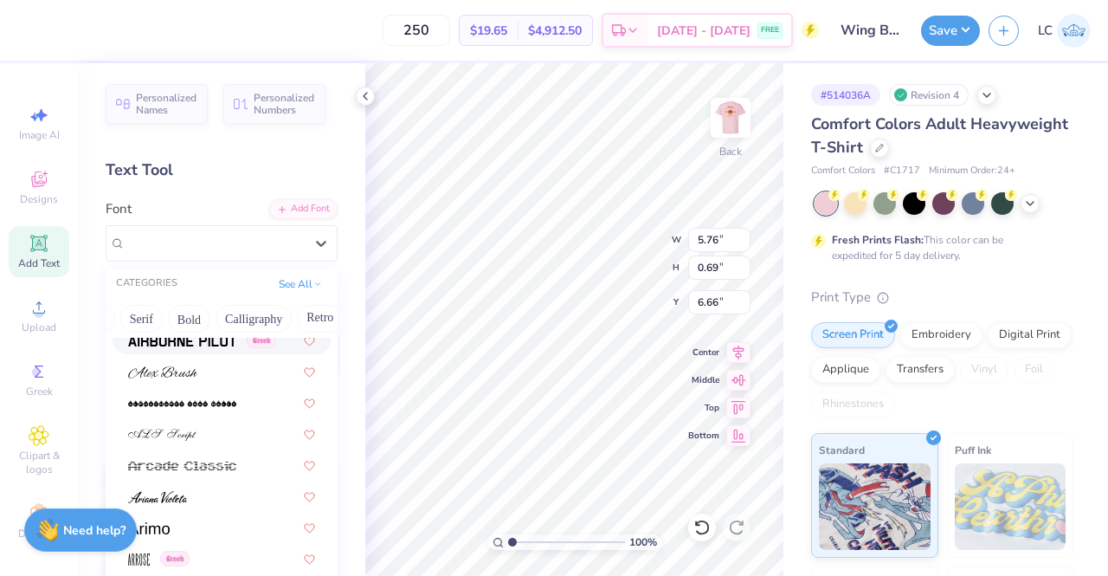
scroll to position [508, 0]
click at [244, 309] on button "Calligraphy" at bounding box center [254, 319] width 76 height 28
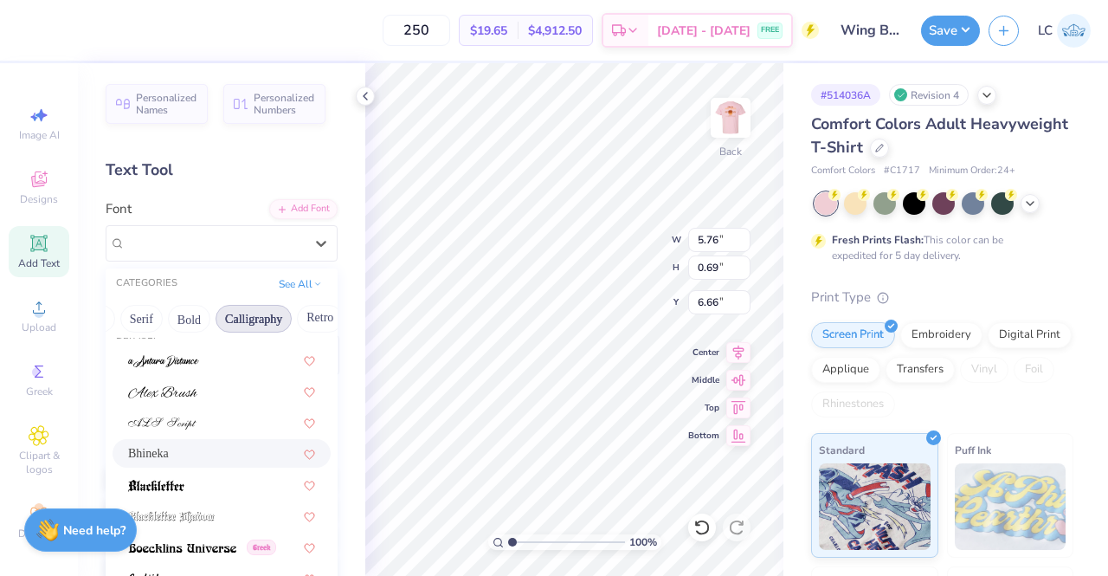
scroll to position [21, 0]
click at [196, 454] on div "Bhineka" at bounding box center [221, 452] width 187 height 18
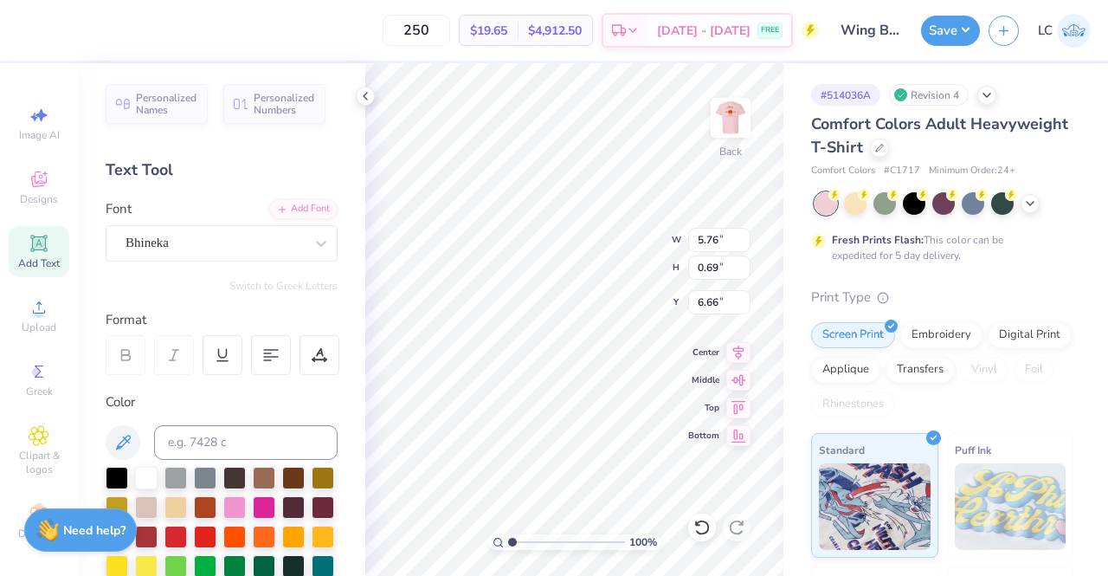
type input "5.74"
type input "0.59"
type input "6.71"
click at [332, 269] on div "Personalized Names Personalized Numbers Text Tool Add Font Font Bhineka Switch …" at bounding box center [221, 319] width 287 height 512
click at [367, 98] on icon at bounding box center [365, 96] width 14 height 14
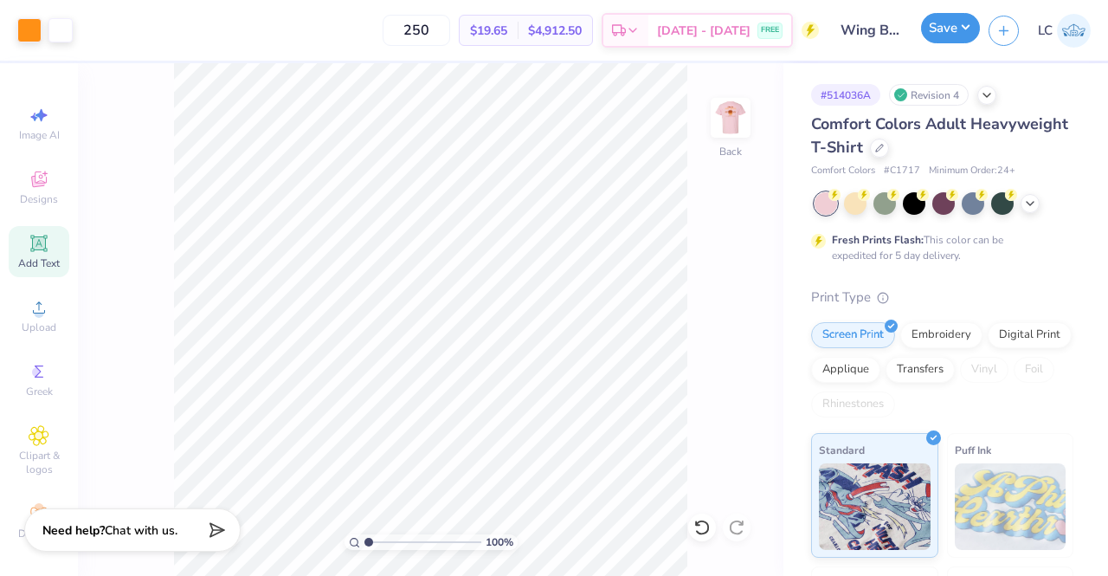
click at [950, 30] on button "Save" at bounding box center [950, 28] width 59 height 30
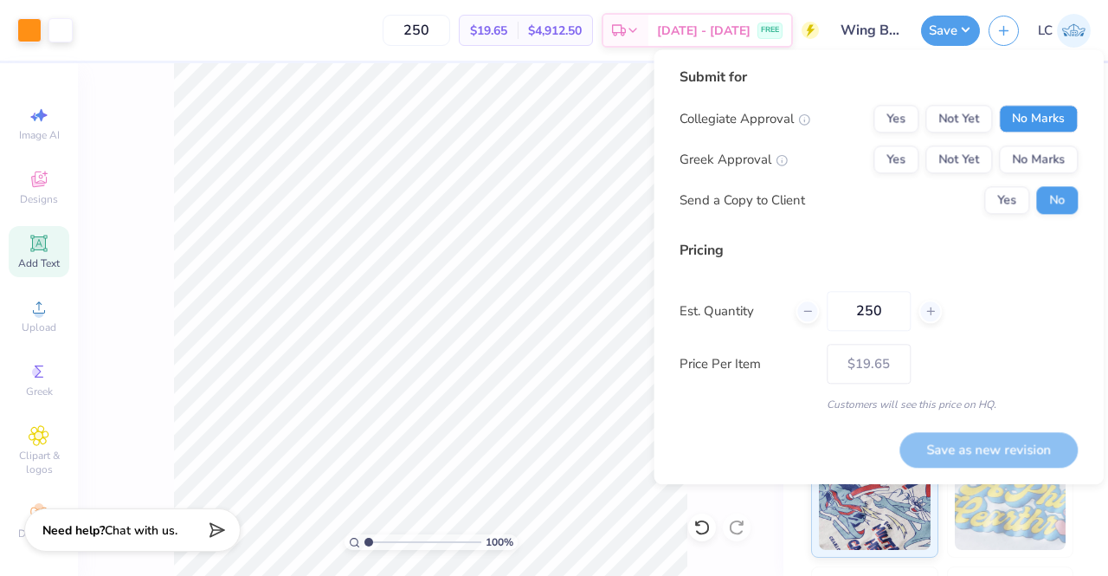
click at [1042, 122] on button "No Marks" at bounding box center [1038, 119] width 79 height 28
click at [892, 164] on button "Yes" at bounding box center [895, 159] width 45 height 28
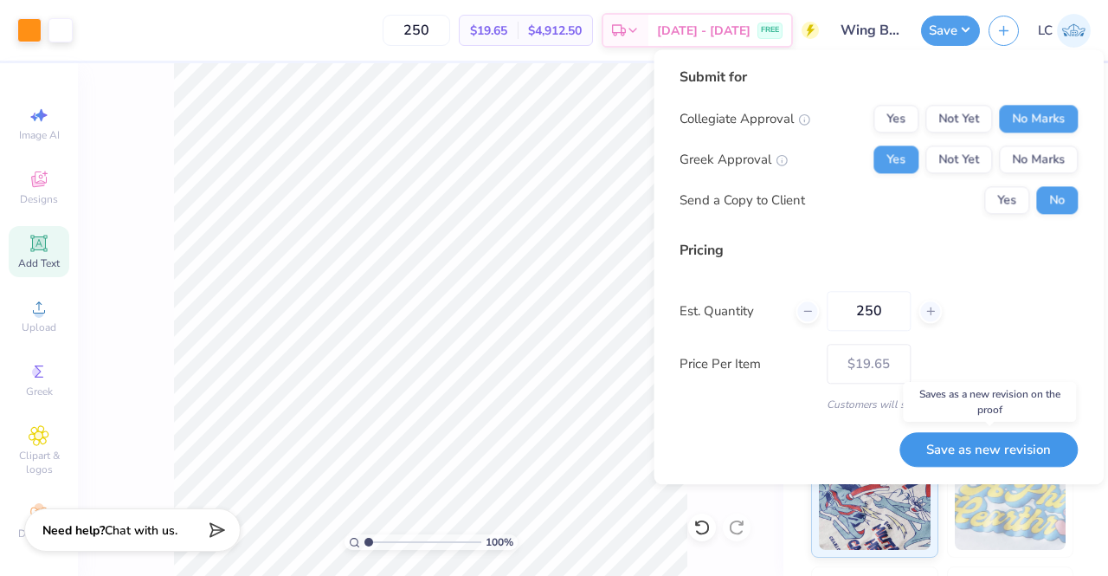
click at [978, 441] on button "Save as new revision" at bounding box center [988, 449] width 178 height 35
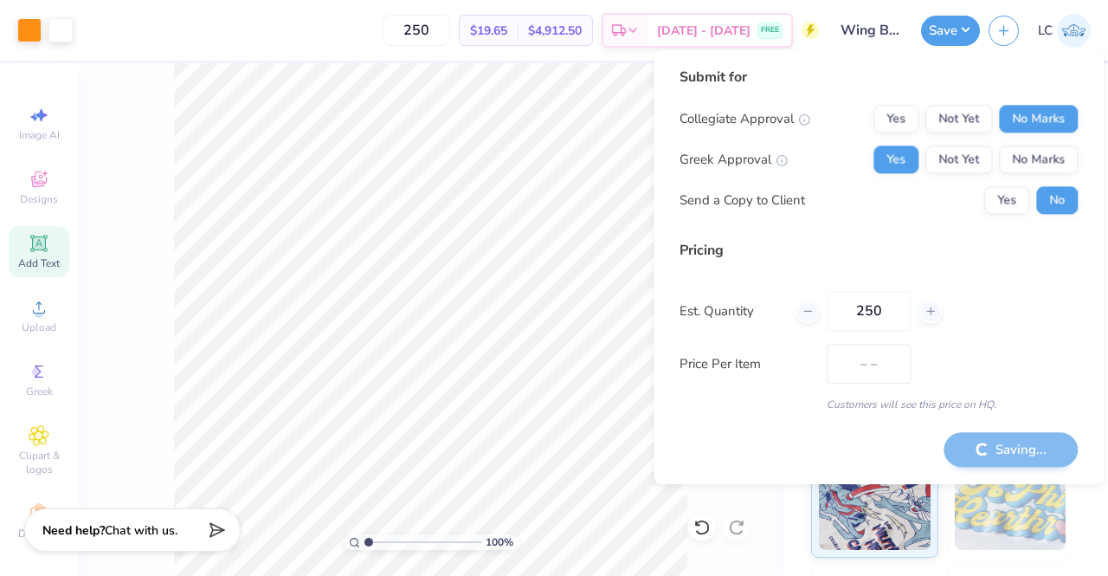
type input "$19.65"
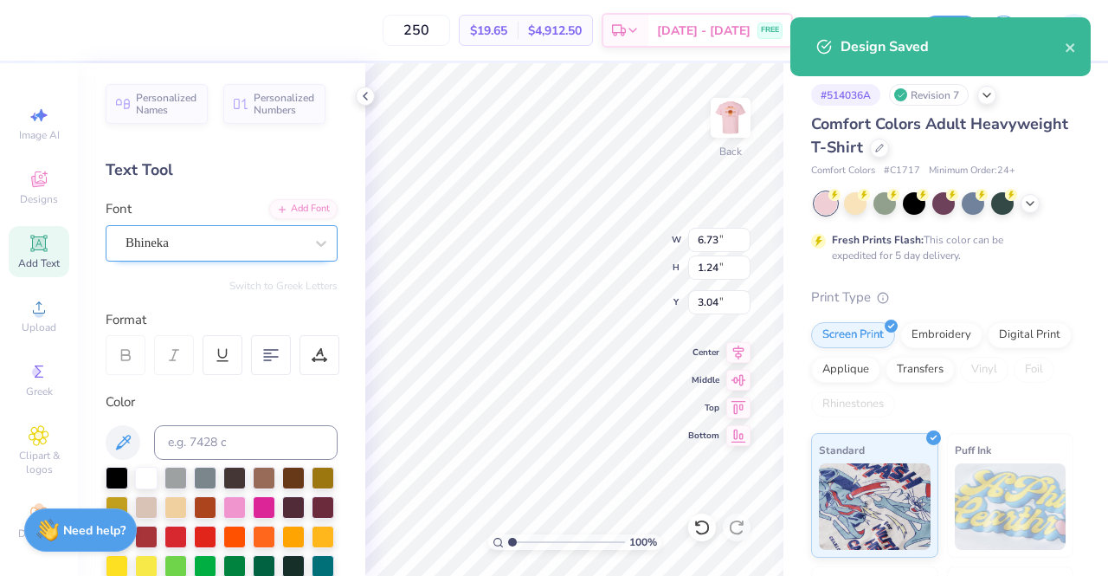
click at [290, 252] on div "Bhineka" at bounding box center [215, 242] width 182 height 27
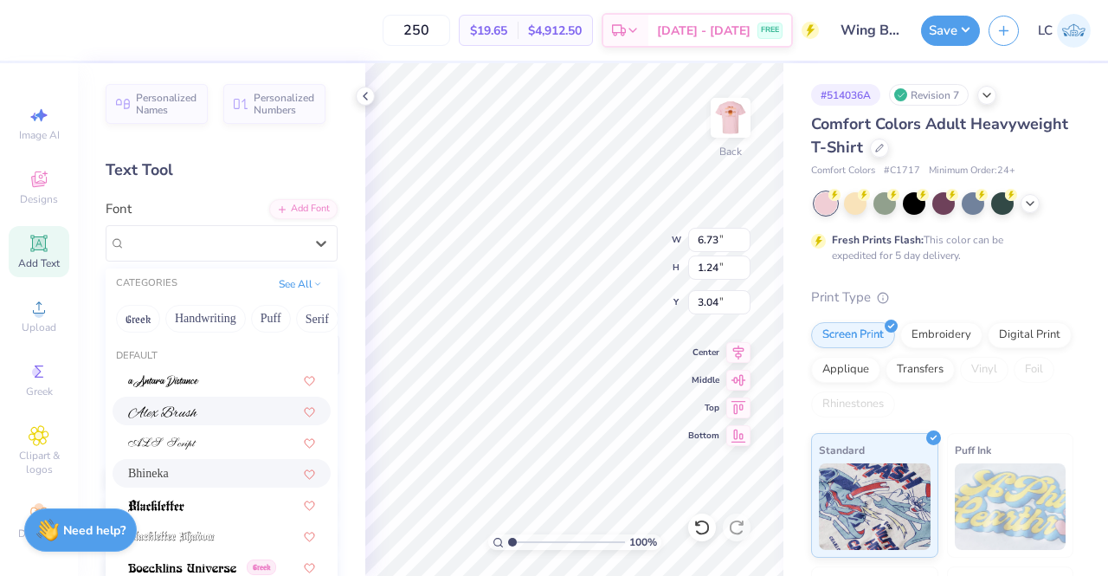
click at [223, 411] on div at bounding box center [221, 411] width 187 height 18
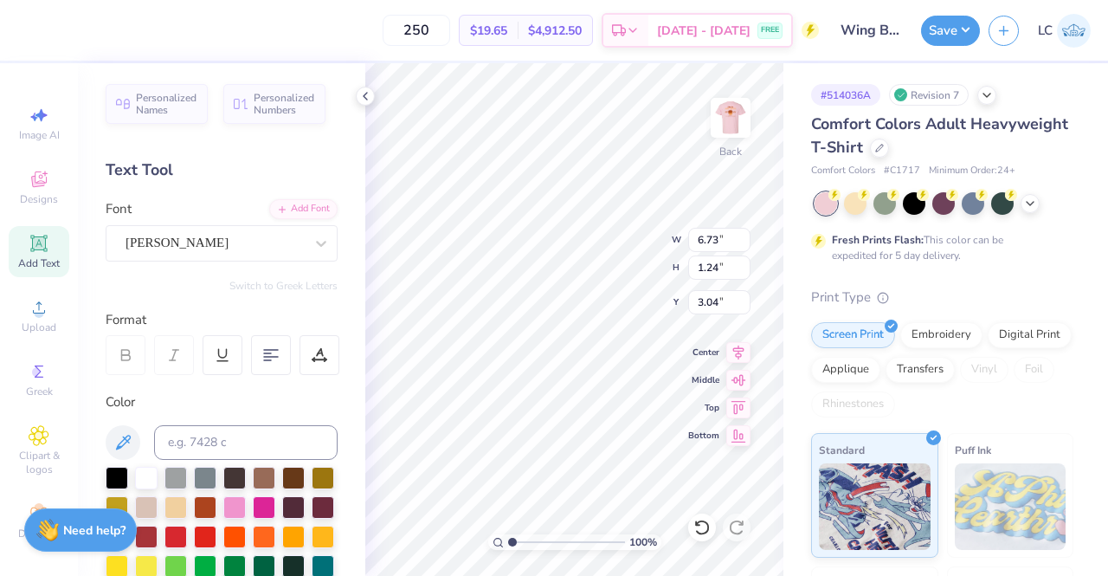
type input "7.63"
type input "1.41"
type input "2.96"
type input "5.74"
type input "0.59"
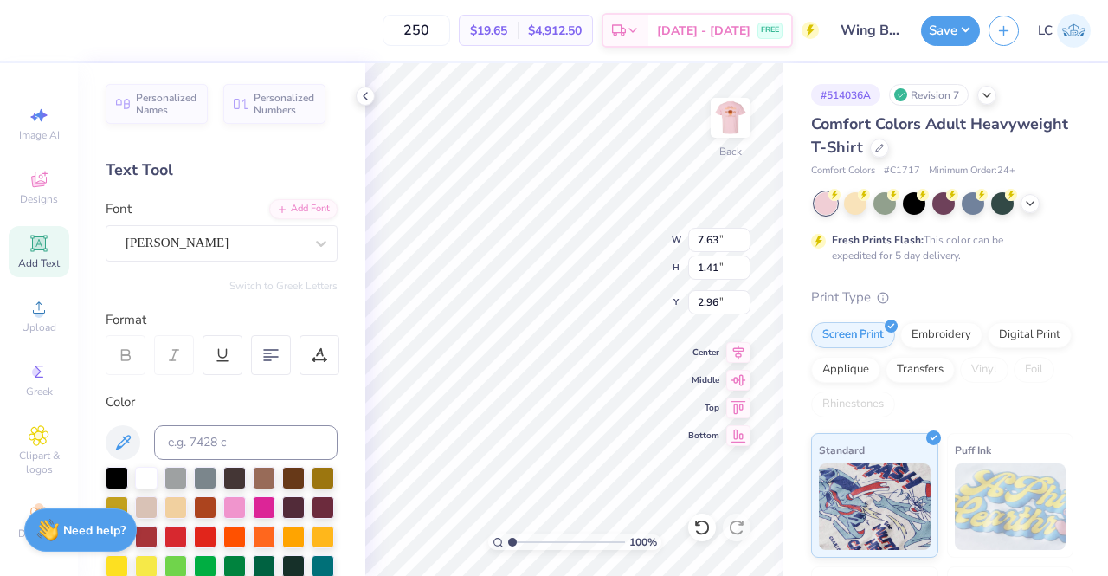
type input "6.71"
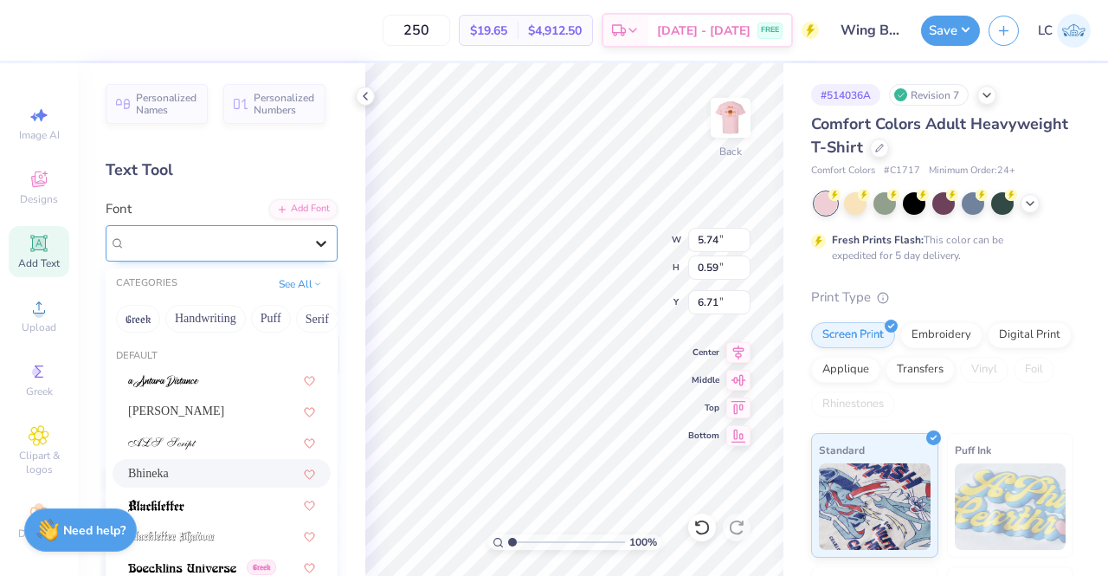
click at [312, 241] on icon at bounding box center [320, 243] width 17 height 17
click at [230, 408] on div "Alex Brush" at bounding box center [221, 411] width 187 height 18
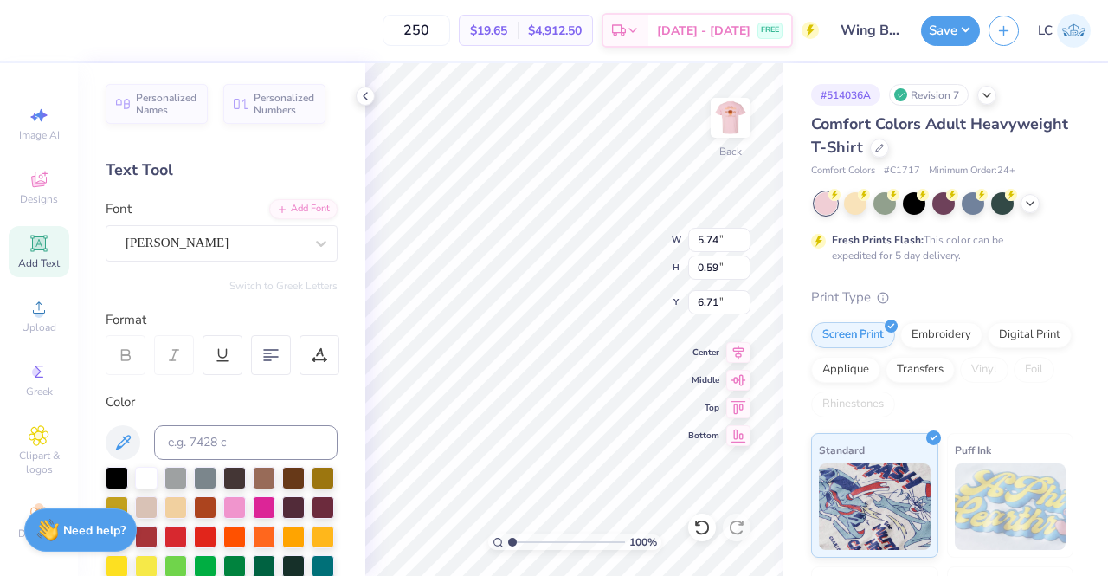
type input "6.48"
type input "0.66"
type input "6.68"
click at [289, 238] on div "Alex Brush" at bounding box center [215, 242] width 182 height 27
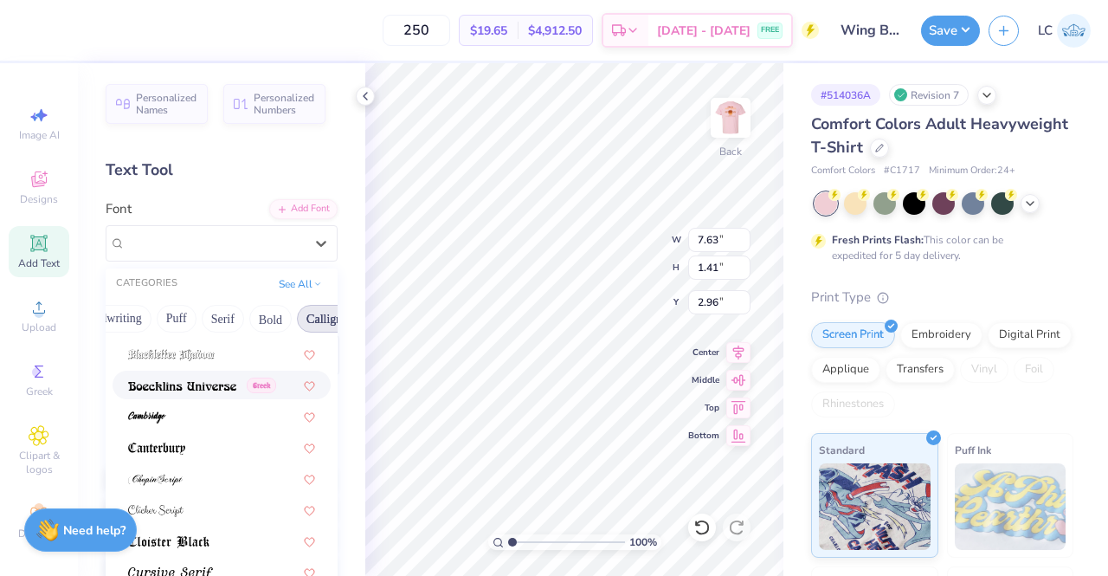
scroll to position [189, 0]
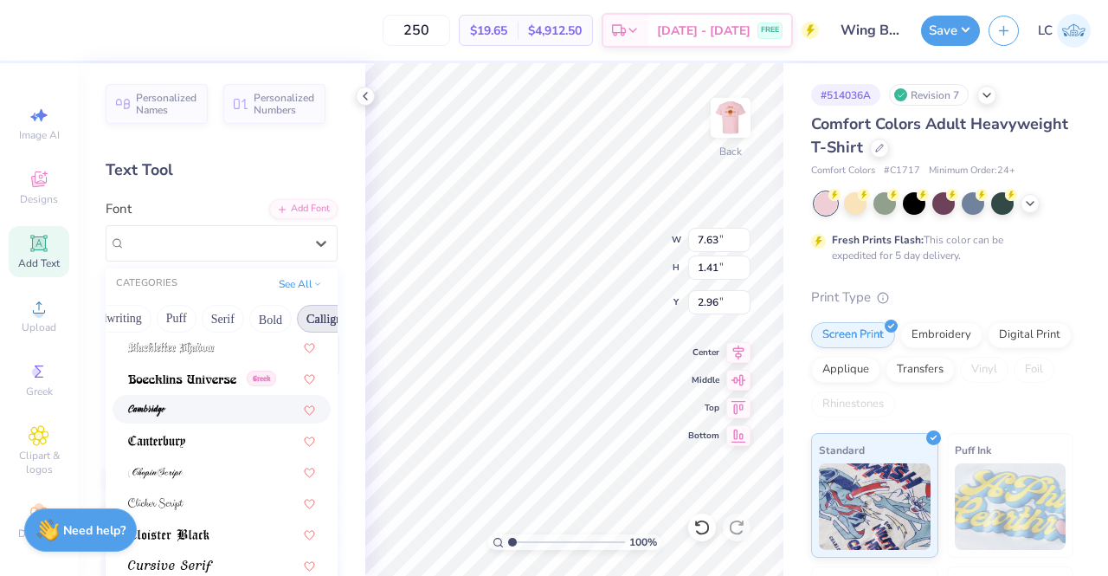
click at [169, 409] on div at bounding box center [221, 409] width 187 height 18
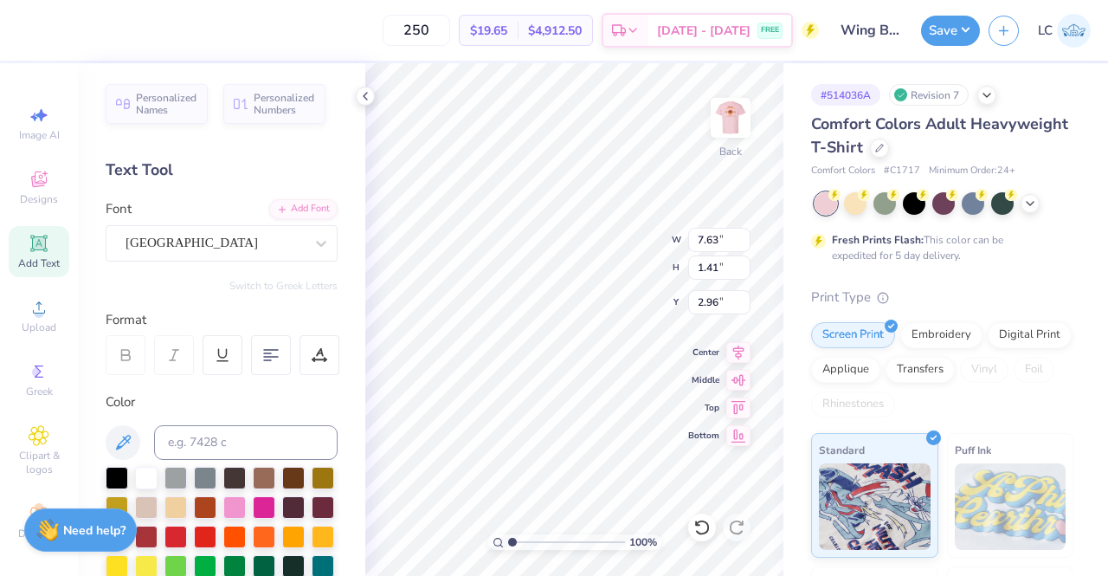
type input "6.78"
type input "1.57"
type input "2.88"
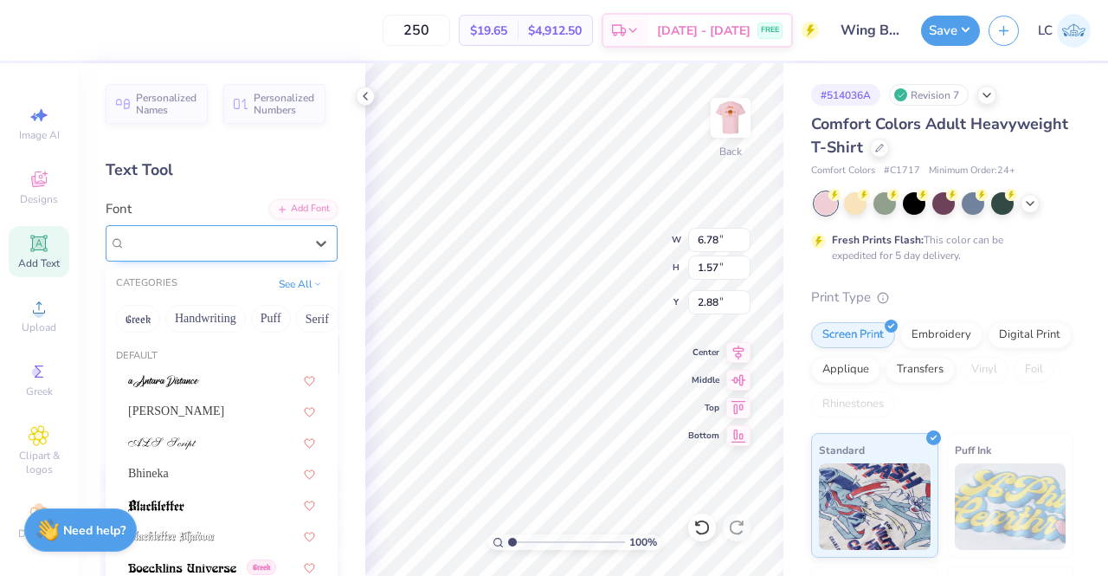
click at [291, 242] on div "Cambridge" at bounding box center [215, 242] width 182 height 27
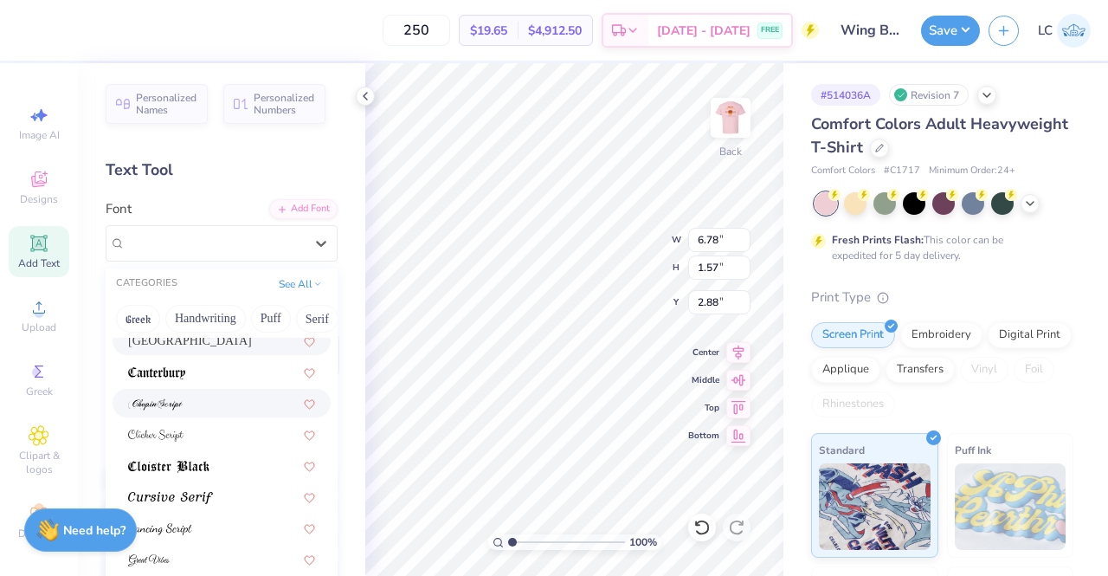
scroll to position [275, 0]
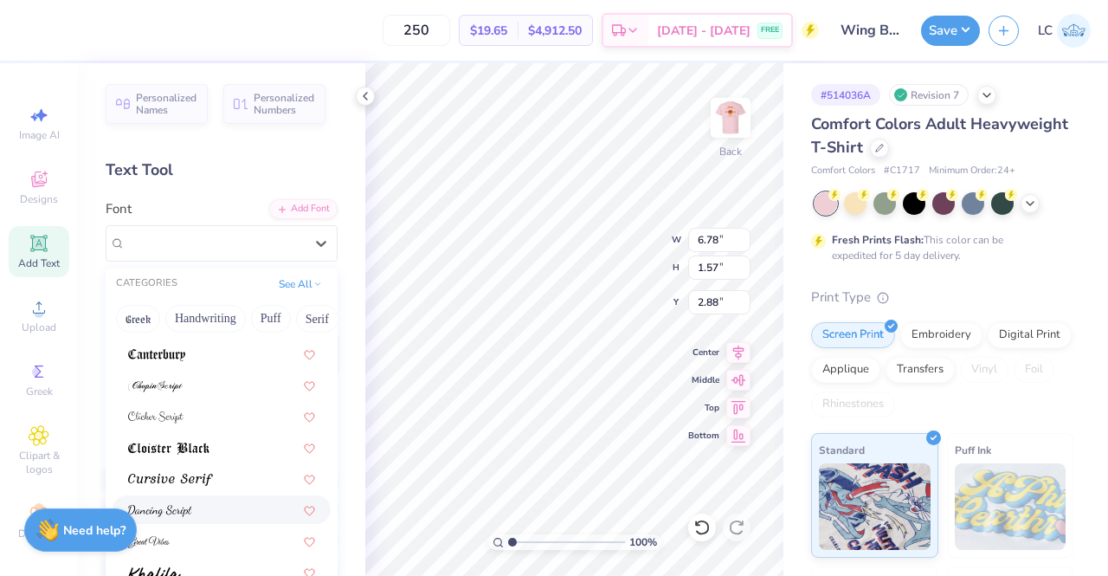
click at [192, 508] on div at bounding box center [221, 509] width 187 height 18
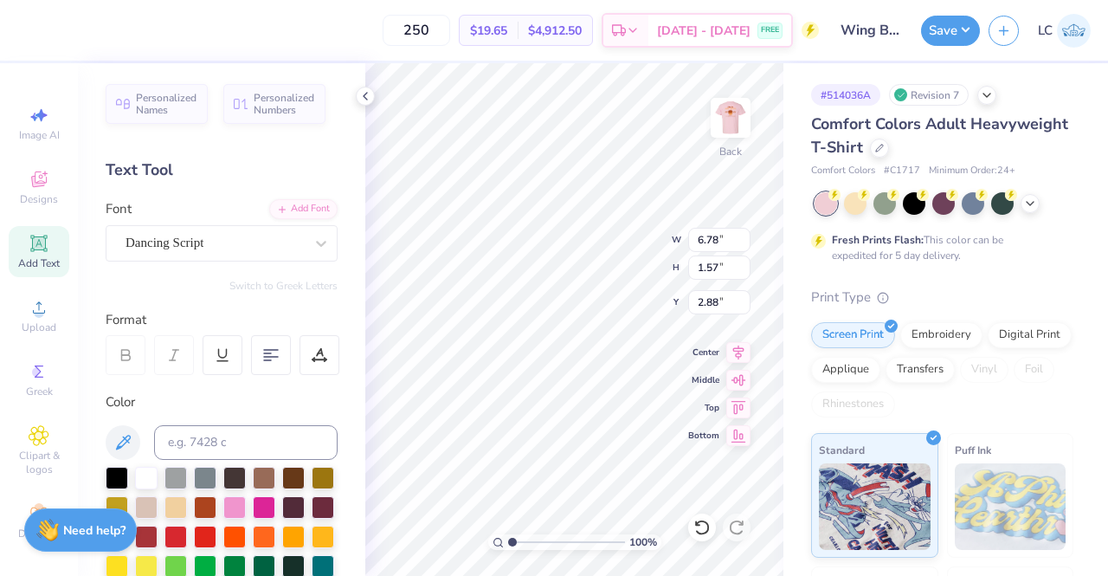
type input "7.20"
type input "1.51"
type input "2.91"
click at [256, 233] on div "Dancing Script" at bounding box center [215, 242] width 182 height 27
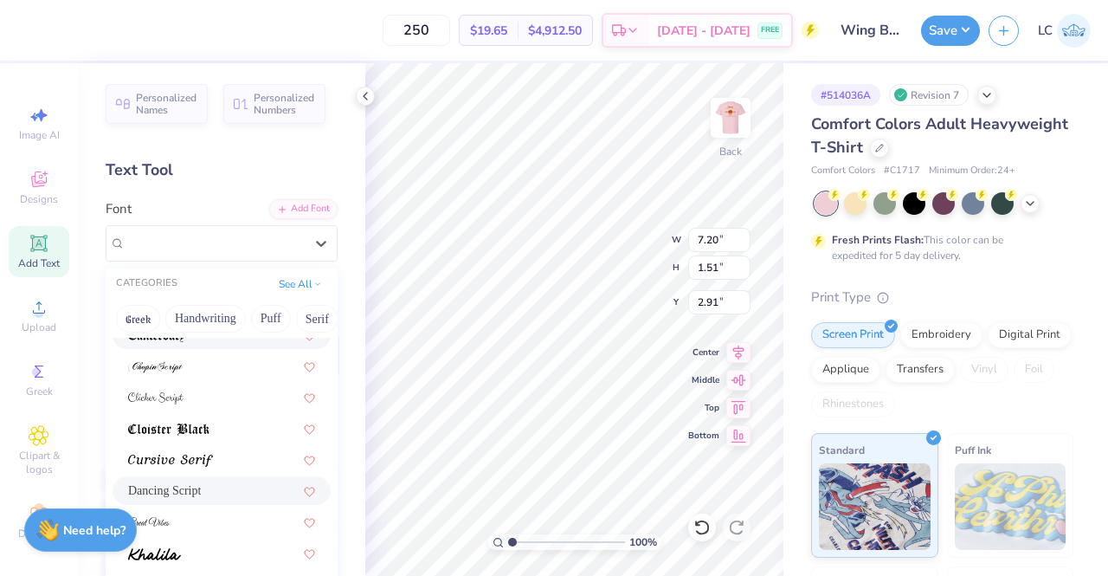
scroll to position [297, 0]
click at [232, 456] on div at bounding box center [221, 456] width 187 height 18
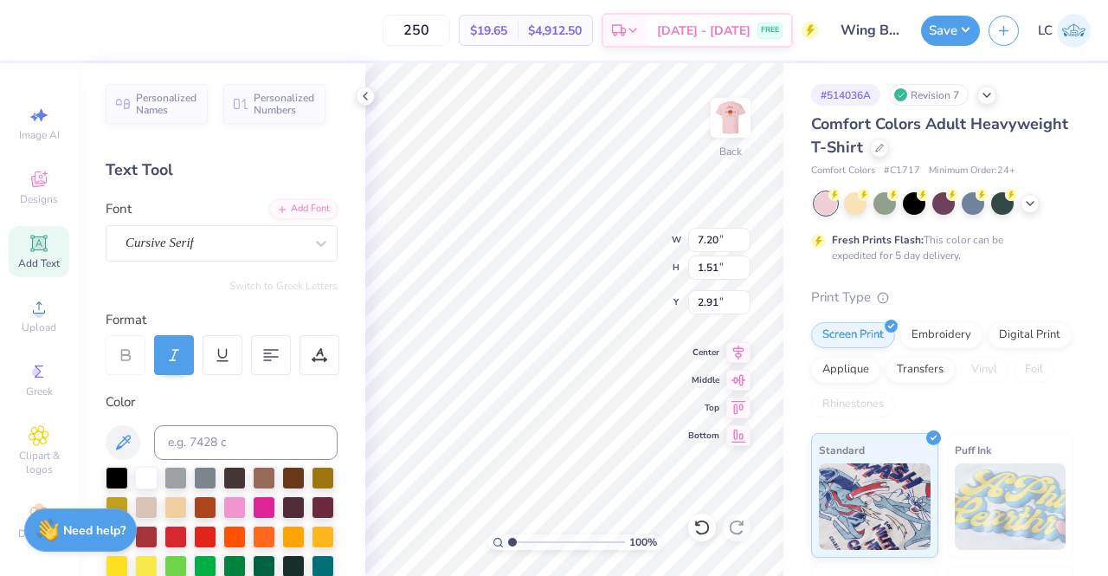
type input "9.71"
type input "1.41"
type input "2.95"
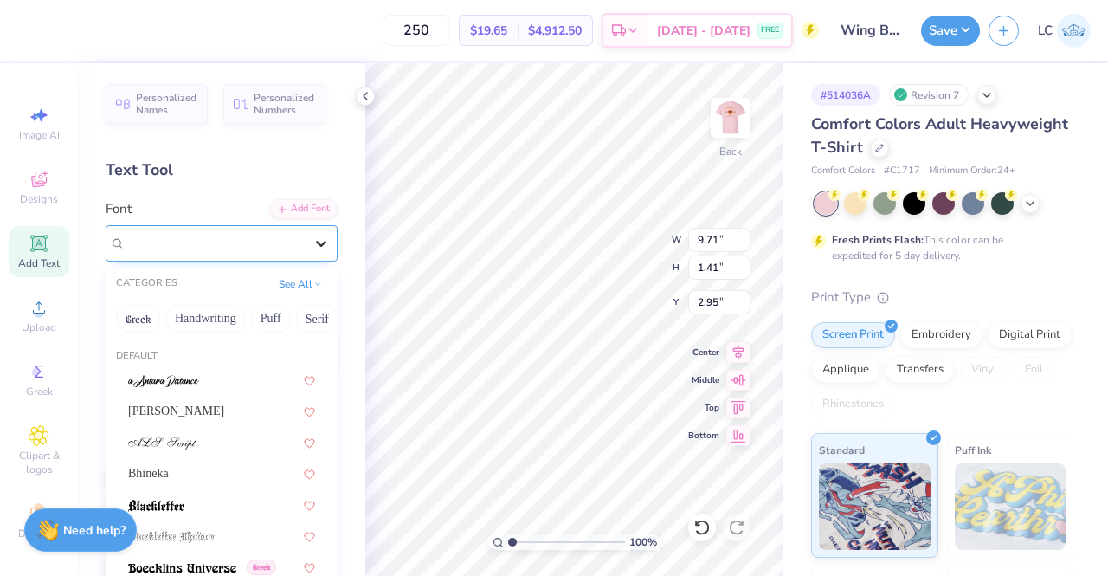
click at [312, 239] on icon at bounding box center [320, 243] width 17 height 17
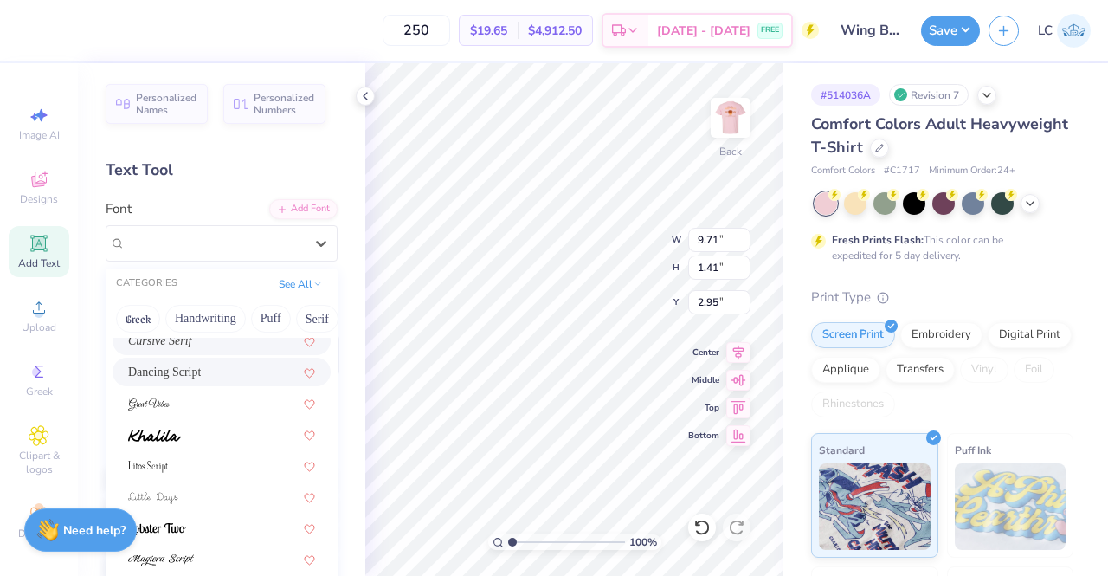
scroll to position [424, 0]
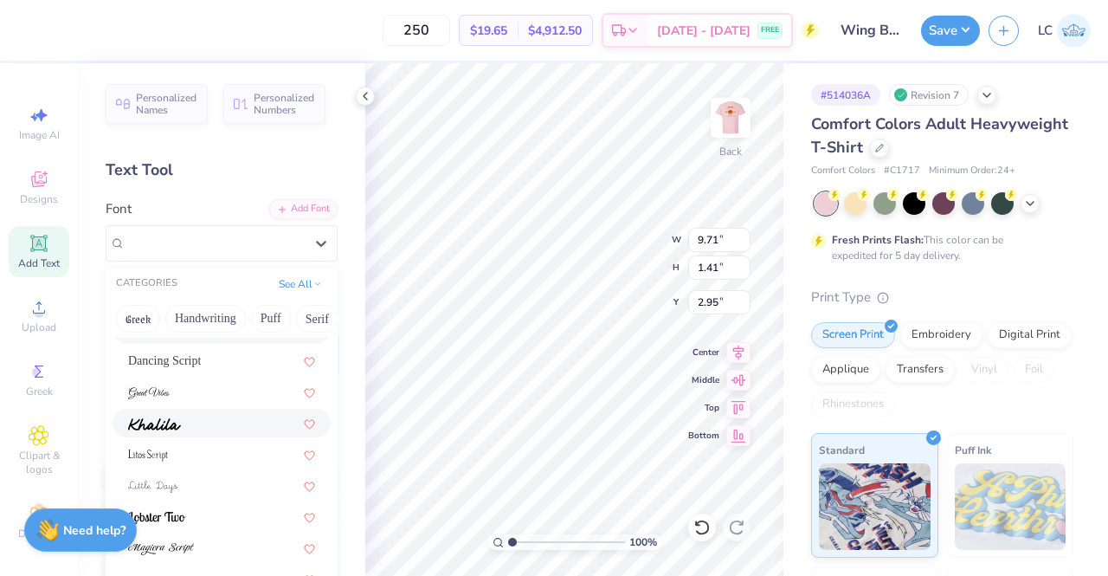
click at [195, 427] on div at bounding box center [221, 423] width 187 height 18
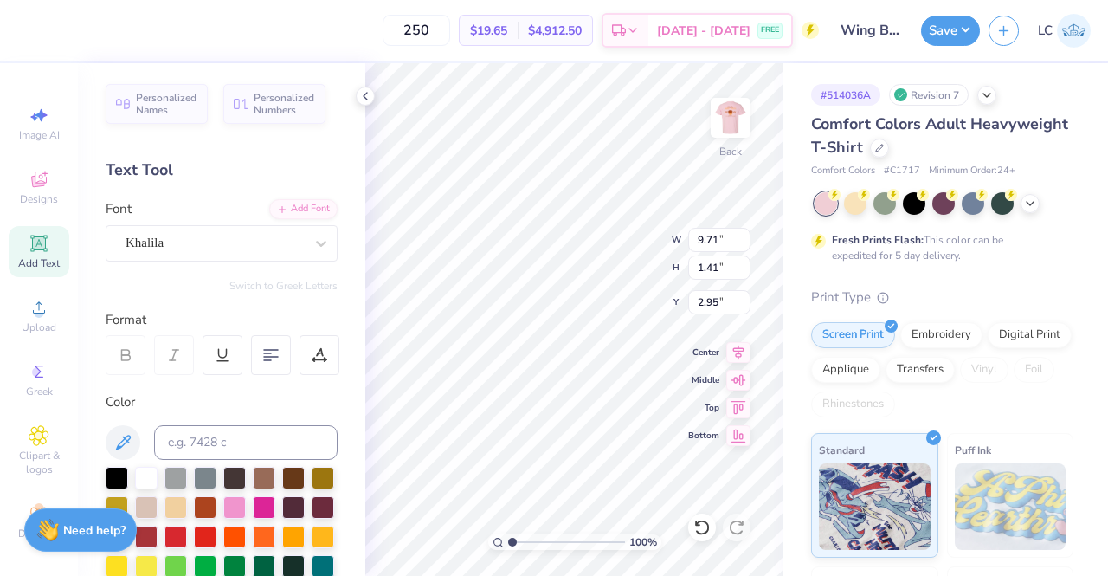
type input "8.59"
type input "1.35"
type input "2.99"
type input "6.60"
type input "1.03"
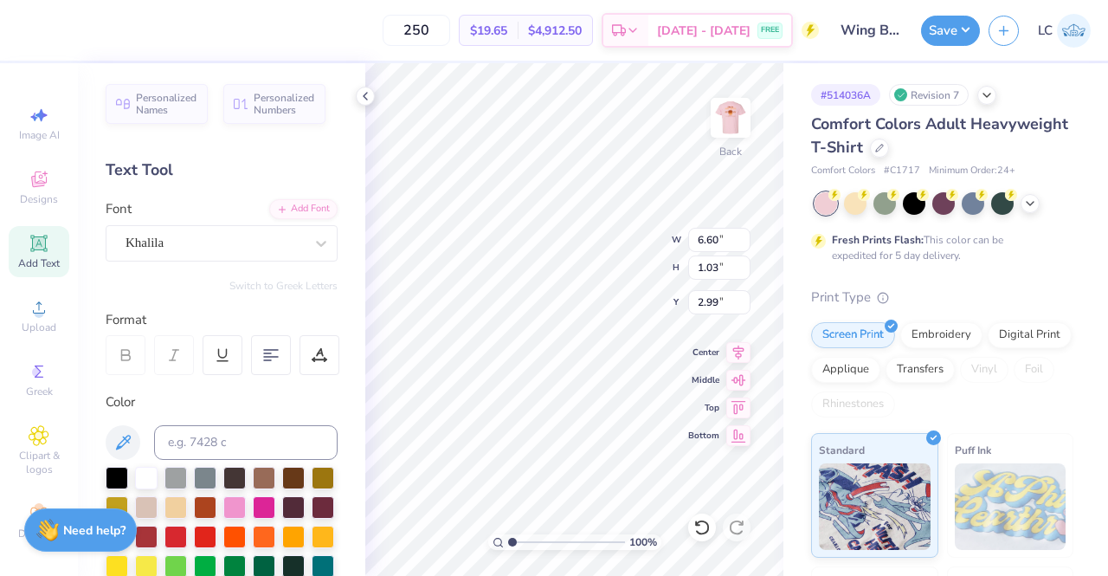
type input "3.26"
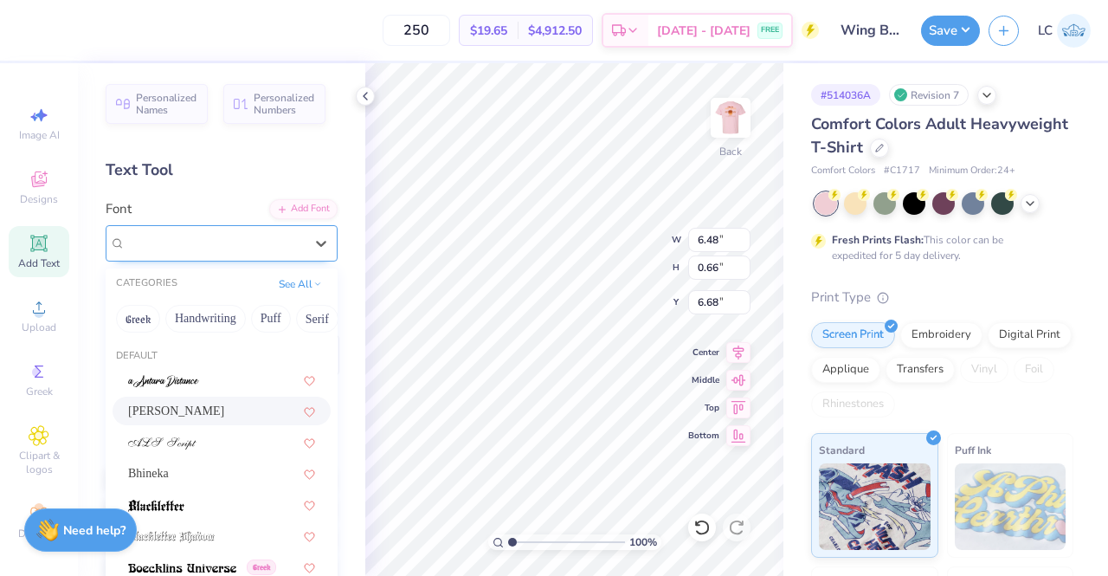
click at [220, 241] on div "Alex Brush" at bounding box center [215, 242] width 182 height 27
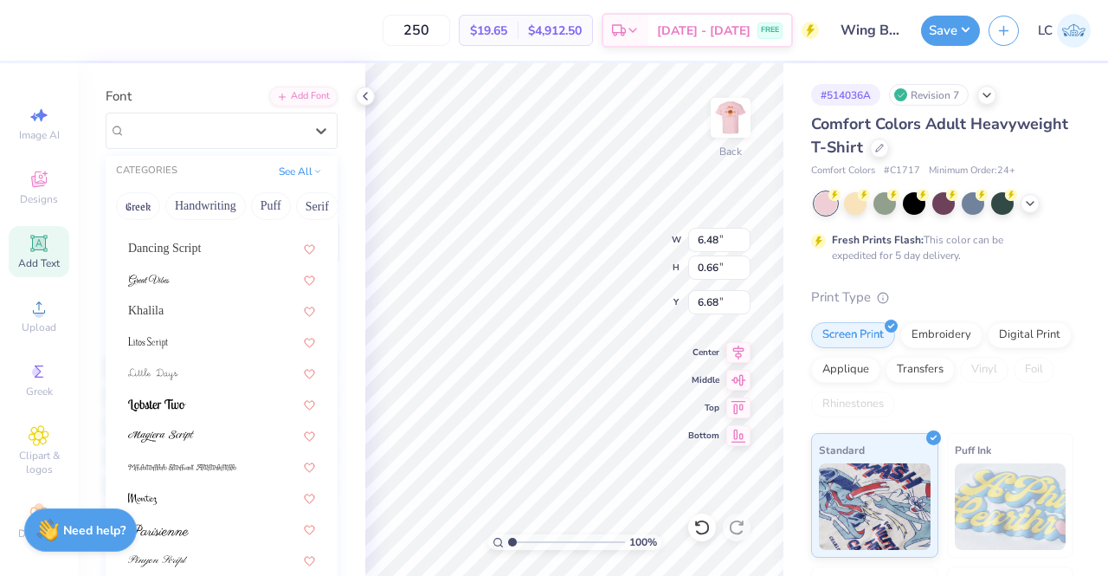
scroll to position [114, 0]
click at [169, 316] on div "Khalila" at bounding box center [221, 308] width 187 height 18
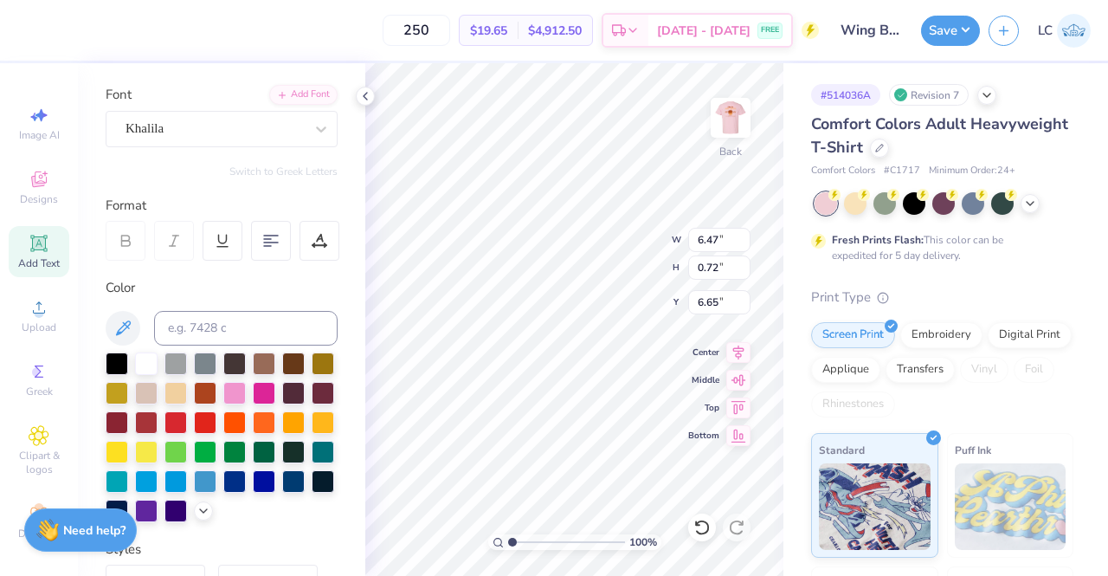
type input "6.47"
type input "0.72"
type input "6.65"
click at [950, 29] on button "Save" at bounding box center [950, 28] width 59 height 30
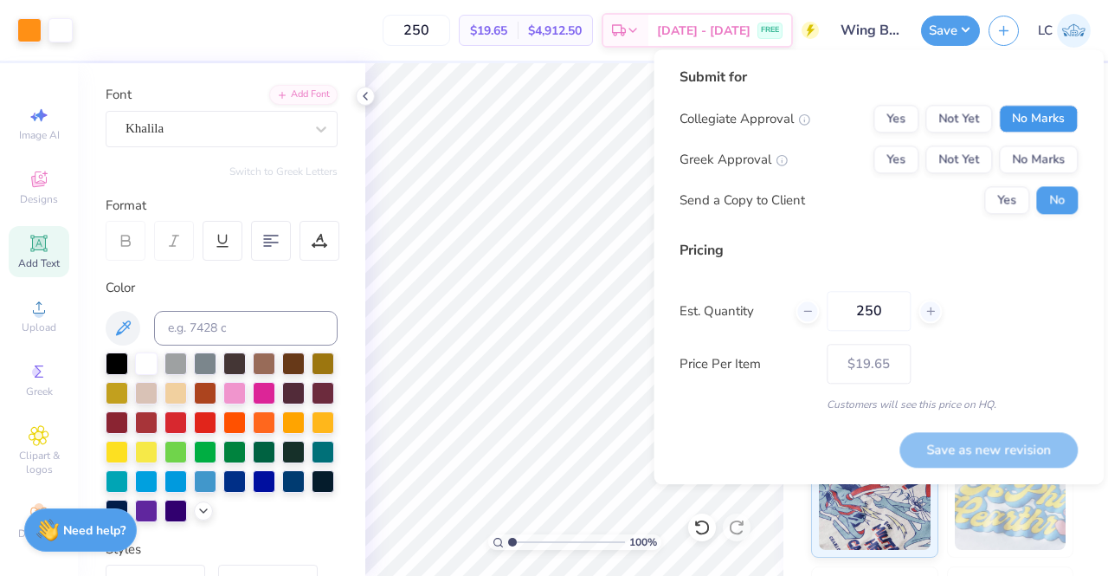
click at [1035, 132] on button "No Marks" at bounding box center [1038, 119] width 79 height 28
click at [903, 159] on button "Yes" at bounding box center [895, 159] width 45 height 28
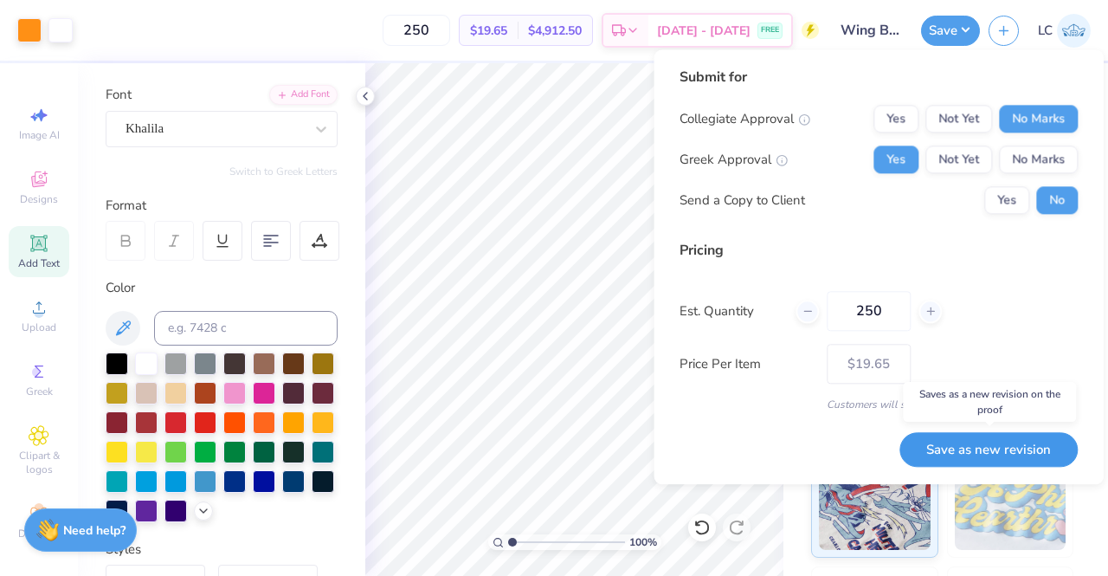
click at [1026, 437] on button "Save as new revision" at bounding box center [988, 449] width 178 height 35
type input "$19.65"
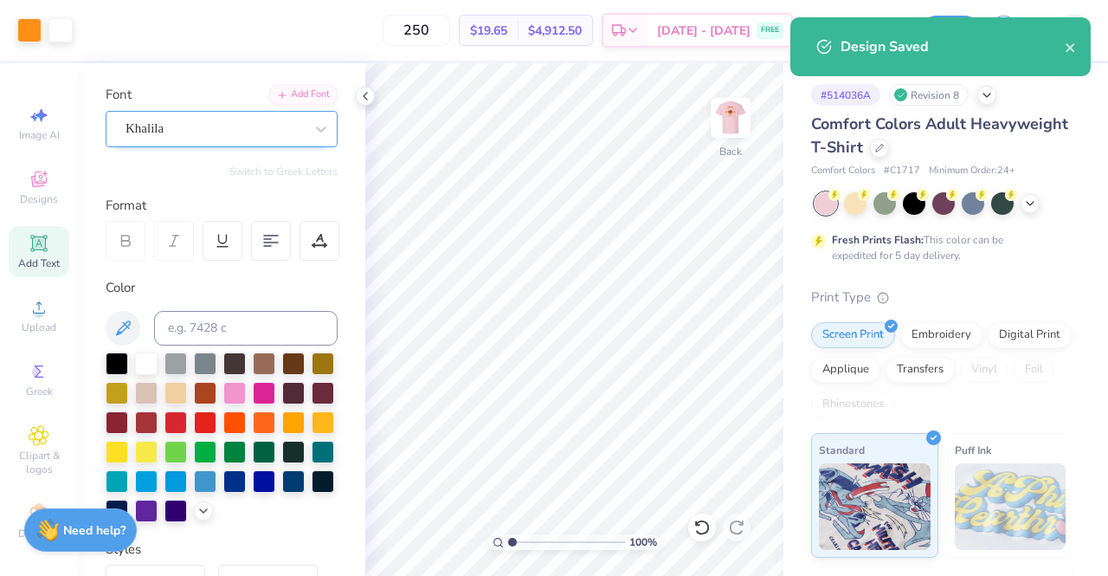
click at [277, 122] on div "Khalila" at bounding box center [215, 128] width 182 height 27
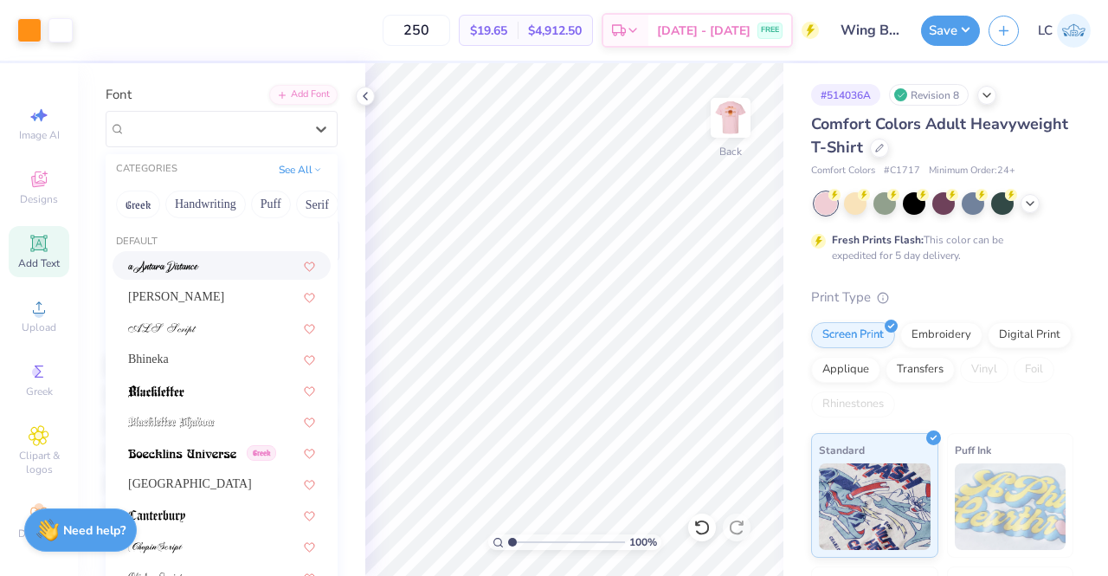
click at [207, 261] on div at bounding box center [221, 265] width 187 height 18
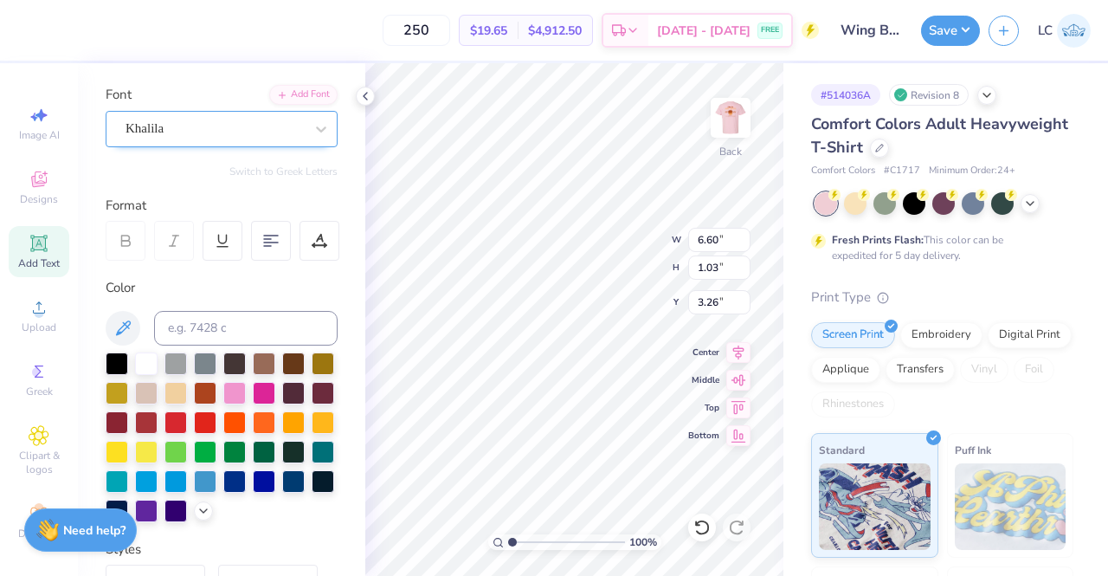
click at [277, 132] on div "Khalila" at bounding box center [215, 128] width 182 height 27
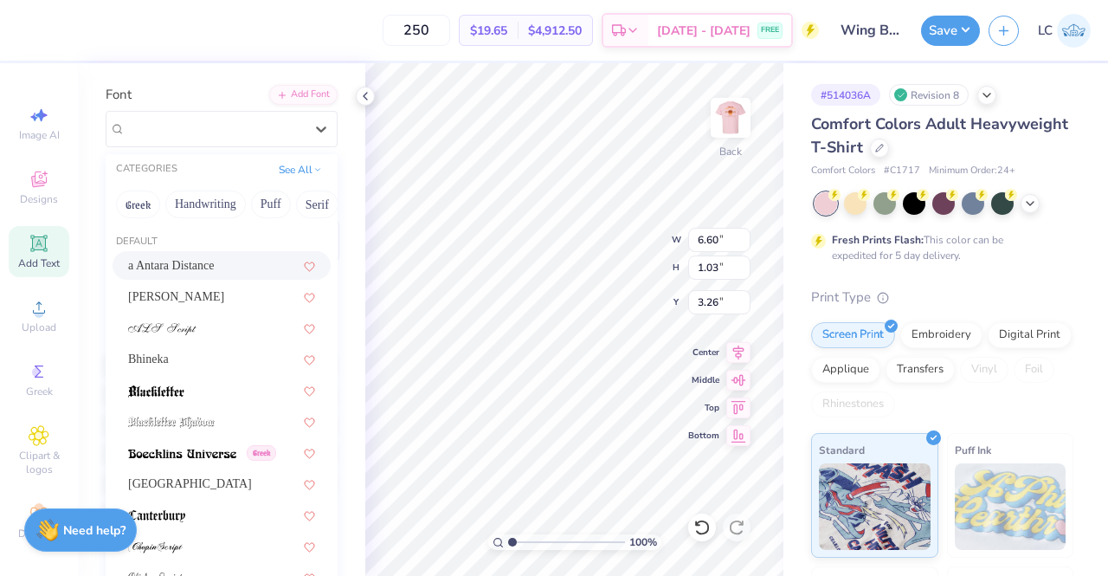
click at [205, 264] on div "a Antara Distance" at bounding box center [221, 265] width 187 height 18
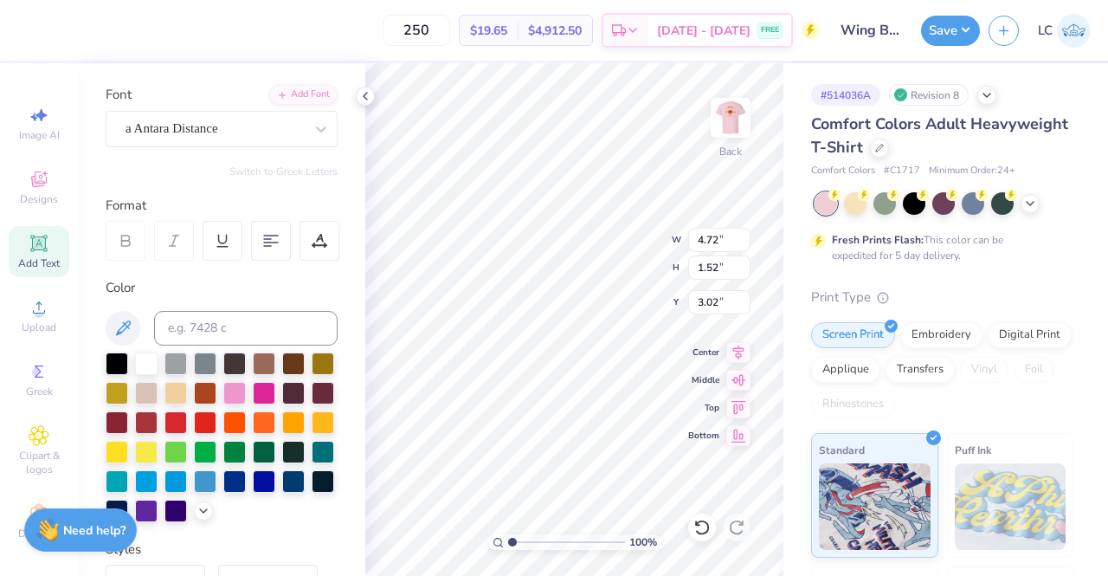
type input "4.72"
type input "1.52"
type input "3.02"
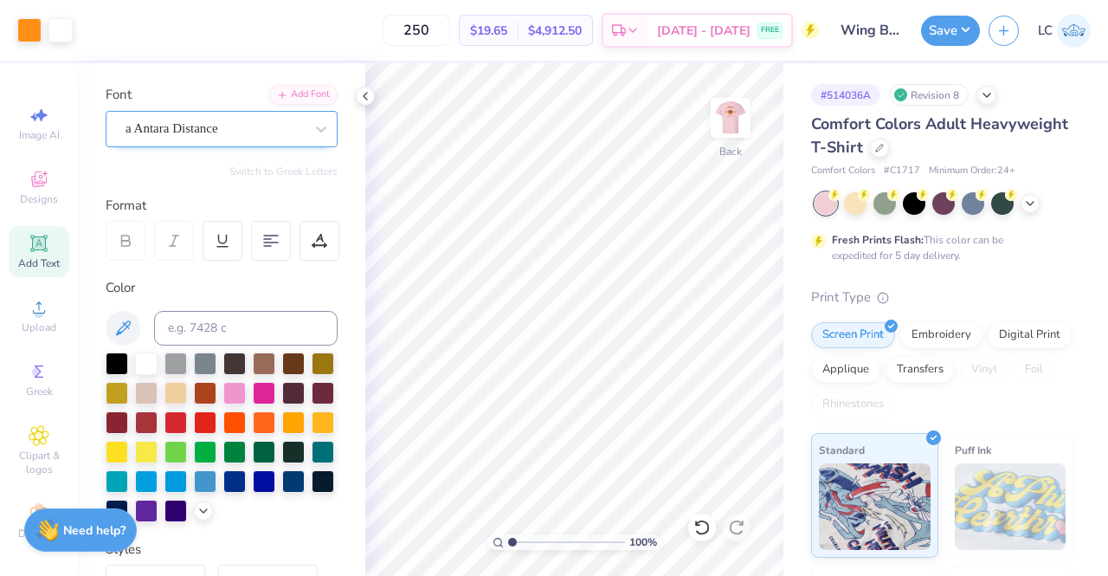
click at [289, 135] on div "a Antara Distance" at bounding box center [215, 128] width 182 height 27
click at [244, 124] on div "a Antara Distance" at bounding box center [215, 128] width 182 height 27
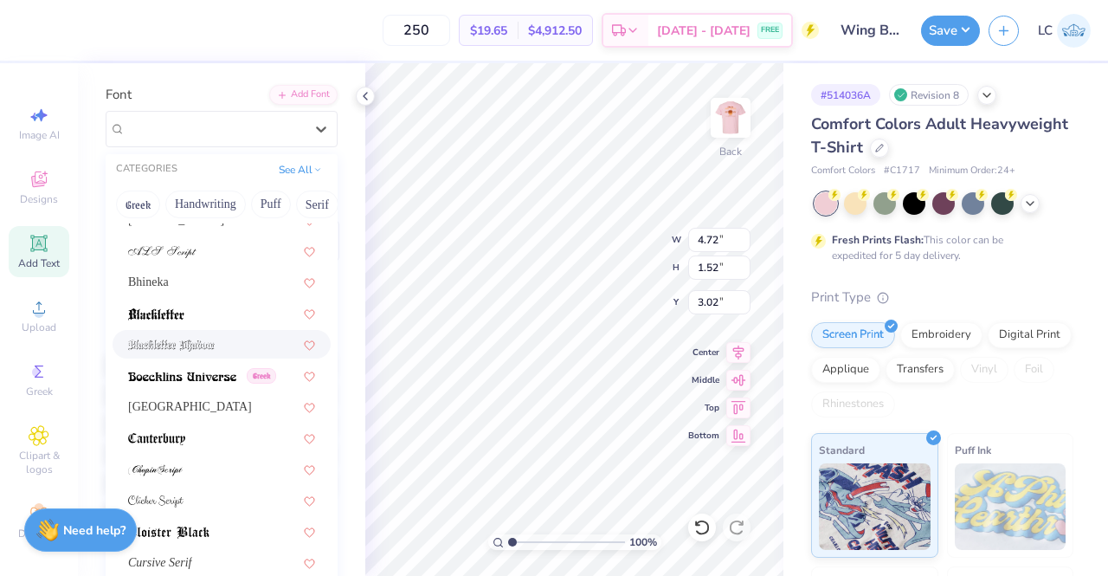
scroll to position [90, 0]
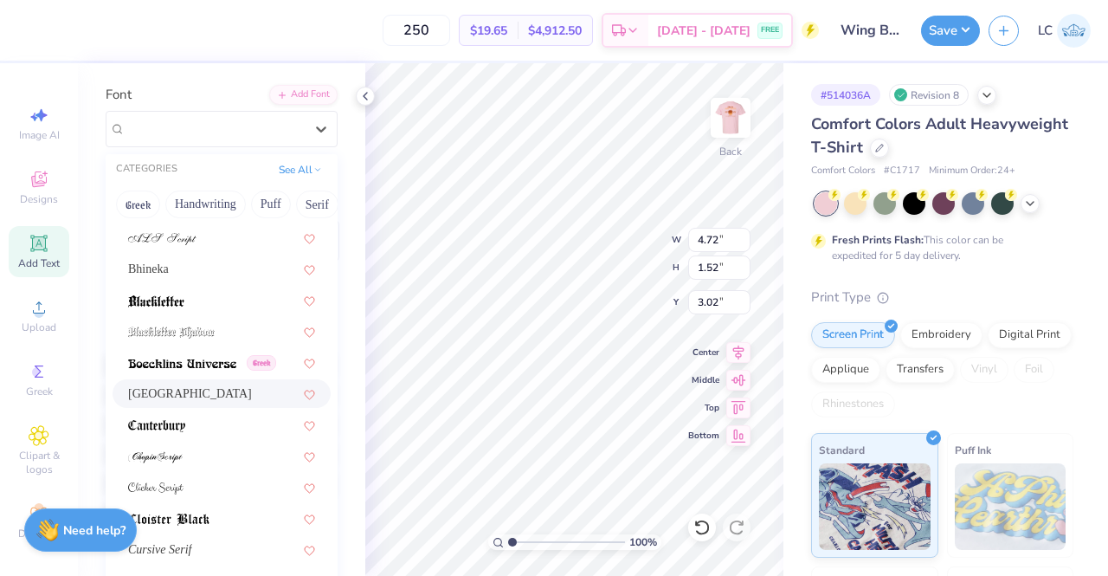
click at [192, 392] on div "Cambridge" at bounding box center [221, 393] width 187 height 18
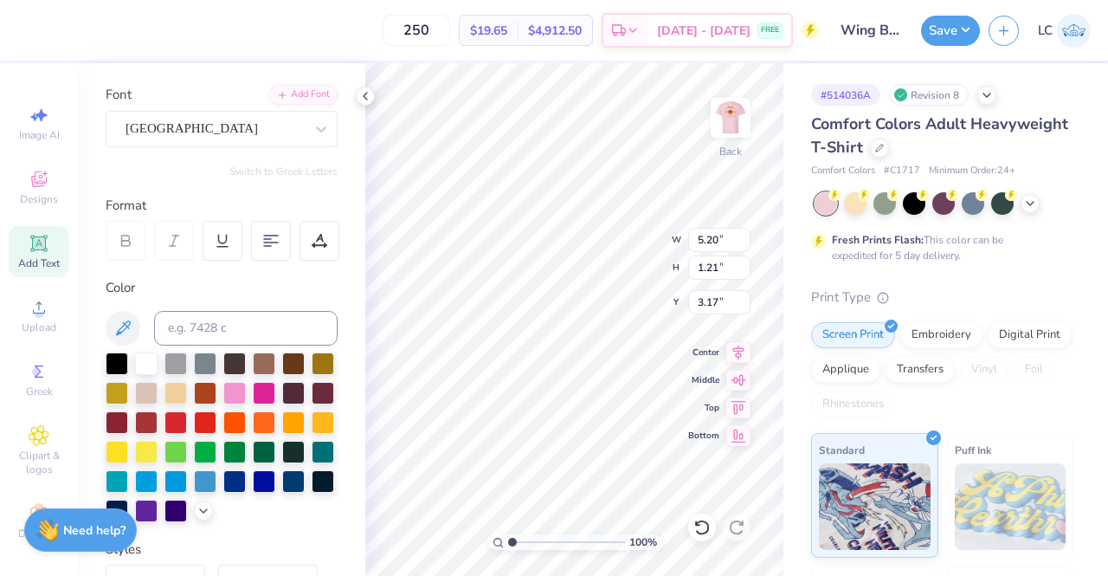
type input "5.20"
type input "1.21"
type input "3.17"
click at [221, 145] on div "Cambridge" at bounding box center [222, 129] width 232 height 36
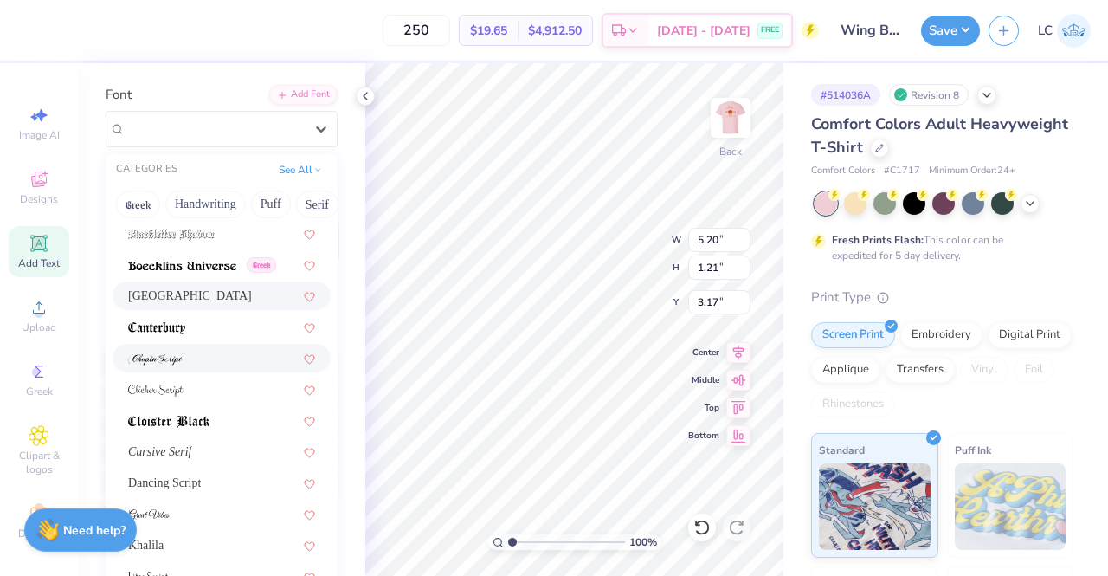
scroll to position [189, 0]
click at [221, 348] on div at bounding box center [221, 357] width 187 height 18
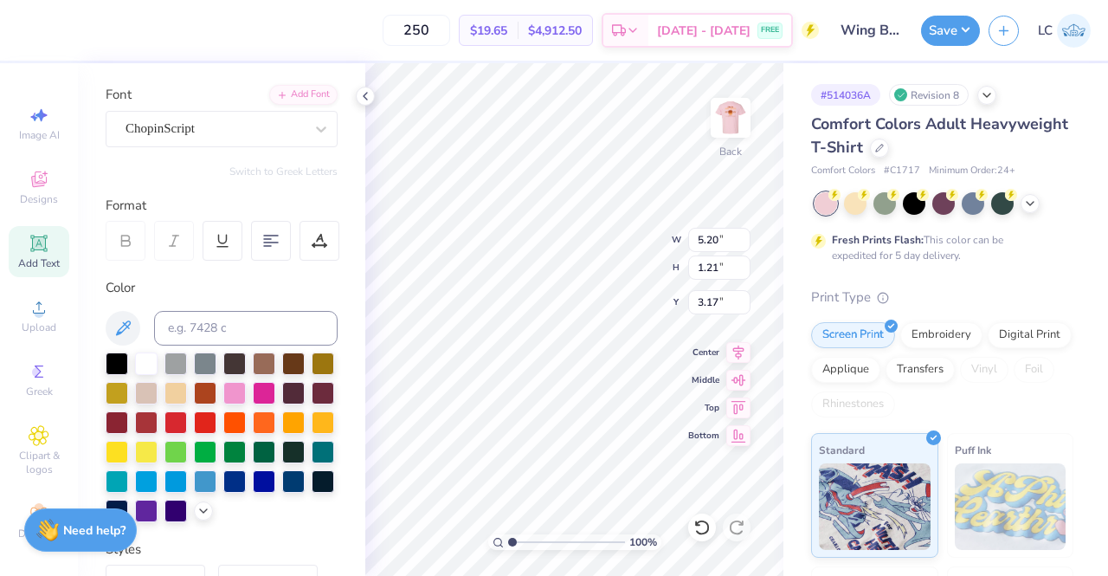
type input "5.72"
type input "1.65"
type input "2.95"
click at [271, 122] on div "a Antara Distance" at bounding box center [215, 128] width 182 height 27
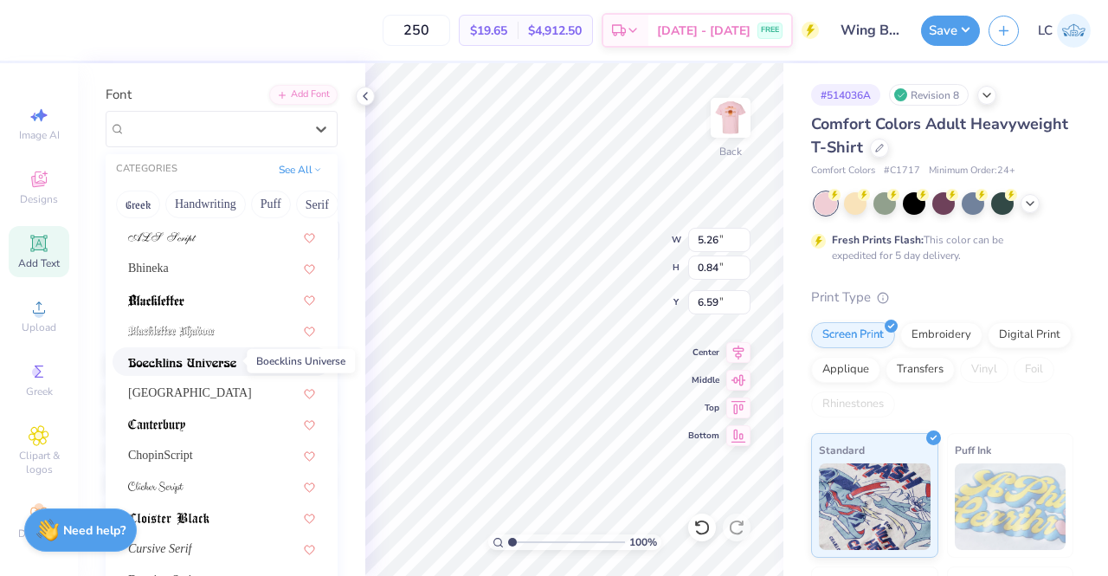
scroll to position [92, 0]
click at [197, 451] on div "ChopinScript" at bounding box center [221, 454] width 187 height 18
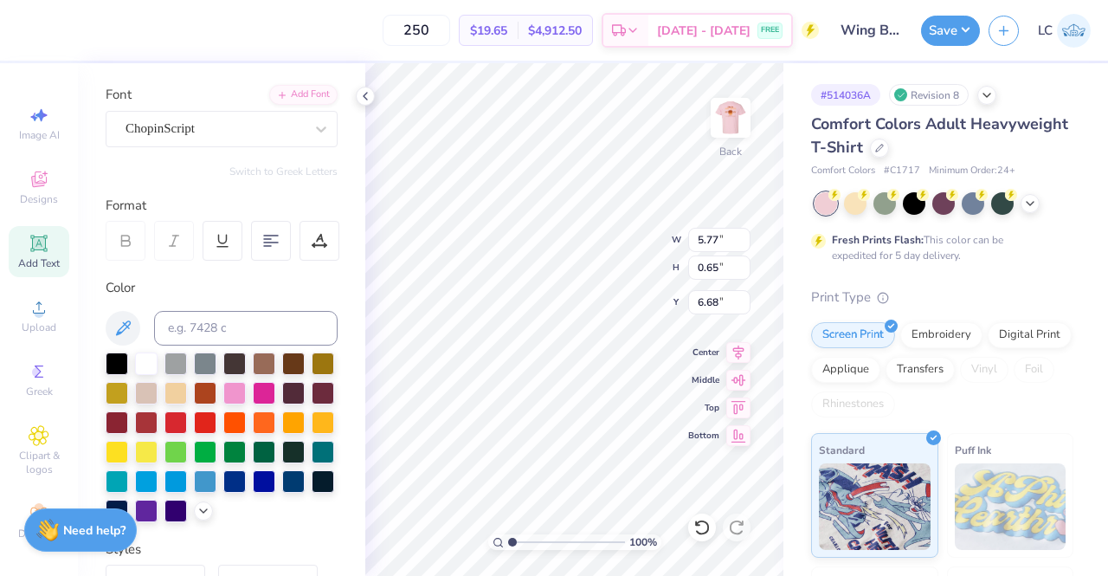
type input "5.77"
type input "0.65"
type input "6.68"
click at [966, 35] on button "Save" at bounding box center [950, 28] width 59 height 30
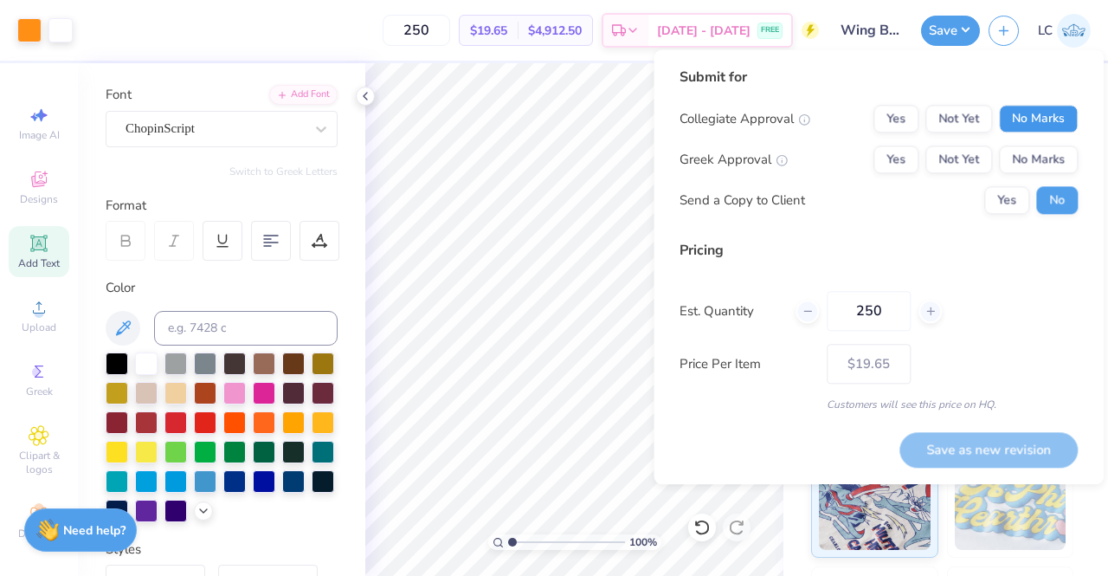
click at [1023, 111] on button "No Marks" at bounding box center [1038, 119] width 79 height 28
click at [890, 159] on button "Yes" at bounding box center [895, 159] width 45 height 28
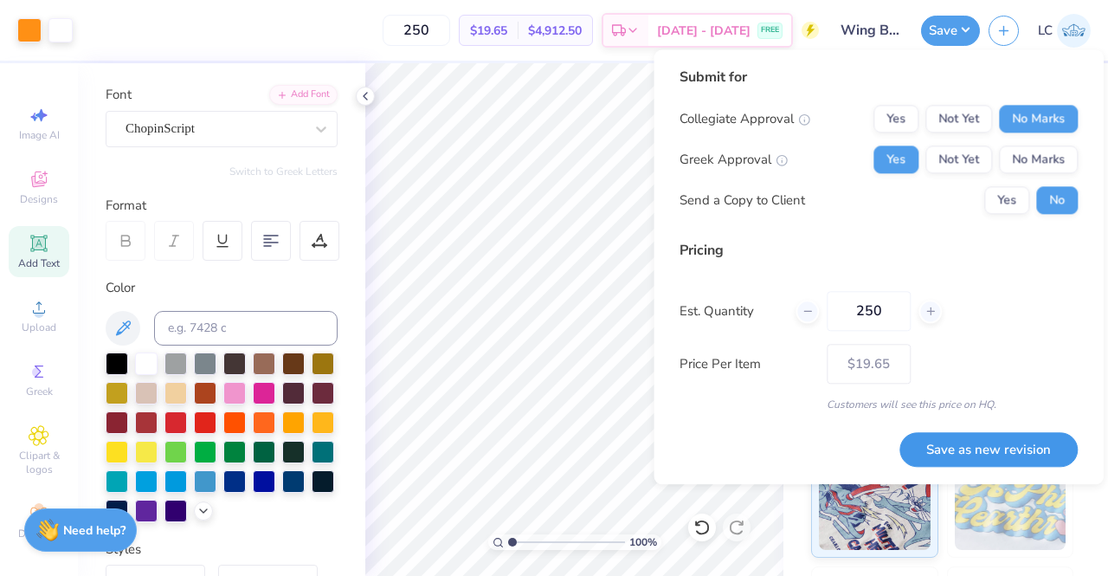
click at [987, 439] on button "Save as new revision" at bounding box center [988, 449] width 178 height 35
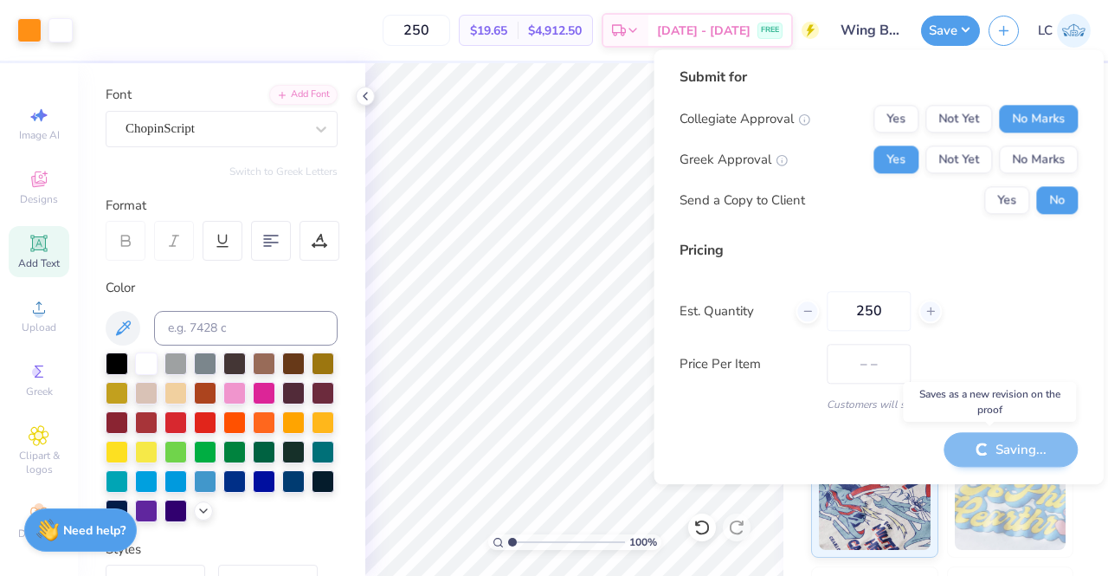
type input "$19.65"
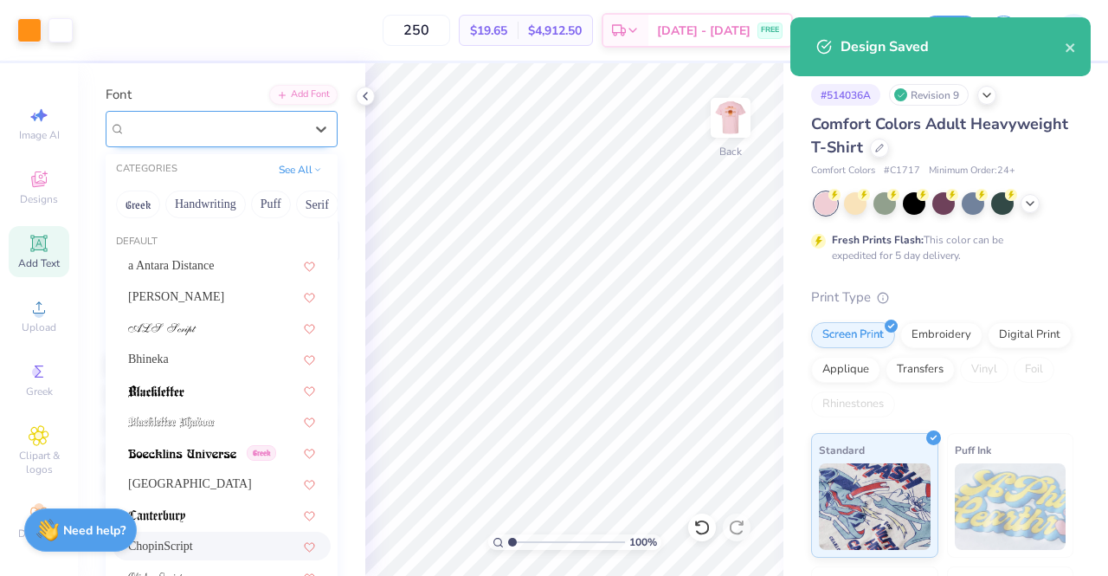
click at [283, 136] on div "ChopinScript" at bounding box center [215, 128] width 182 height 27
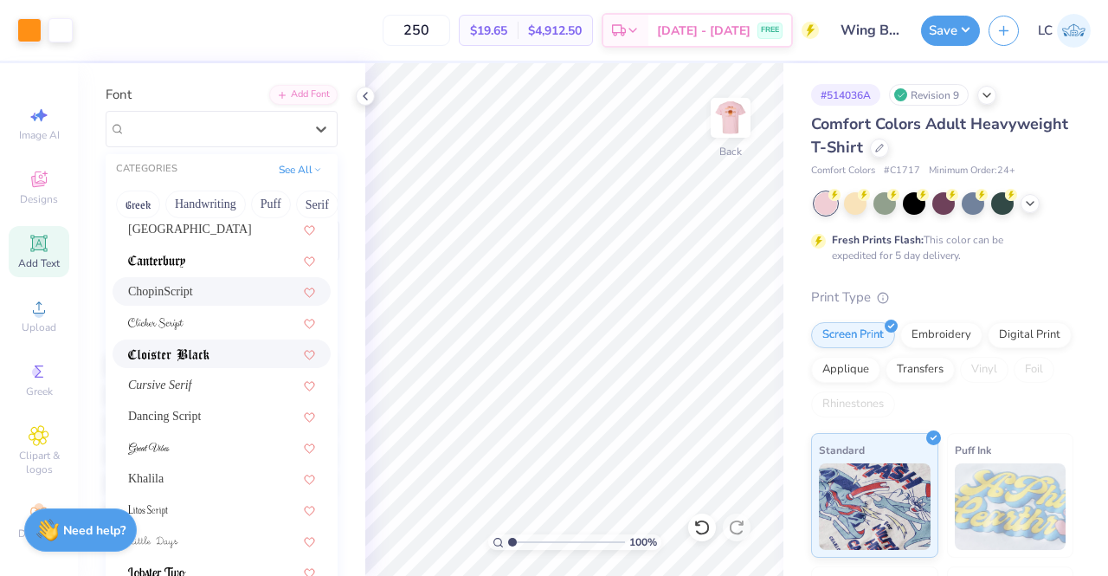
scroll to position [263, 0]
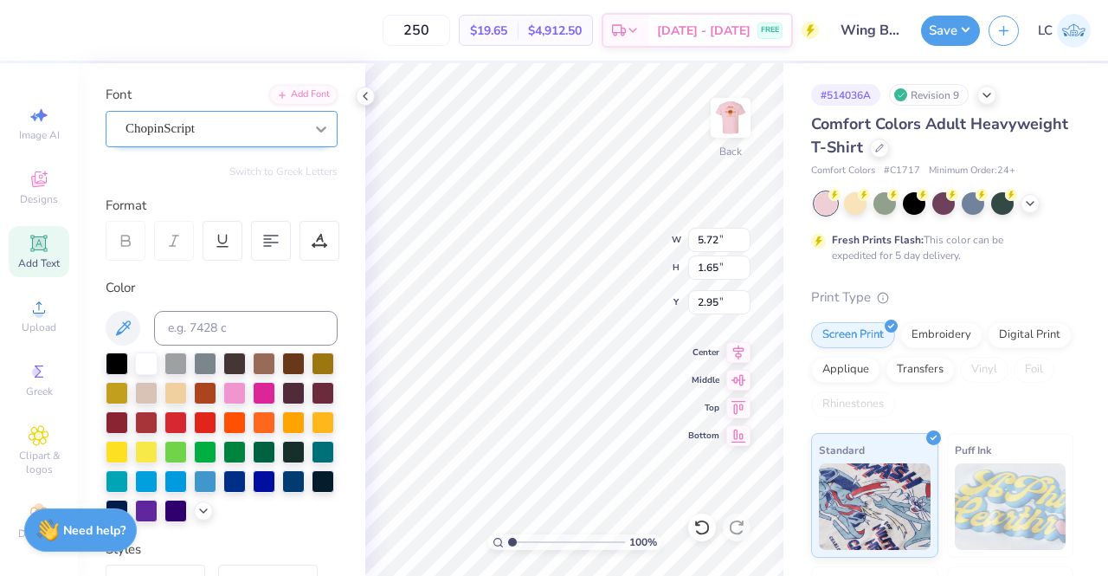
click at [306, 127] on div at bounding box center [321, 128] width 31 height 31
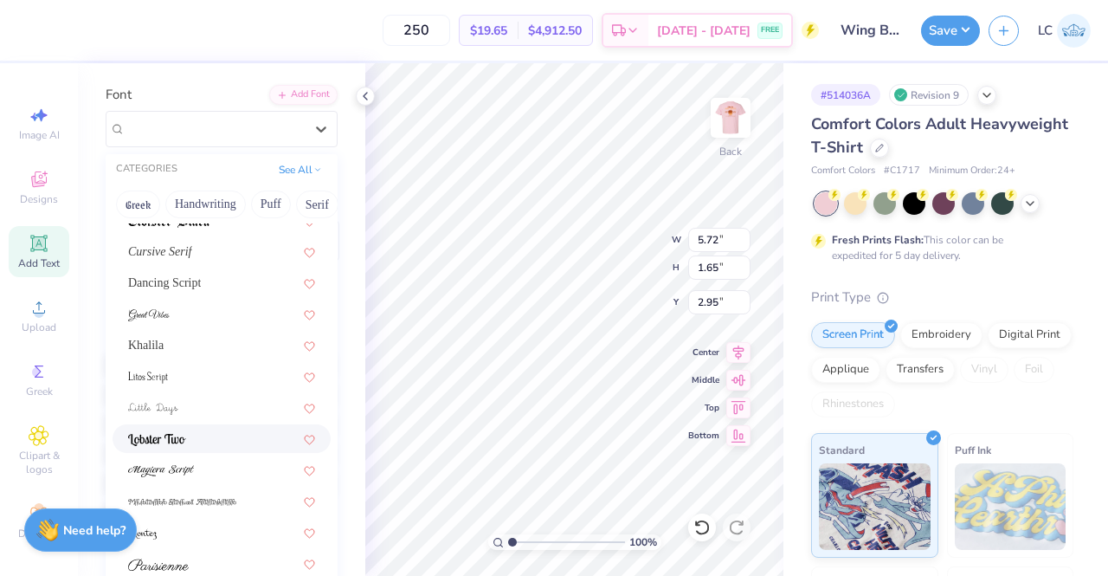
scroll to position [424, 0]
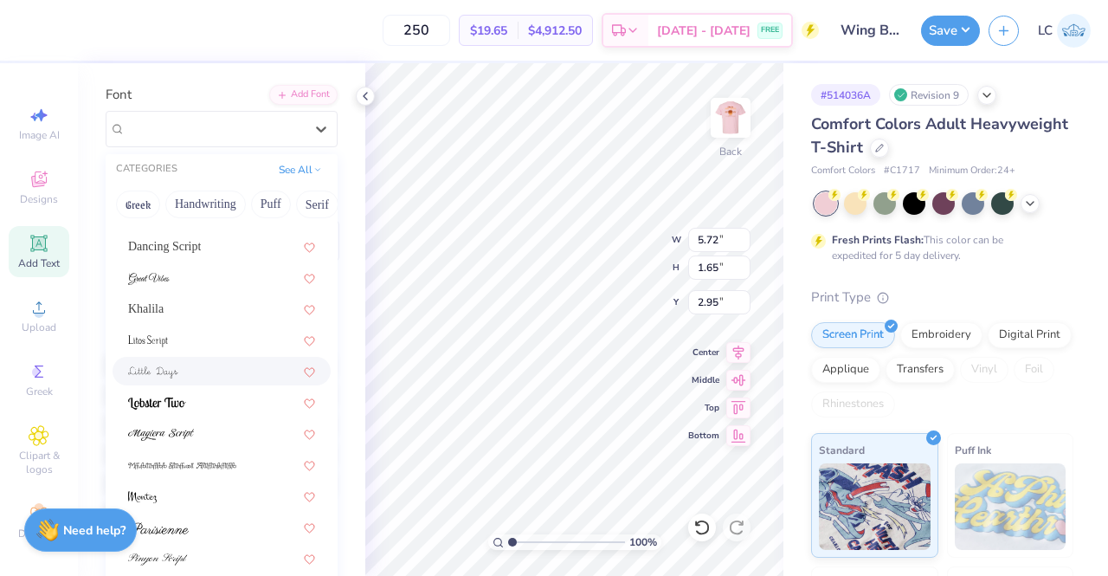
click at [185, 369] on div at bounding box center [221, 371] width 187 height 18
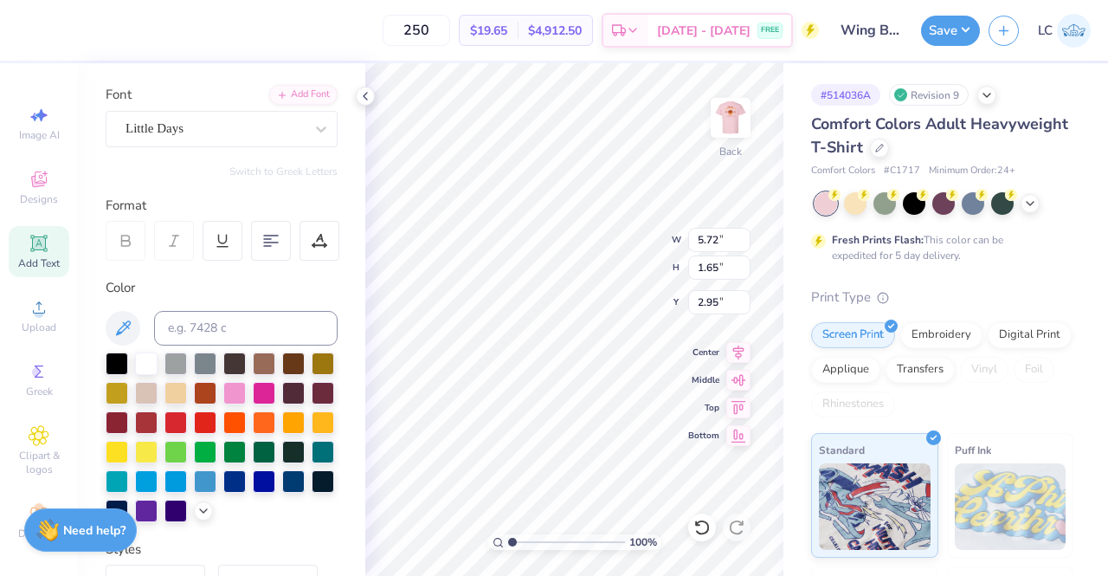
type input "6.18"
type input "1.05"
type input "3.26"
click at [162, 122] on div "ChopinScript" at bounding box center [215, 128] width 182 height 27
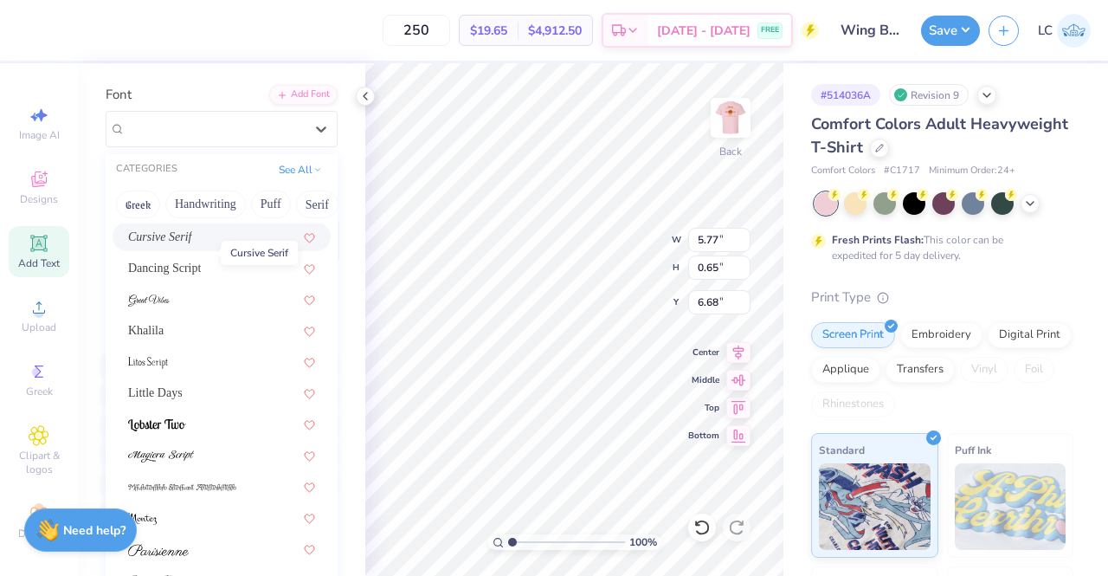
scroll to position [406, 0]
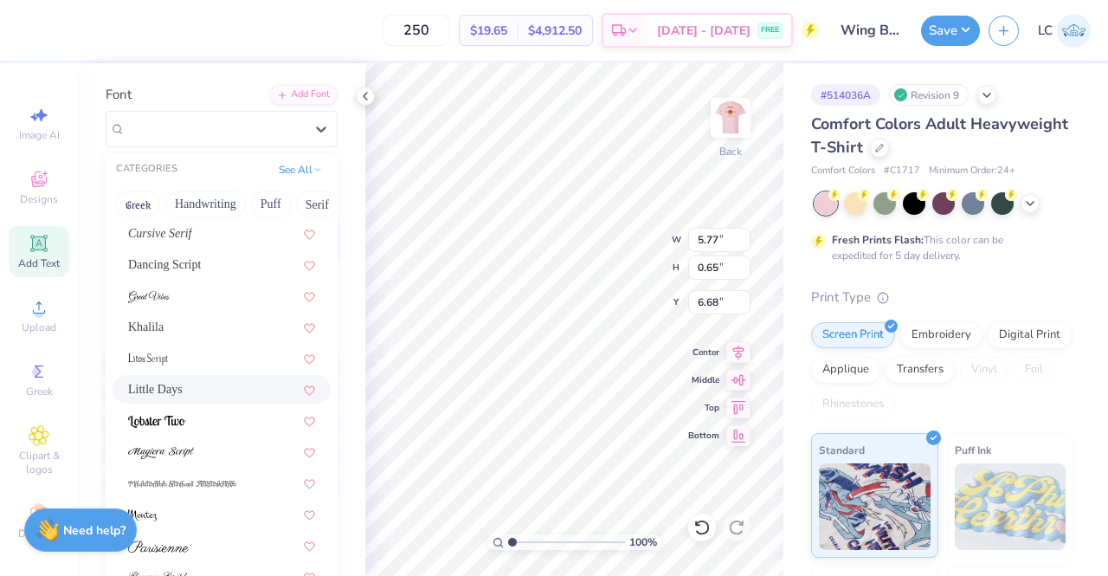
click at [185, 394] on div "Little Days" at bounding box center [221, 389] width 187 height 18
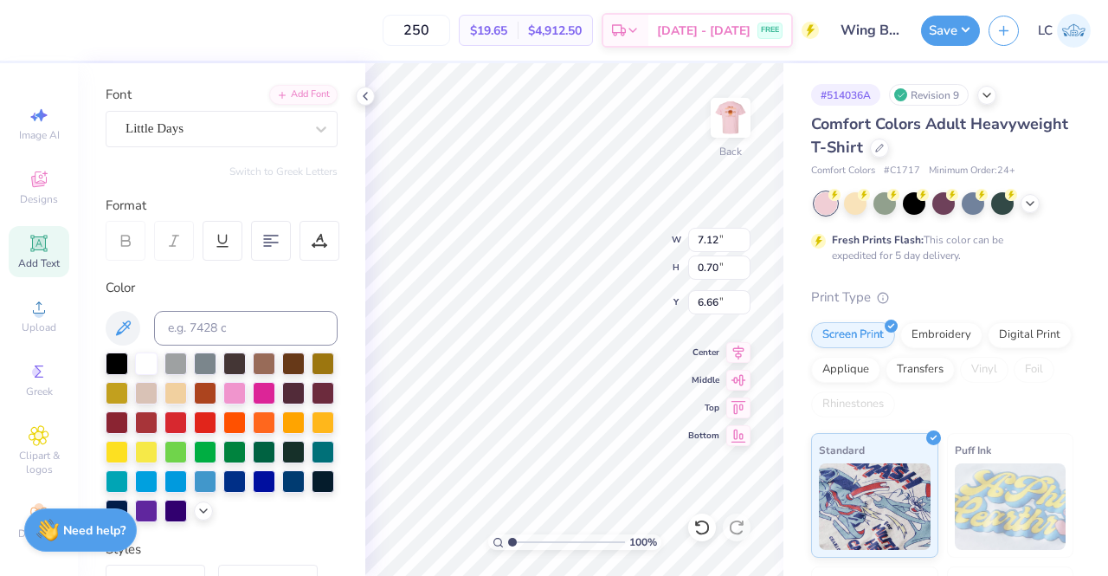
type input "7.12"
type input "0.70"
type input "6.66"
click at [370, 93] on icon at bounding box center [365, 96] width 14 height 14
type input "6.17"
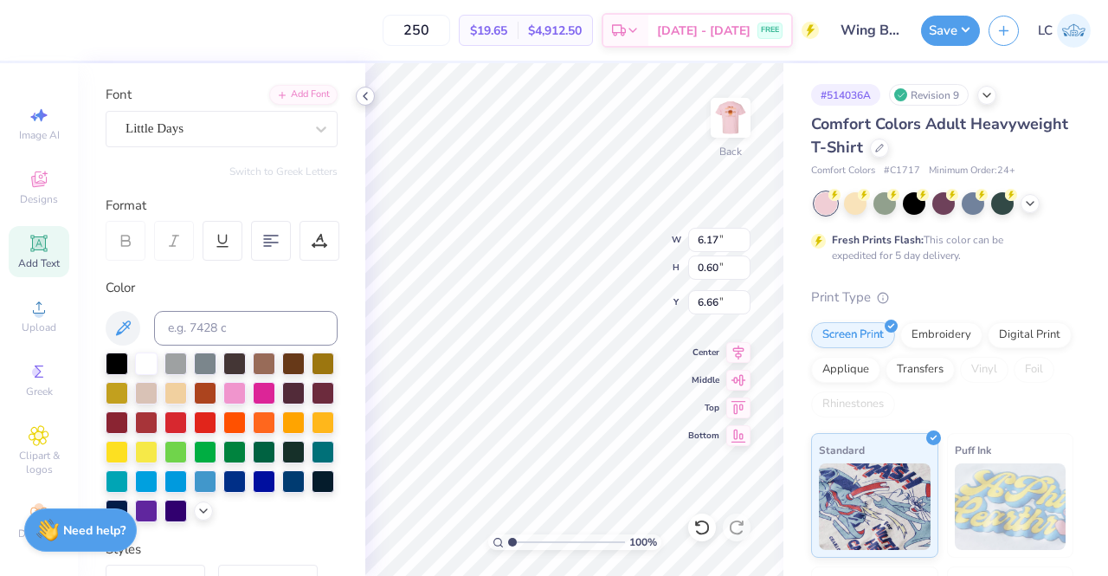
type input "0.60"
type input "6.76"
type input "6.35"
type input "6.62"
type input "7.11"
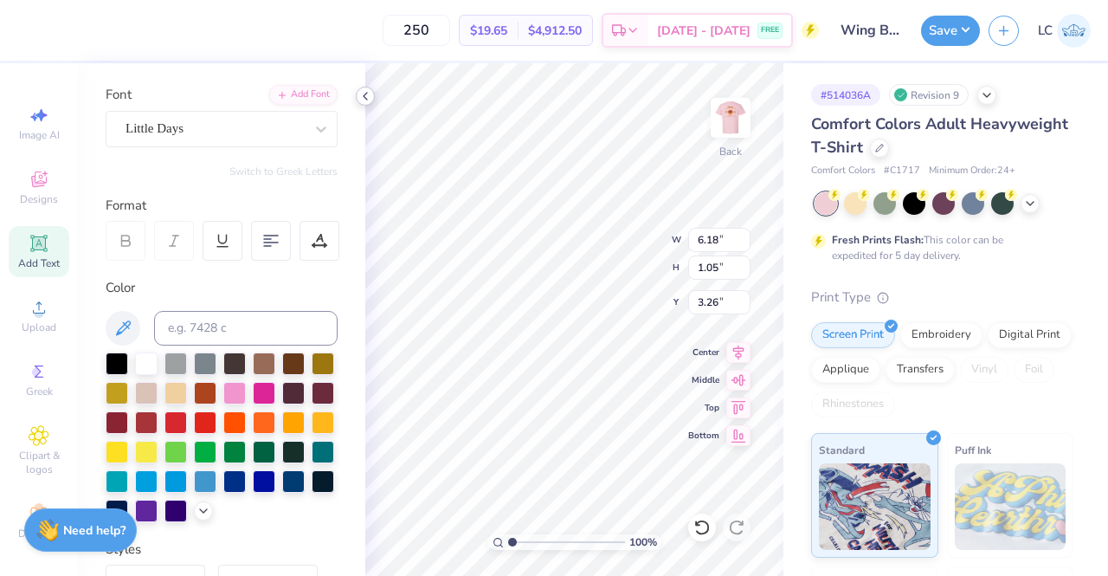
type input "1.20"
type input "3.00"
click at [956, 37] on button "Save" at bounding box center [950, 28] width 59 height 30
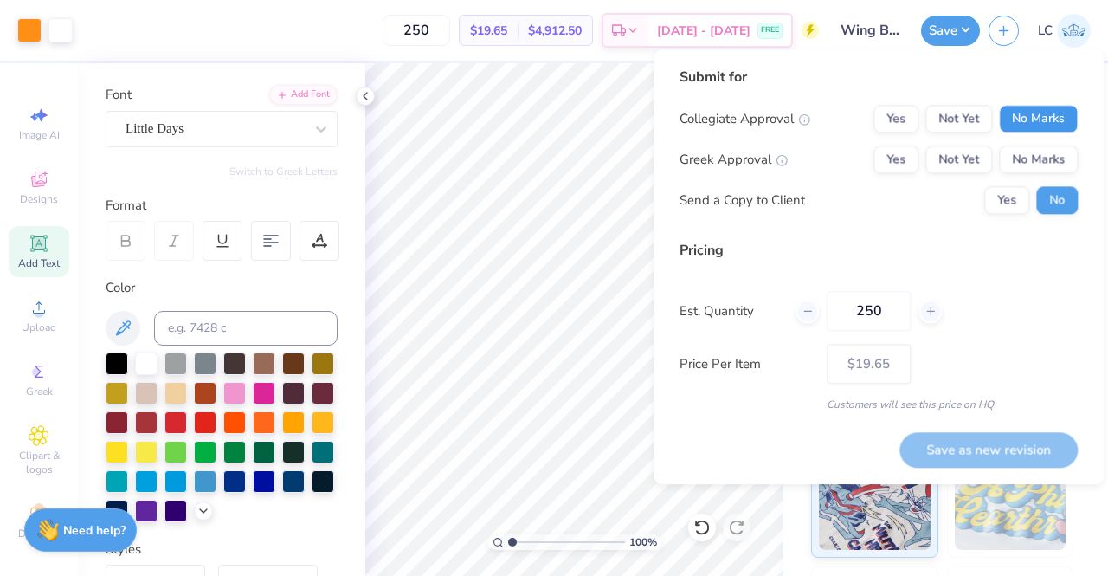
click at [1028, 122] on button "No Marks" at bounding box center [1038, 119] width 79 height 28
click at [905, 158] on button "Yes" at bounding box center [895, 159] width 45 height 28
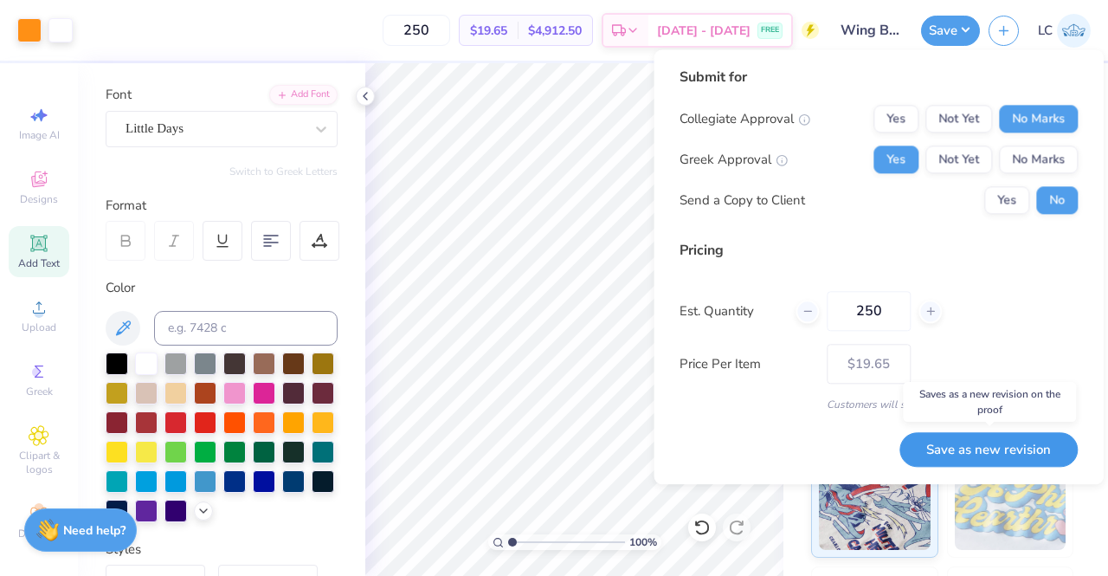
click at [971, 453] on button "Save as new revision" at bounding box center [988, 449] width 178 height 35
type input "$19.65"
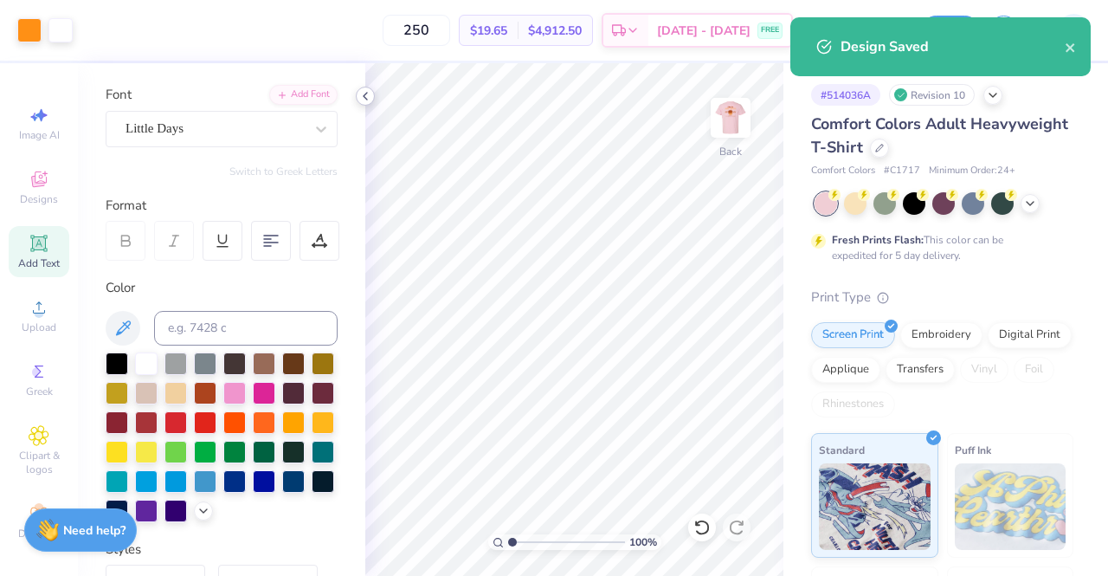
click at [364, 100] on icon at bounding box center [365, 96] width 14 height 14
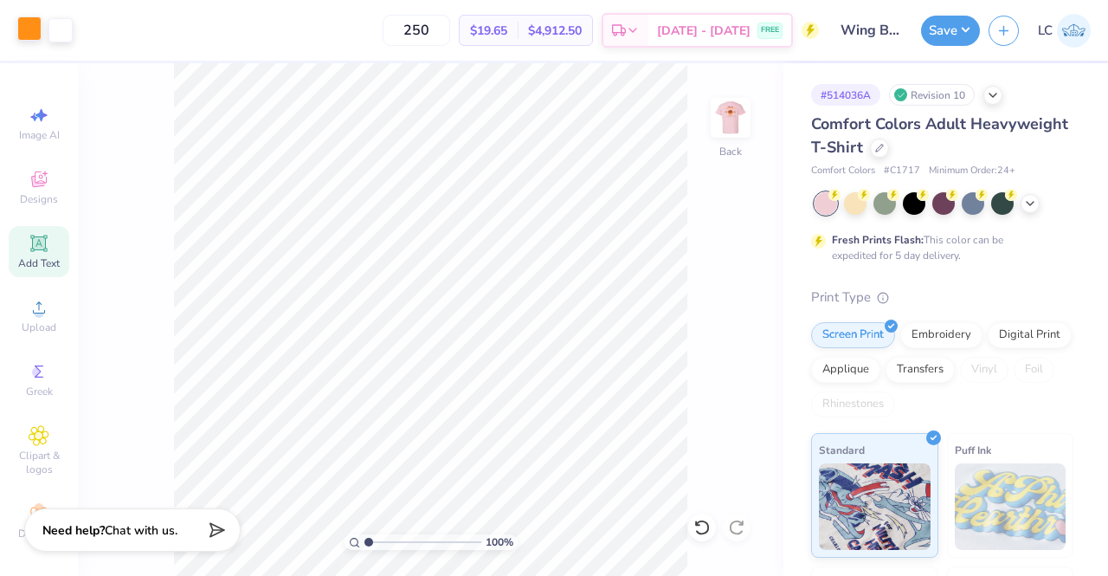
click at [29, 23] on div at bounding box center [29, 28] width 24 height 24
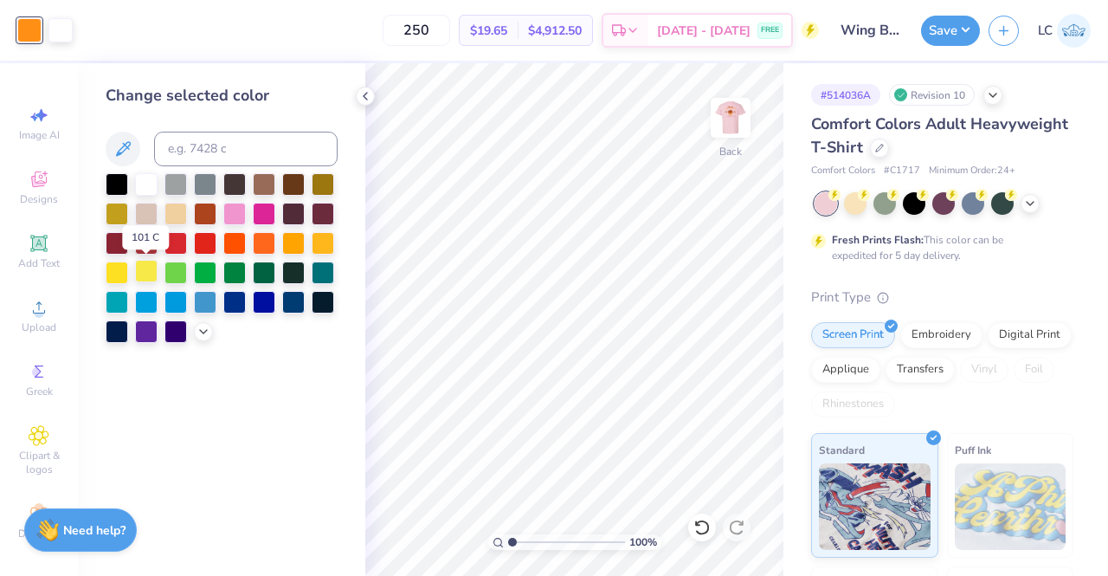
click at [144, 271] on div at bounding box center [146, 271] width 23 height 23
click at [206, 333] on icon at bounding box center [203, 330] width 14 height 14
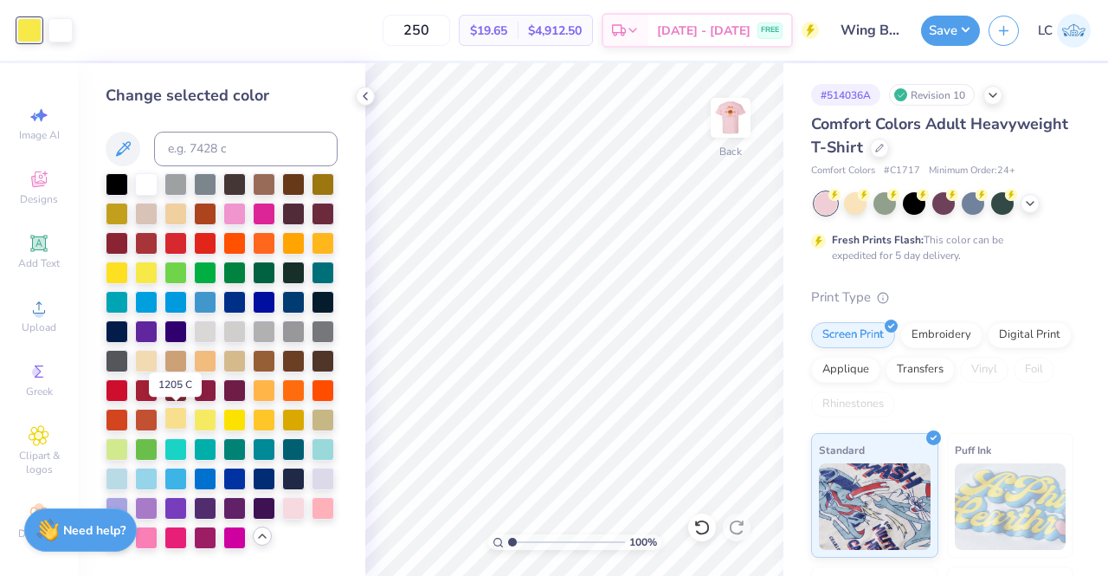
click at [173, 420] on div at bounding box center [175, 418] width 23 height 23
click at [204, 415] on div at bounding box center [205, 418] width 23 height 23
click at [237, 415] on div at bounding box center [234, 418] width 23 height 23
